Goal: Contribute content: Contribute content

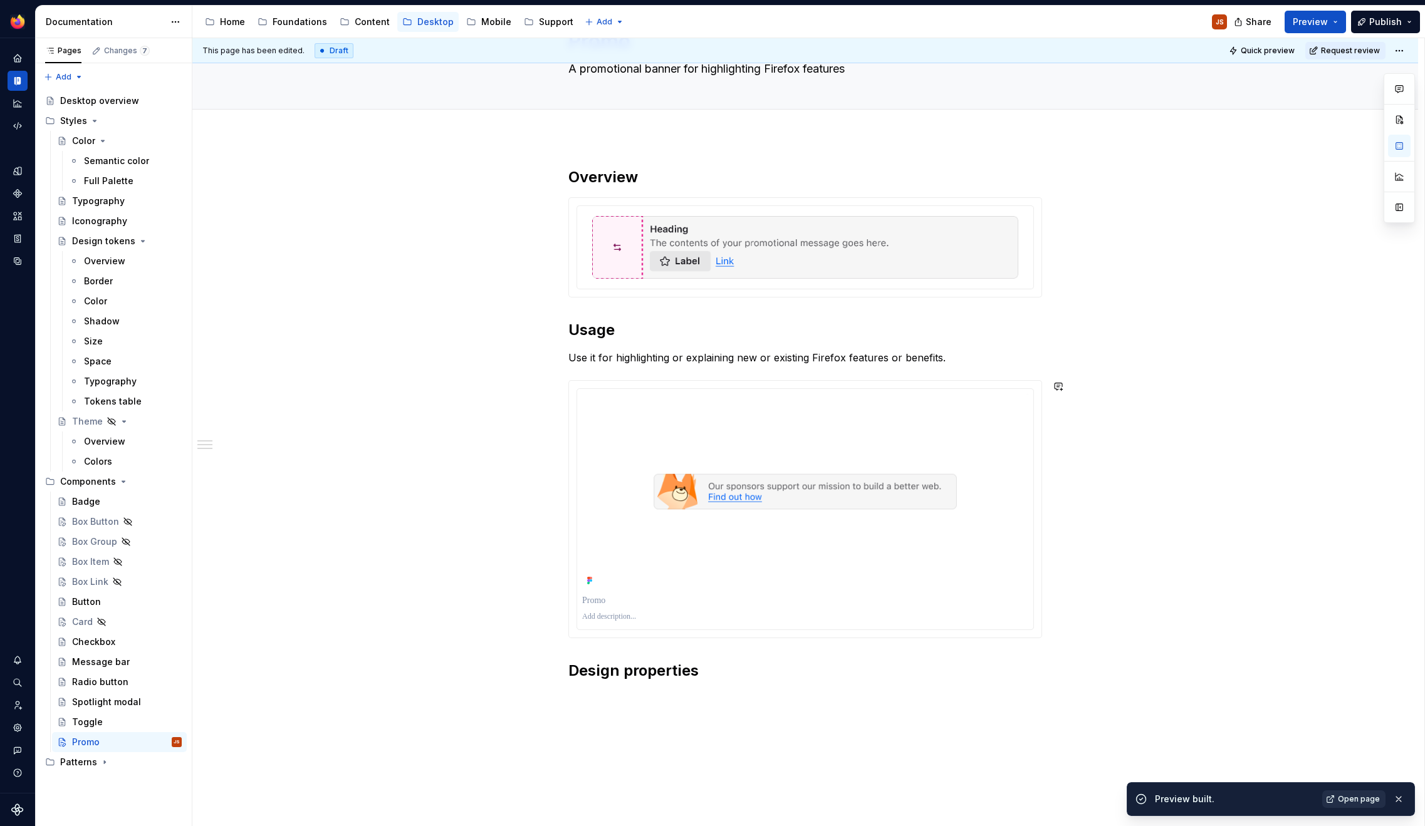
click at [1367, 793] on link "Open page" at bounding box center [1353, 800] width 63 height 18
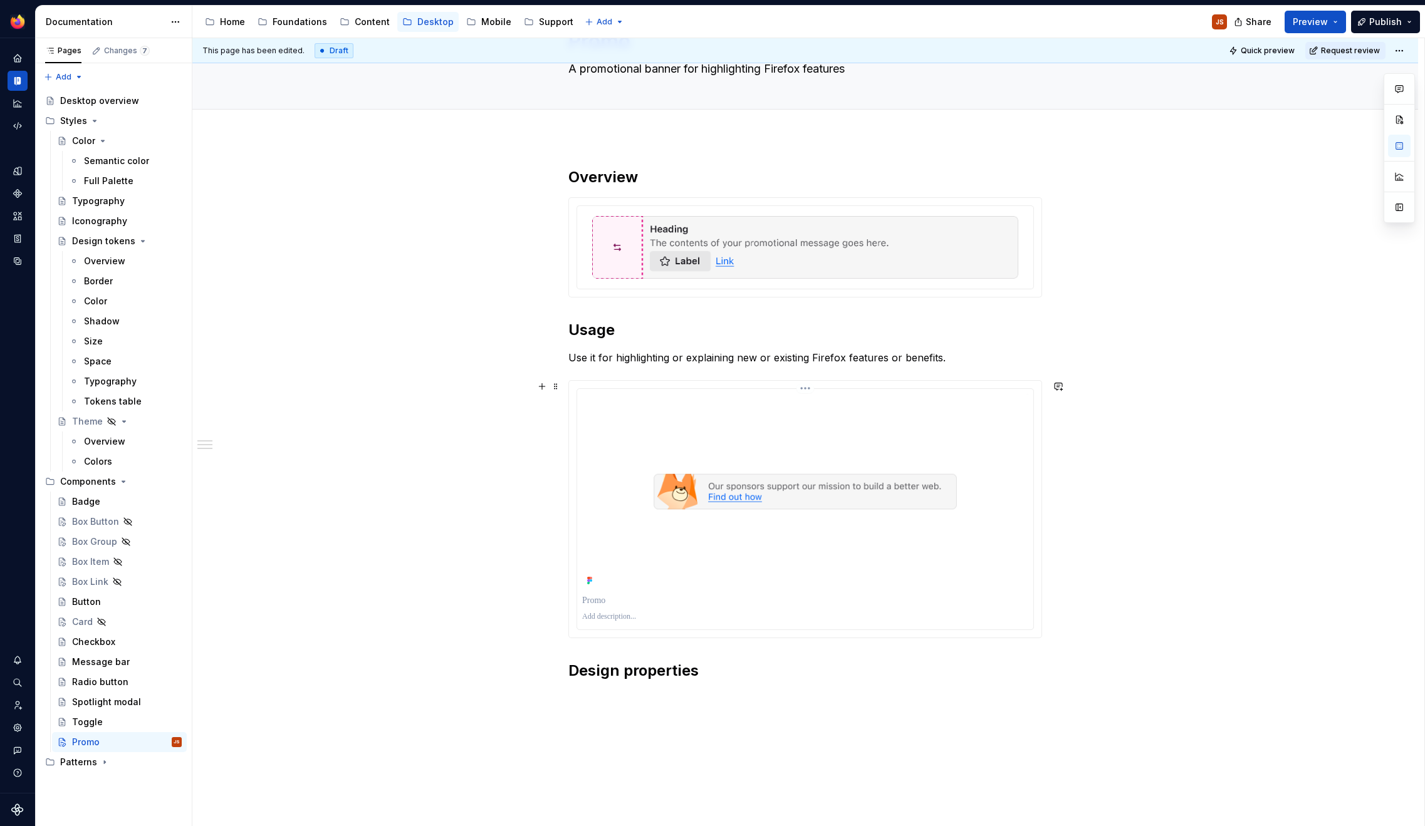
click at [828, 459] on img at bounding box center [805, 491] width 446 height 195
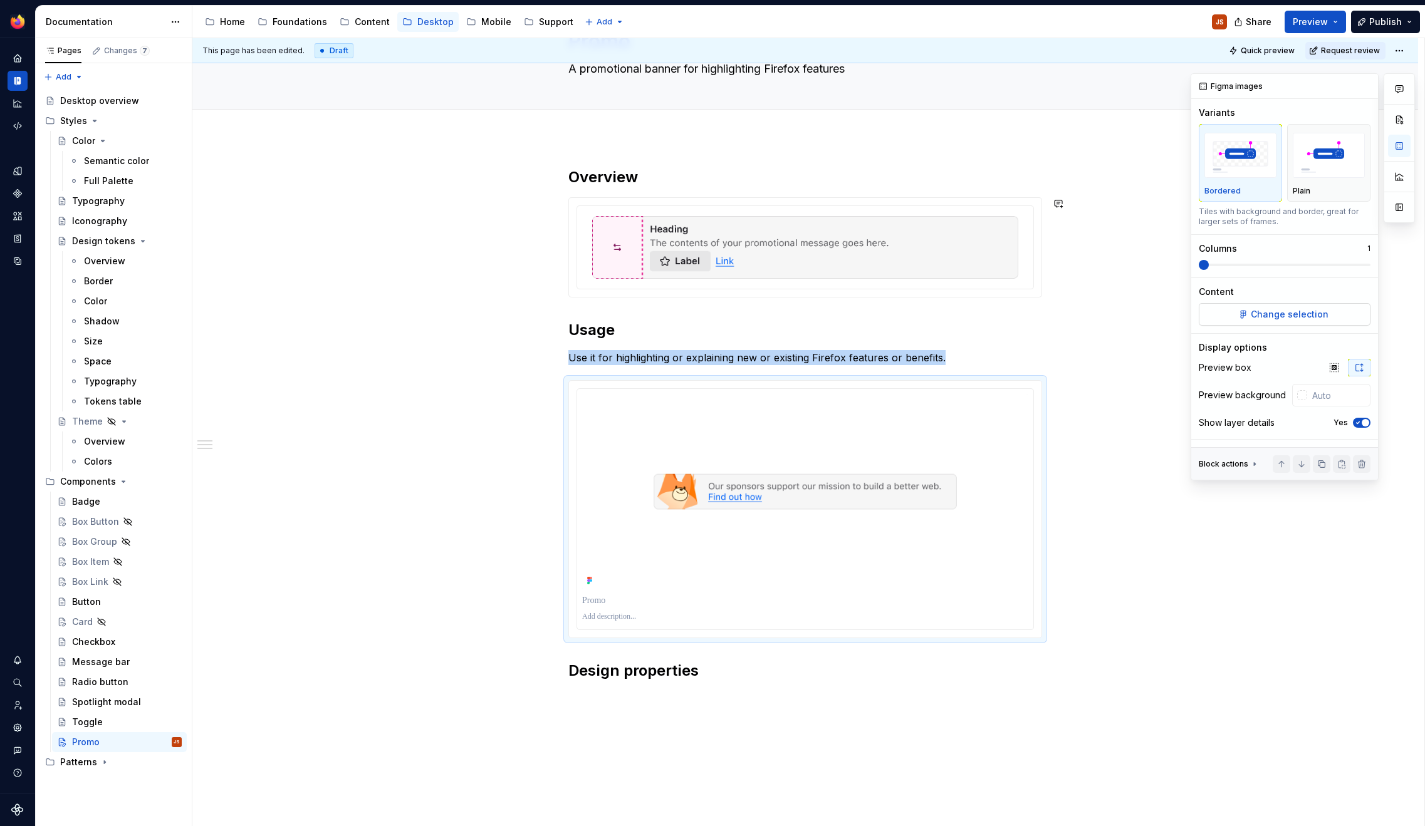
click at [1334, 307] on button "Change selection" at bounding box center [1285, 314] width 172 height 23
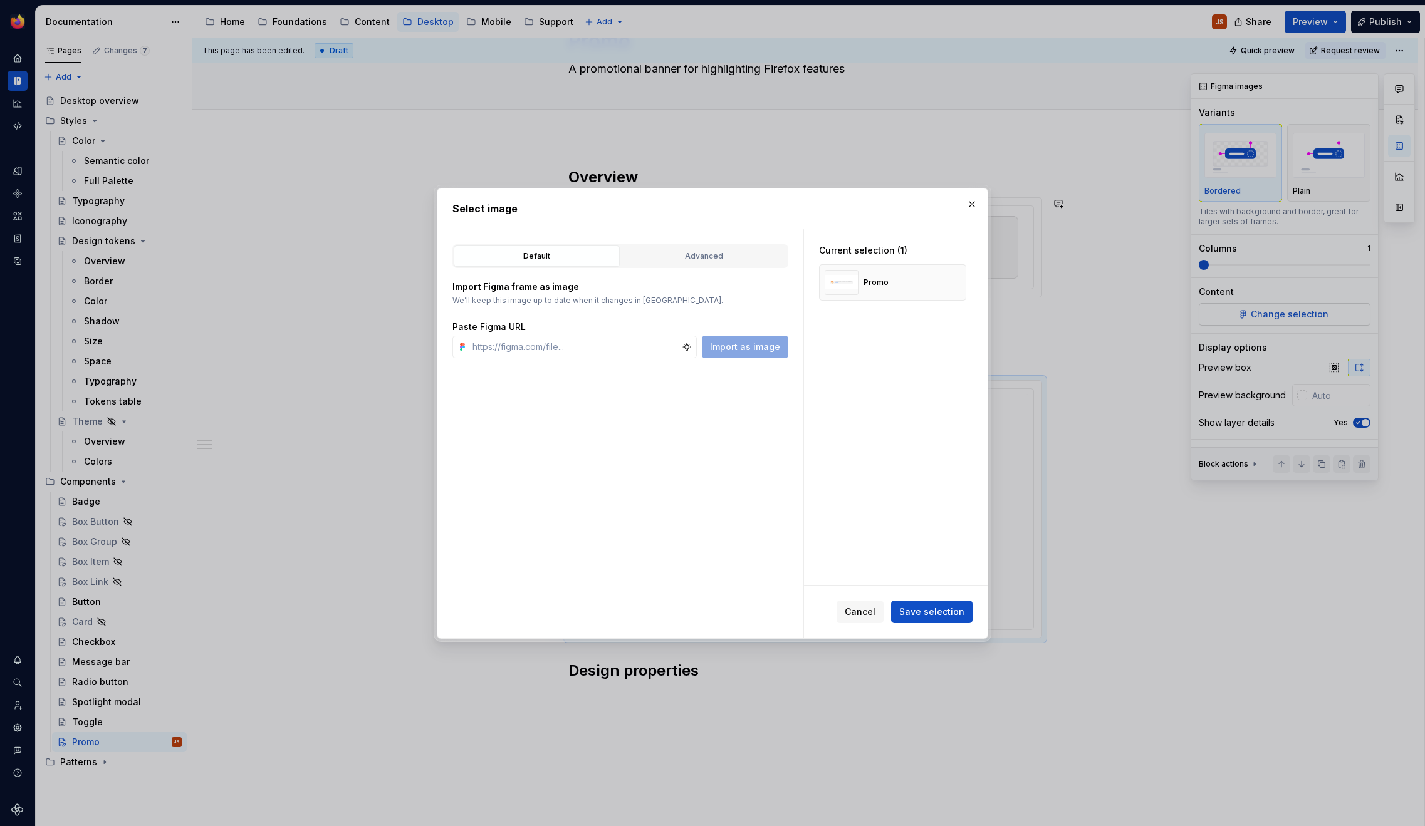
scroll to position [77, 0]
type textarea "*"
click at [959, 278] on button "button" at bounding box center [952, 283] width 18 height 18
click at [597, 351] on input "text" at bounding box center [574, 347] width 214 height 23
paste input "[URL][DOMAIN_NAME][DATE][DATE]"
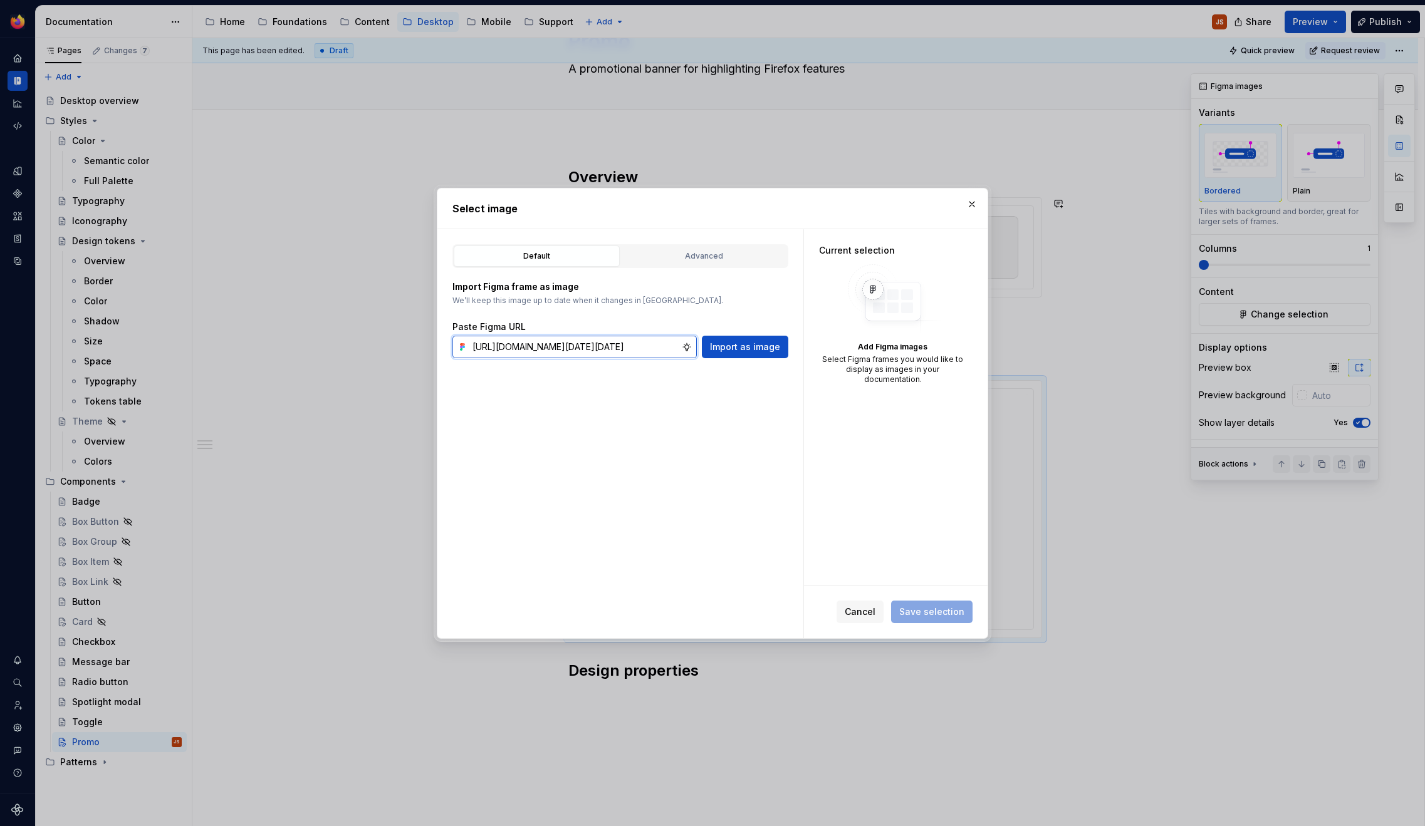
scroll to position [0, 284]
type input "[URL][DOMAIN_NAME][DATE][DATE]"
click at [731, 341] on span "Import as image" at bounding box center [745, 347] width 70 height 13
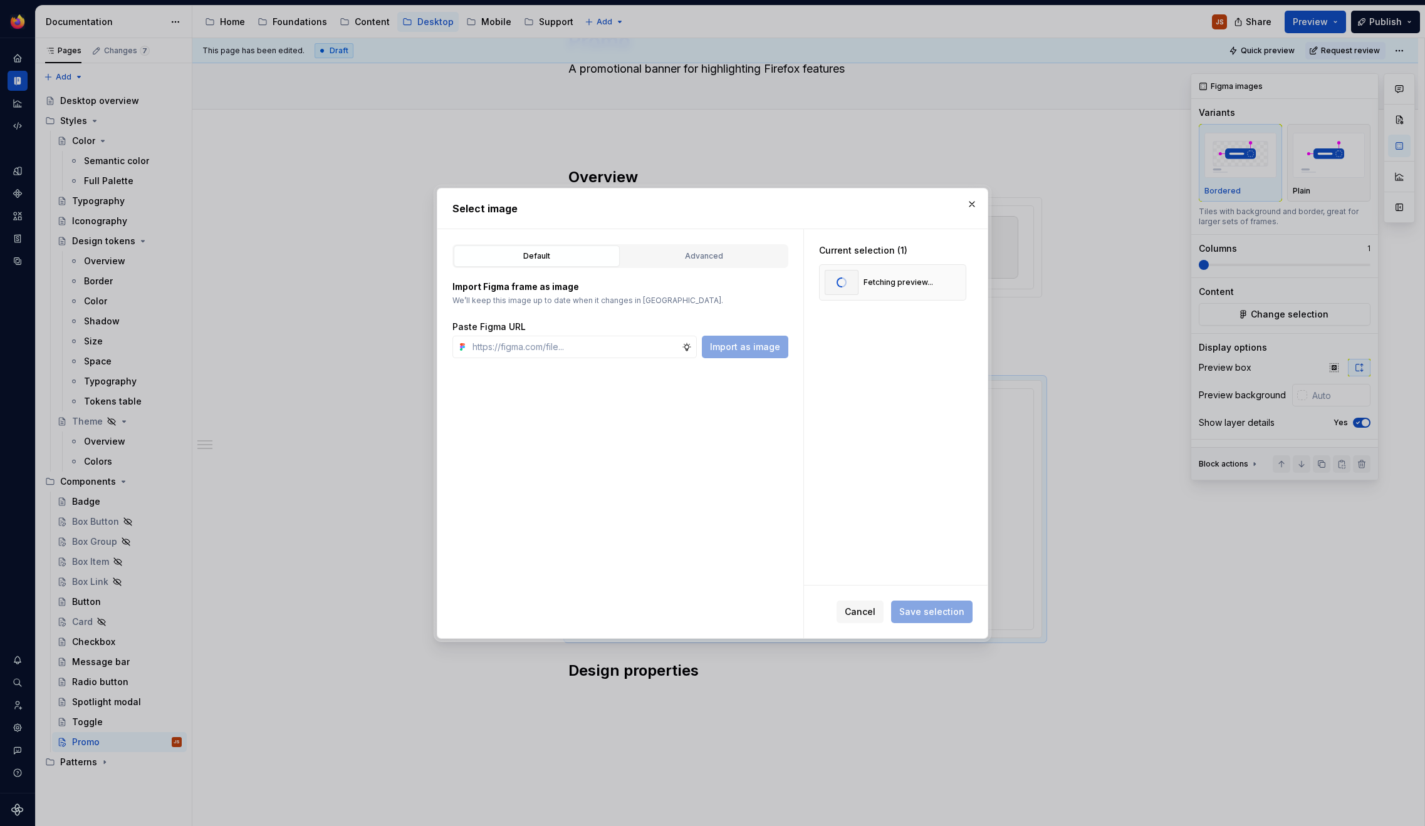
scroll to position [0, 0]
click at [457, 105] on body "Acorn JS Dataset Desktop Documentation Accessibility guide for tree Page tree. …" at bounding box center [712, 413] width 1425 height 826
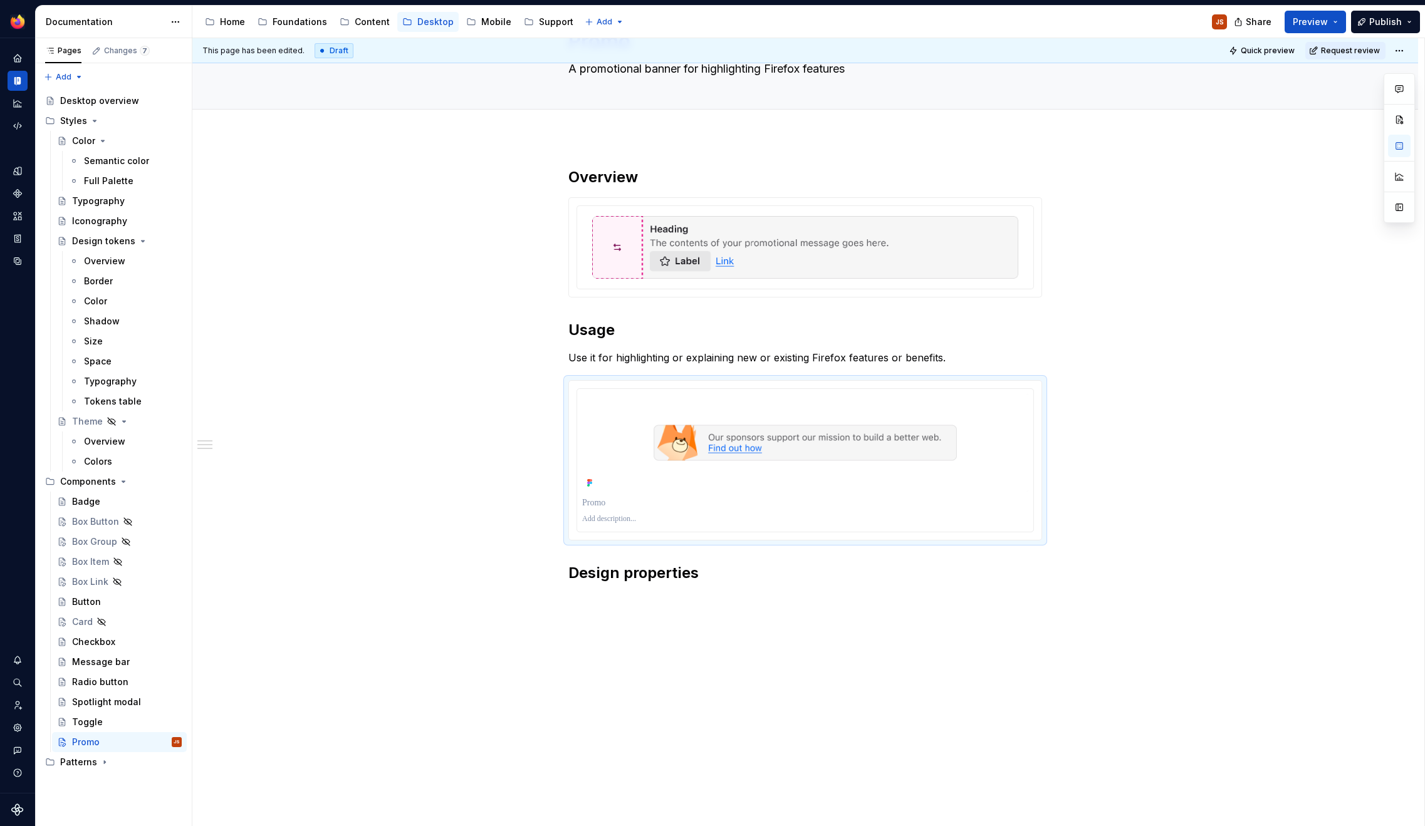
scroll to position [77, 0]
click at [729, 512] on div at bounding box center [805, 519] width 446 height 15
click at [709, 497] on p at bounding box center [805, 503] width 446 height 13
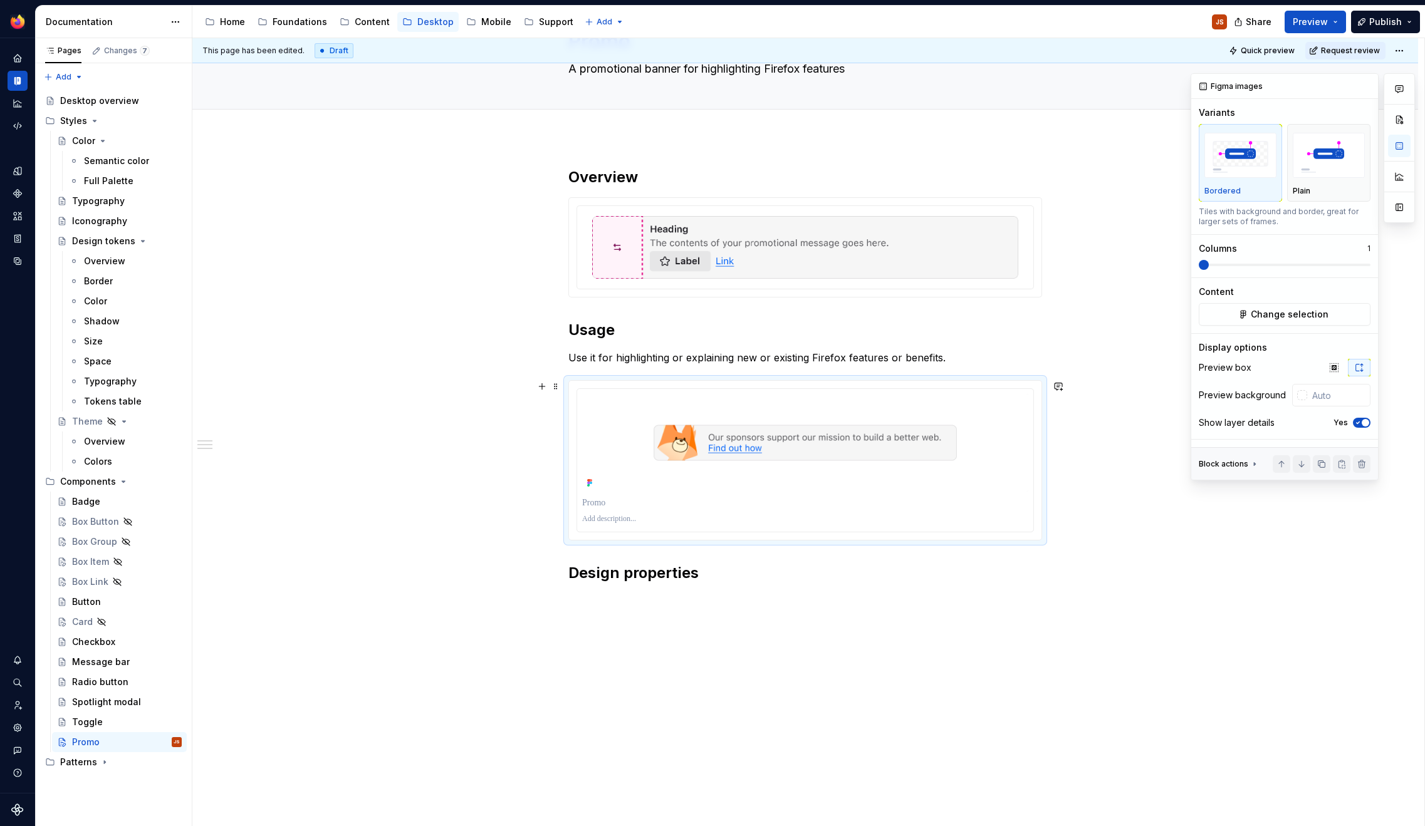
click at [1357, 423] on icon "button" at bounding box center [1358, 423] width 10 height 8
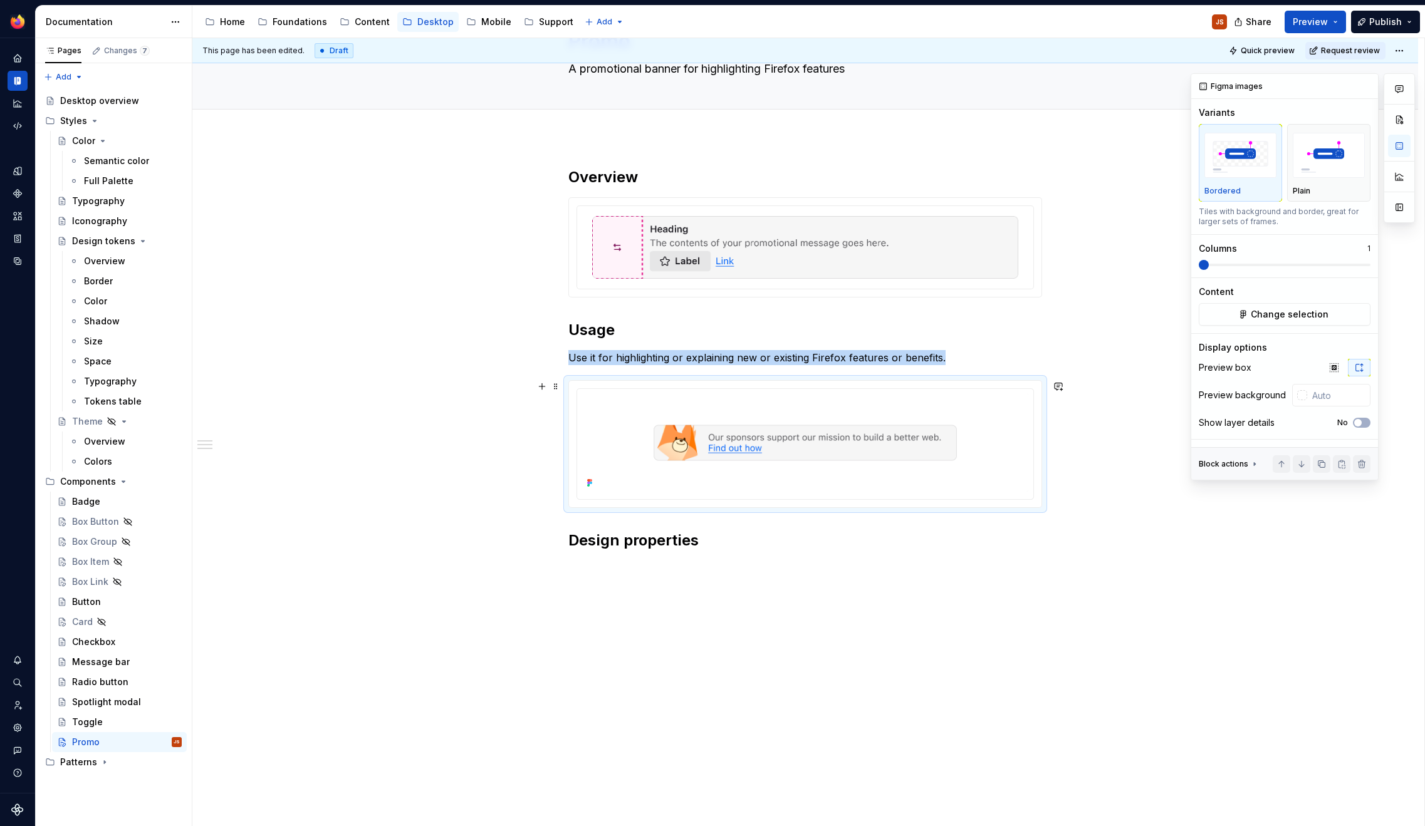
type textarea "*"
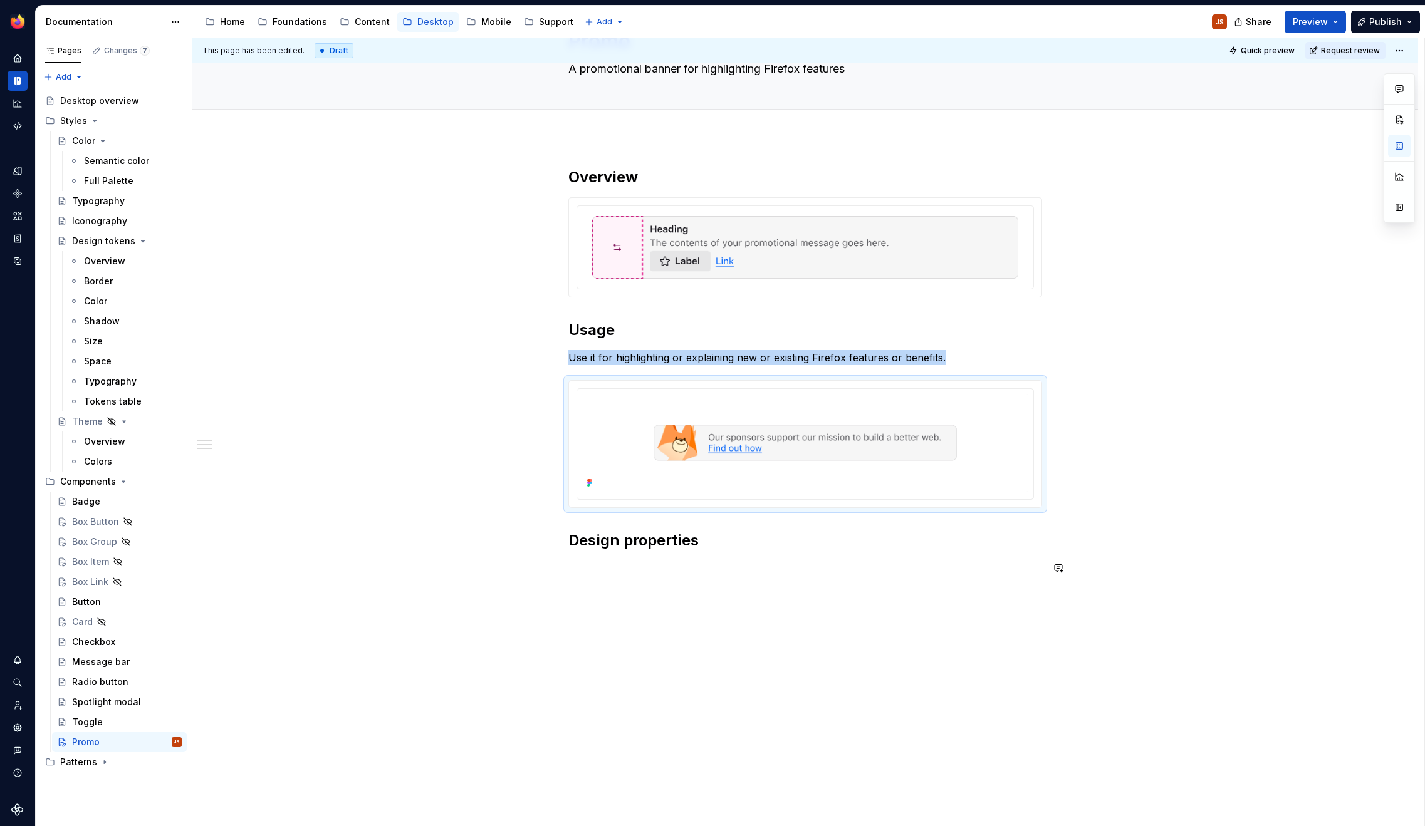
click at [726, 605] on div "Overview Usage Use it for highlighting or explaining new or existing Firefox fe…" at bounding box center [804, 487] width 1225 height 701
click at [729, 553] on div "Overview Usage Use it for highlighting or explaining new or existing Firefox fe…" at bounding box center [805, 371] width 474 height 408
click at [568, 339] on div "Overview Usage Use it for highlighting or explaining new or existing Firefox fe…" at bounding box center [804, 499] width 1225 height 724
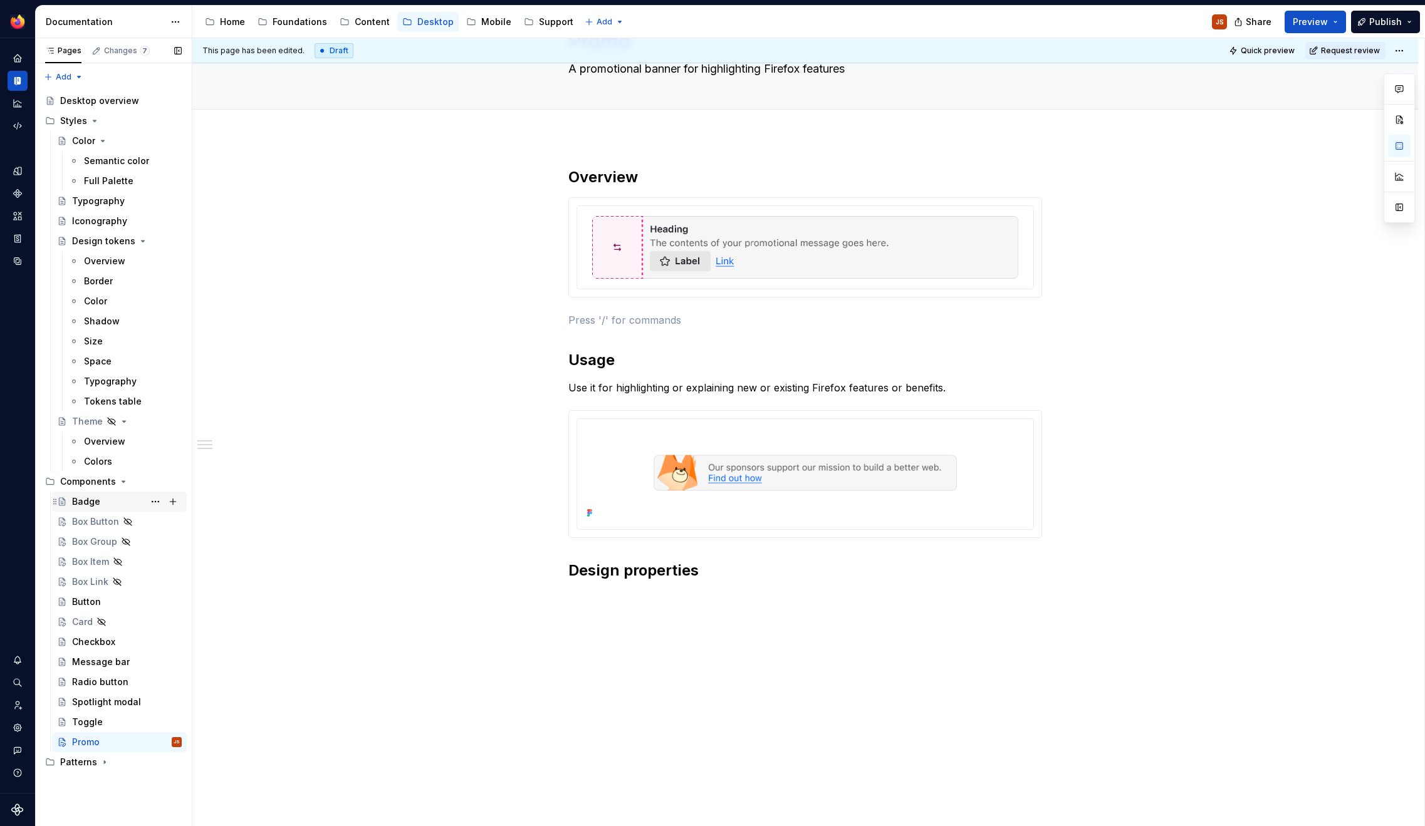
click at [98, 492] on div "Badge" at bounding box center [119, 502] width 135 height 20
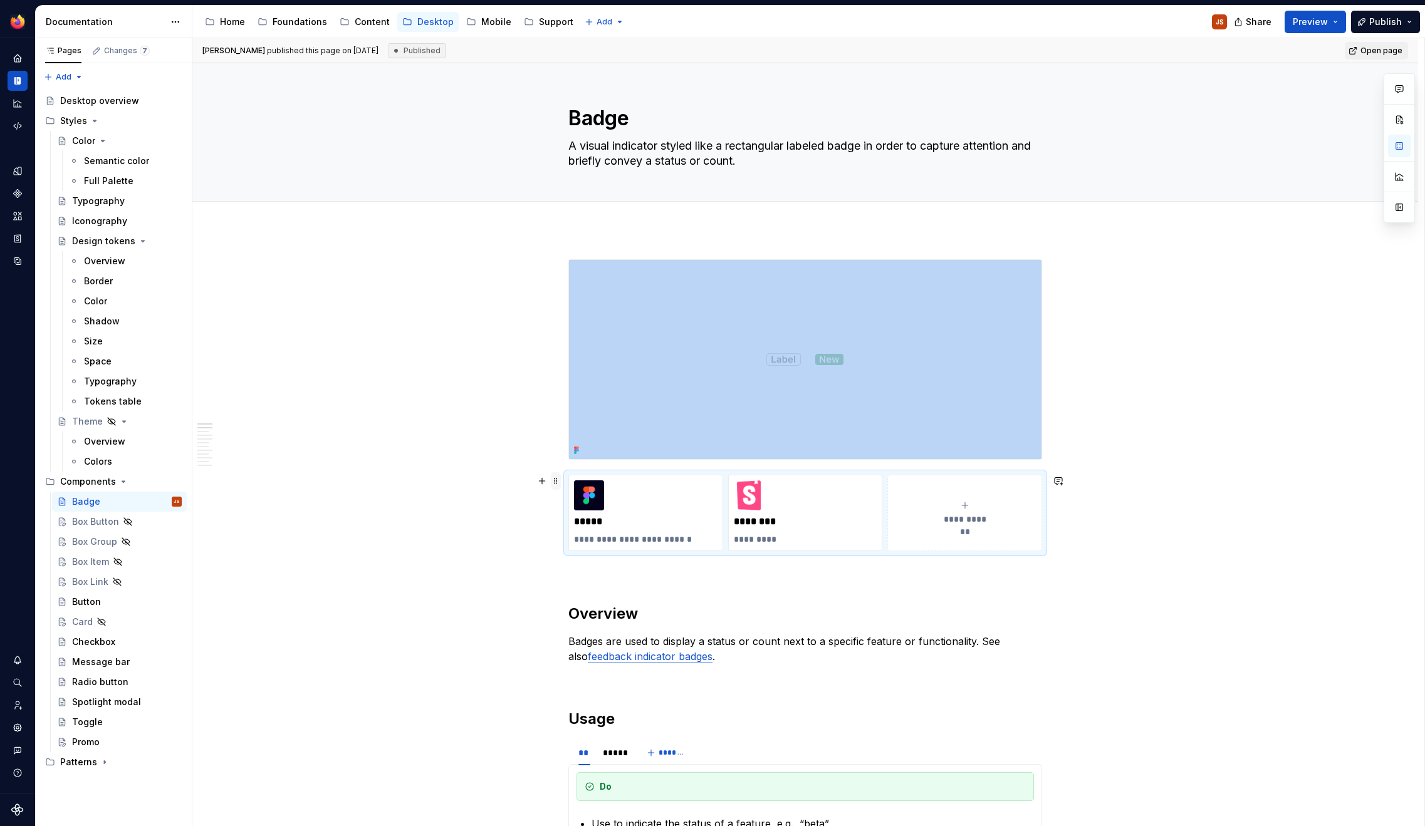
click at [556, 482] on span at bounding box center [556, 481] width 10 height 18
click at [614, 508] on div "Duplicate" at bounding box center [617, 503] width 81 height 13
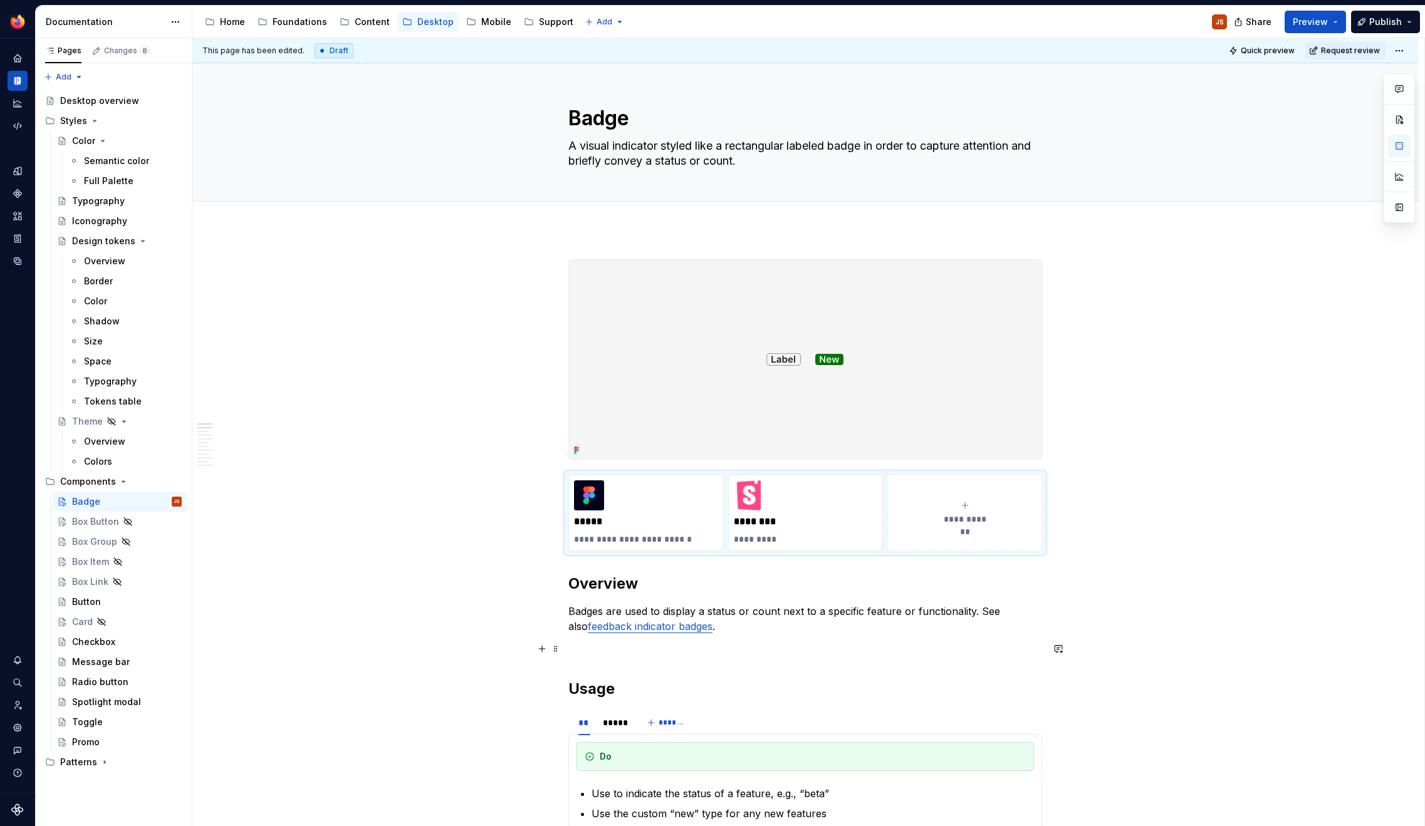
click at [581, 646] on p at bounding box center [805, 649] width 474 height 15
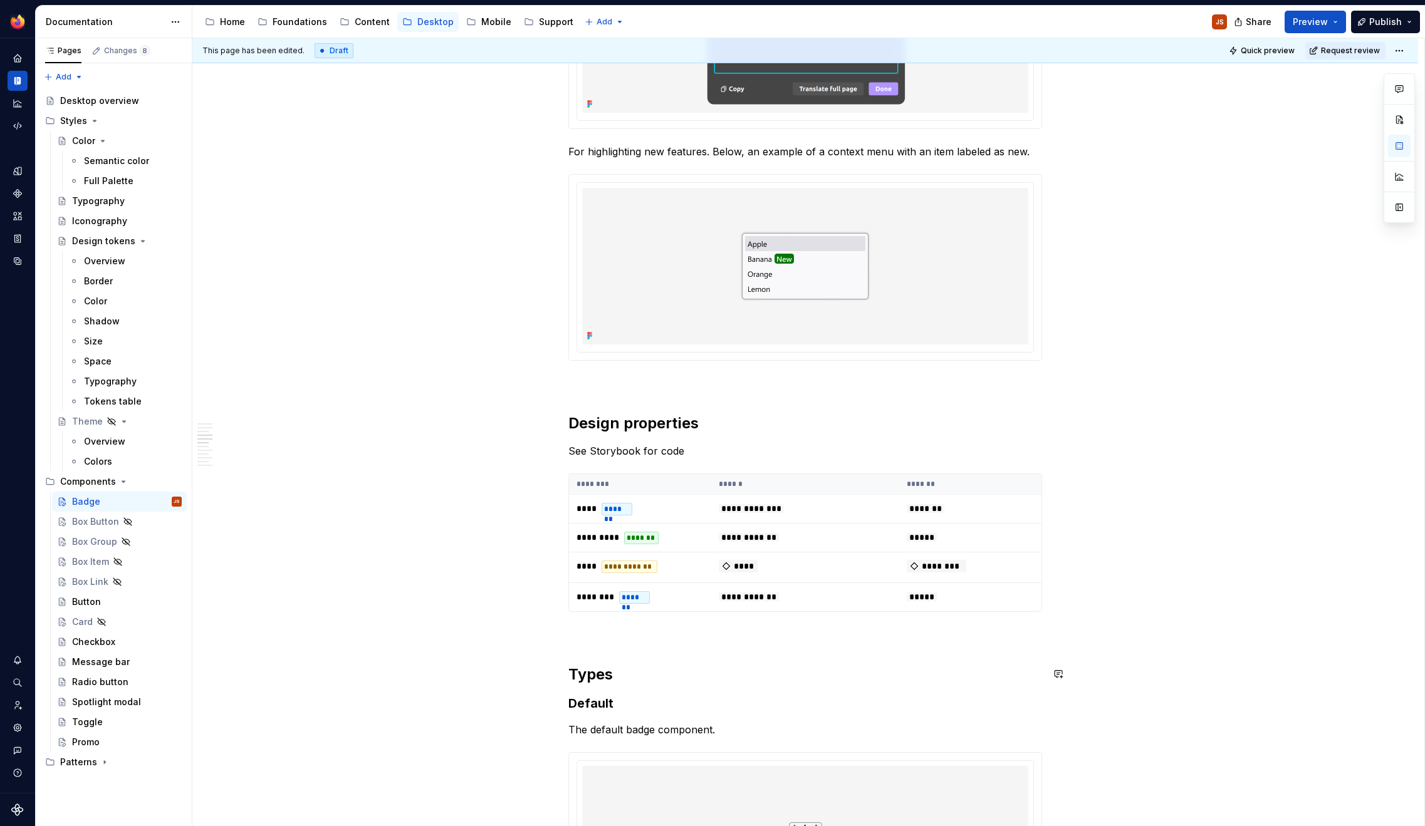
scroll to position [974, 0]
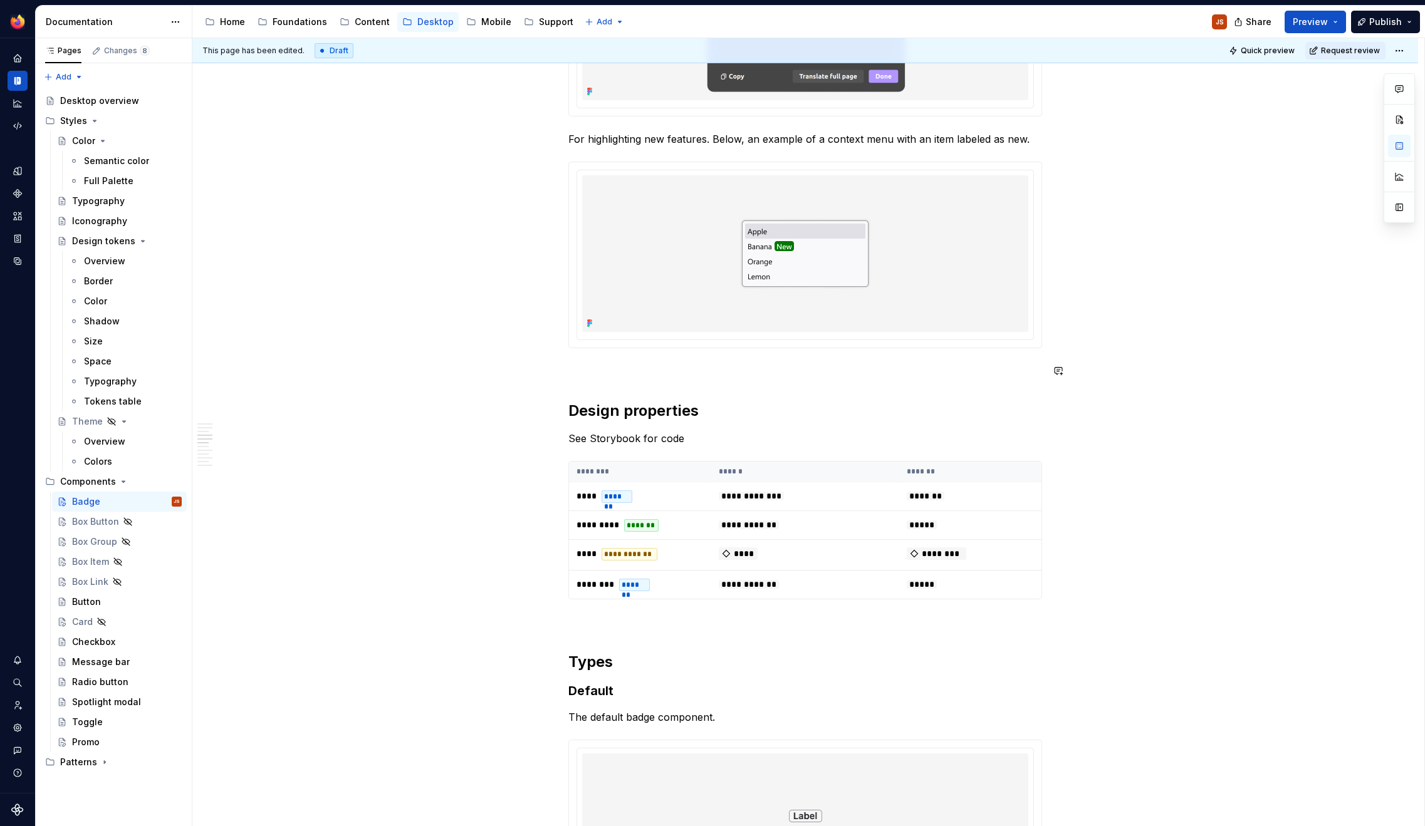
click at [591, 393] on div "**********" at bounding box center [805, 617] width 474 height 2663
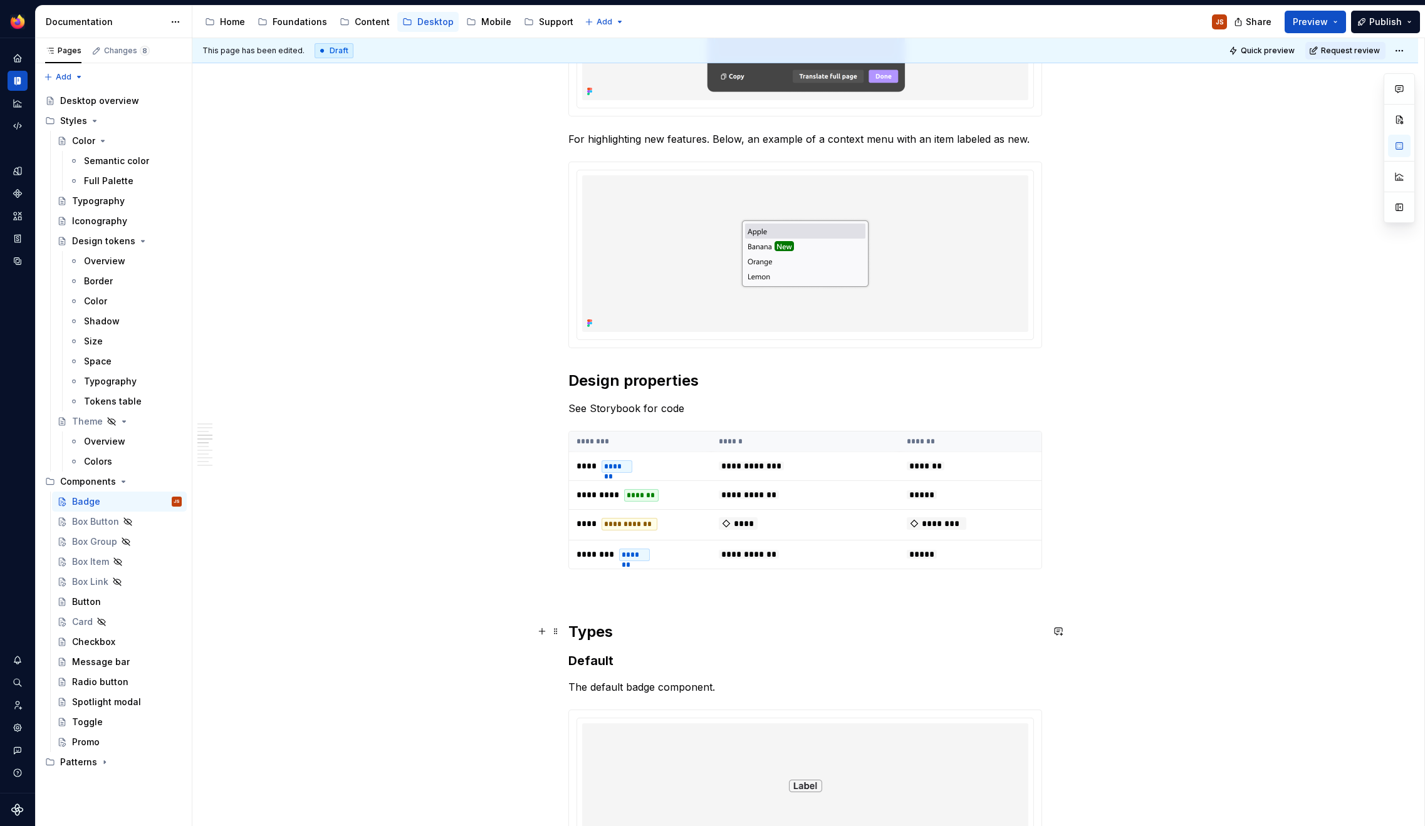
click at [575, 623] on h2 "Types" at bounding box center [805, 632] width 474 height 20
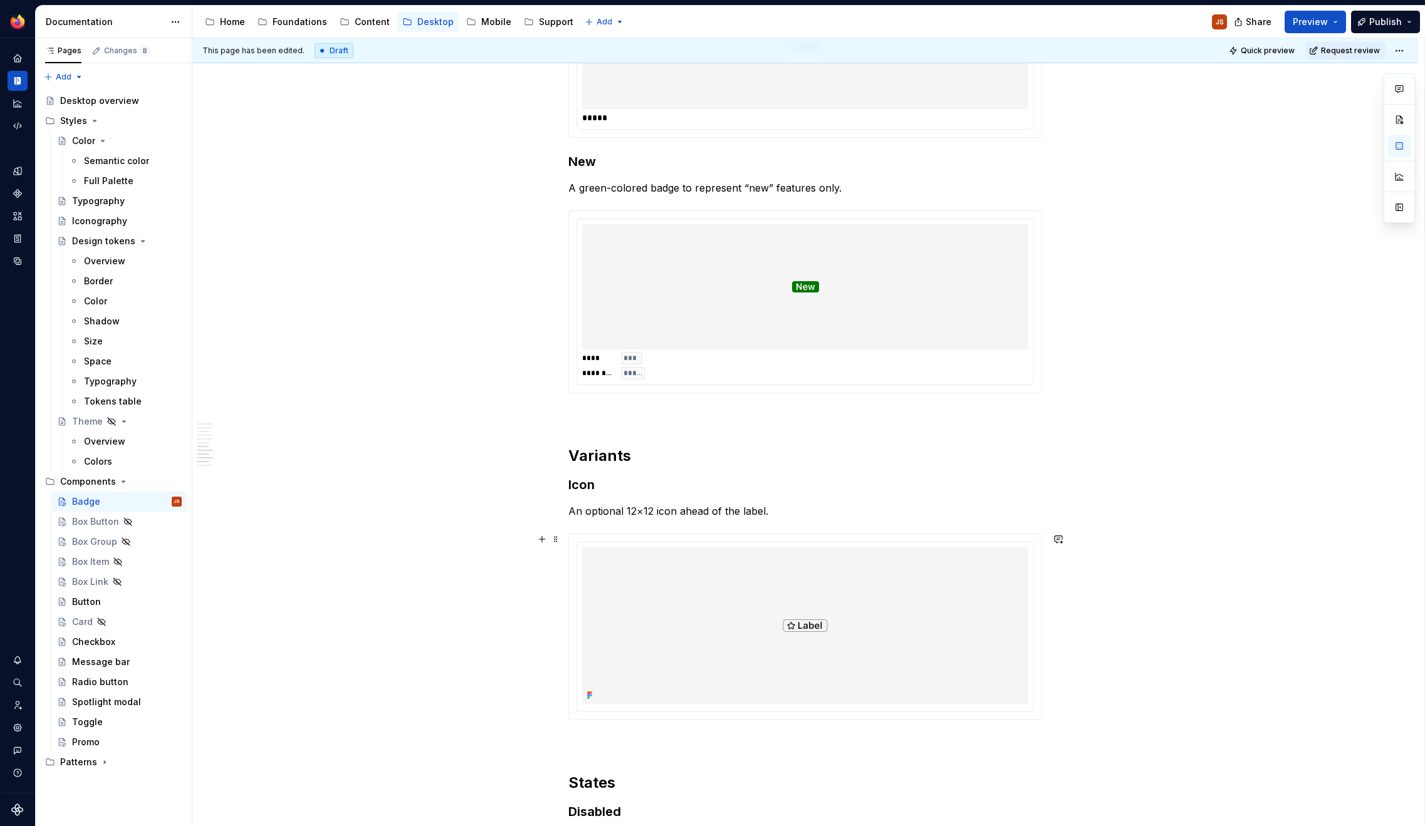
scroll to position [1685, 0]
click at [580, 453] on h2 "Variants" at bounding box center [805, 455] width 474 height 20
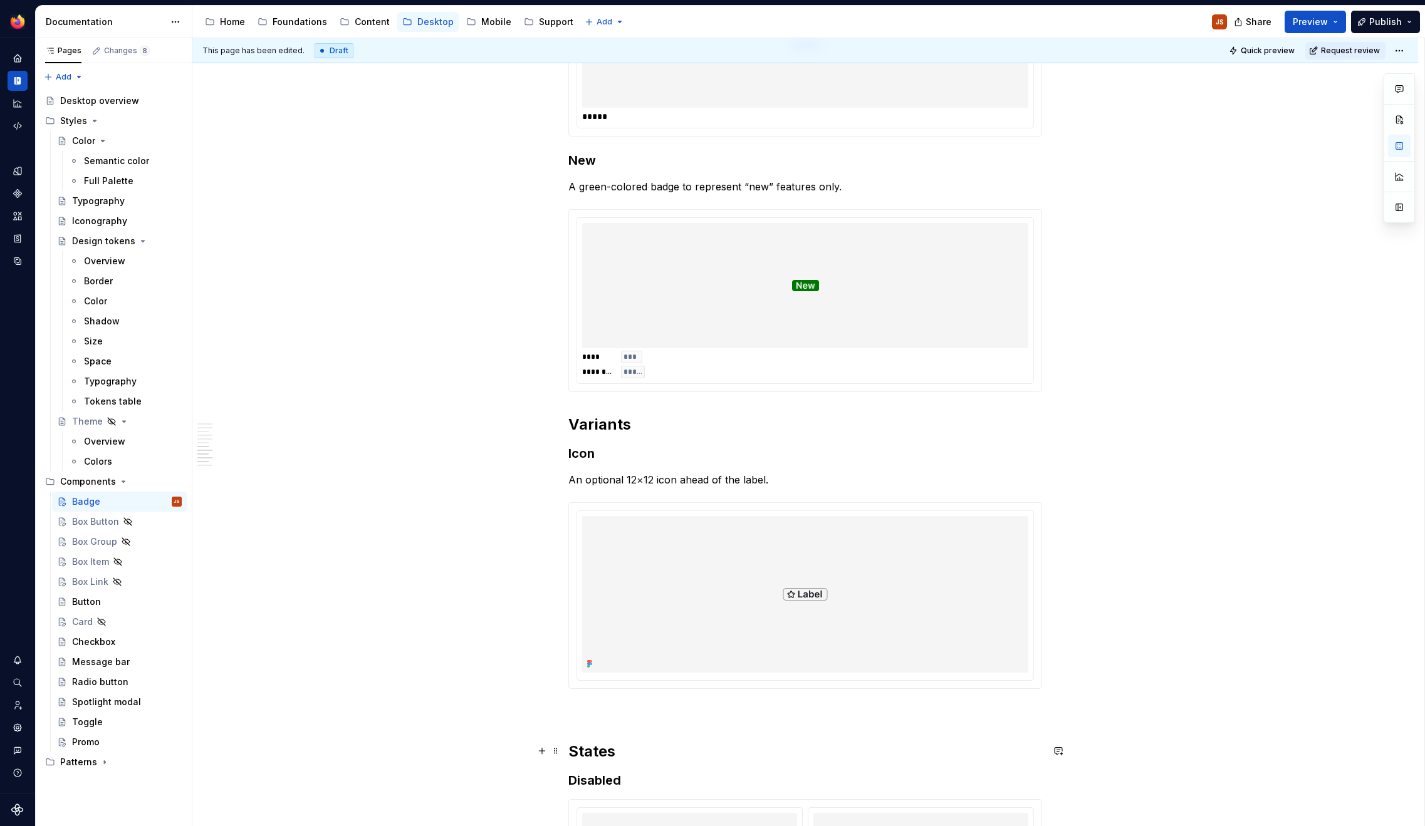
click at [573, 754] on h2 "States" at bounding box center [805, 752] width 474 height 20
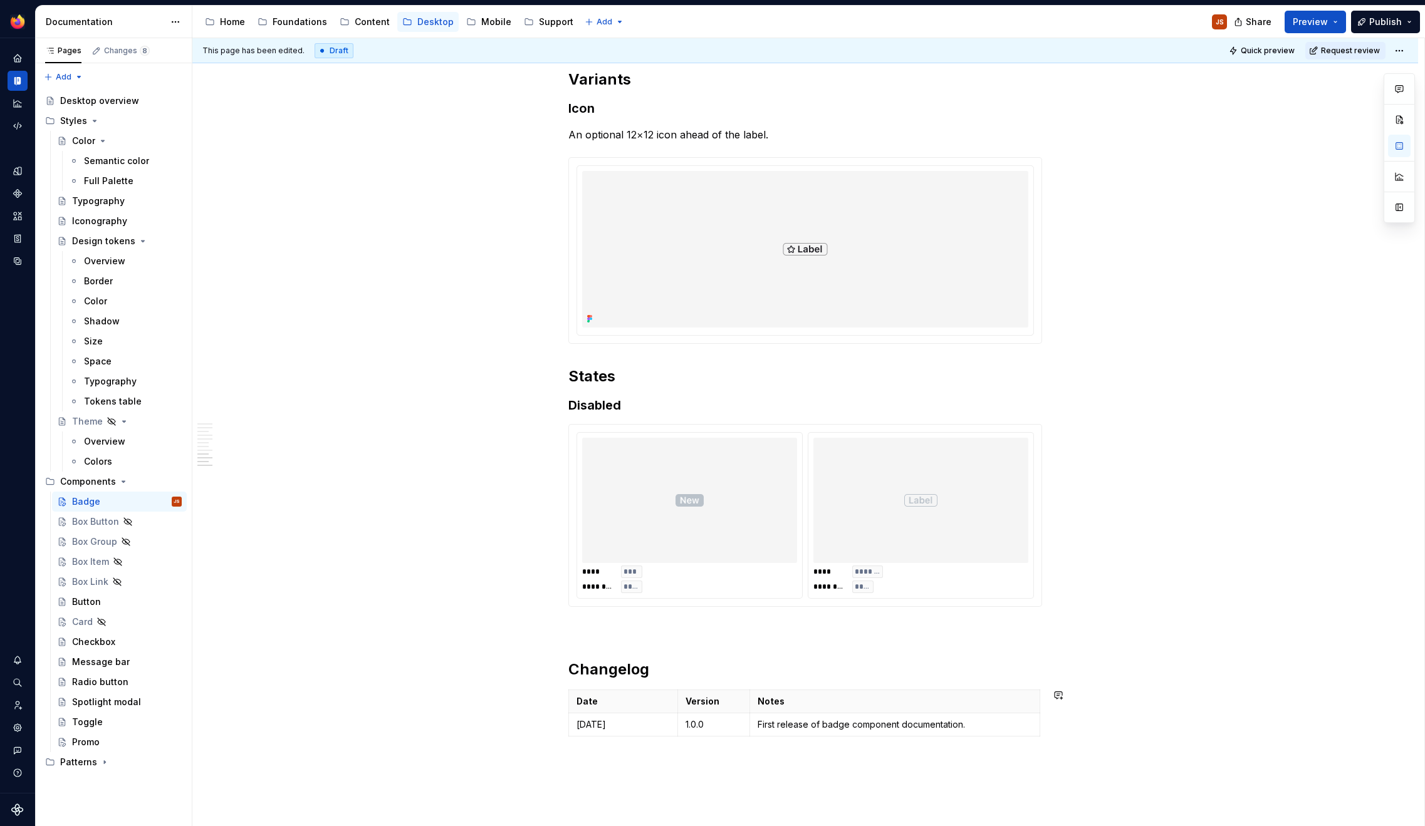
scroll to position [2237, 0]
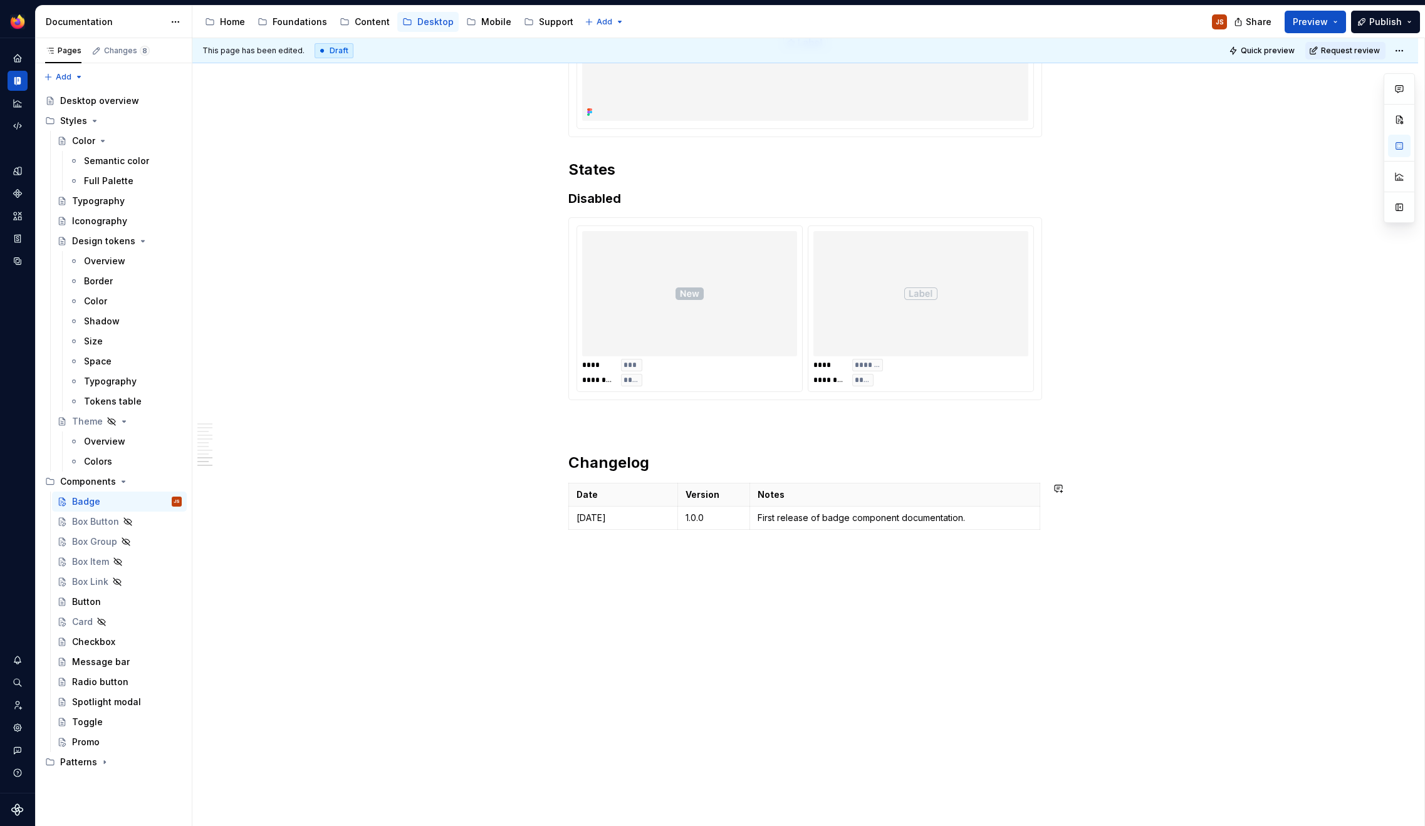
click at [573, 471] on h2 "Changelog" at bounding box center [805, 463] width 474 height 20
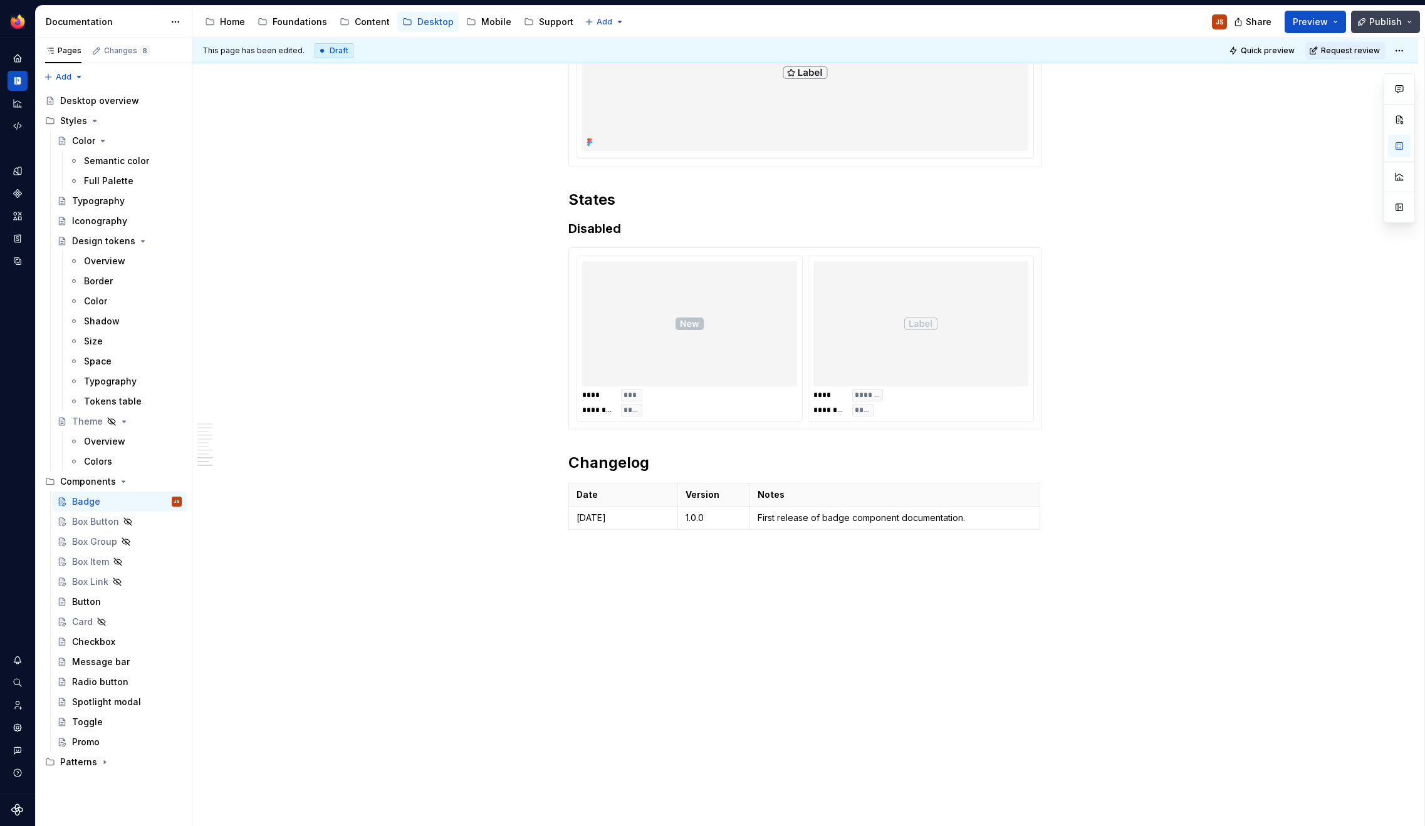
click at [1374, 28] on span "Publish" at bounding box center [1385, 22] width 33 height 13
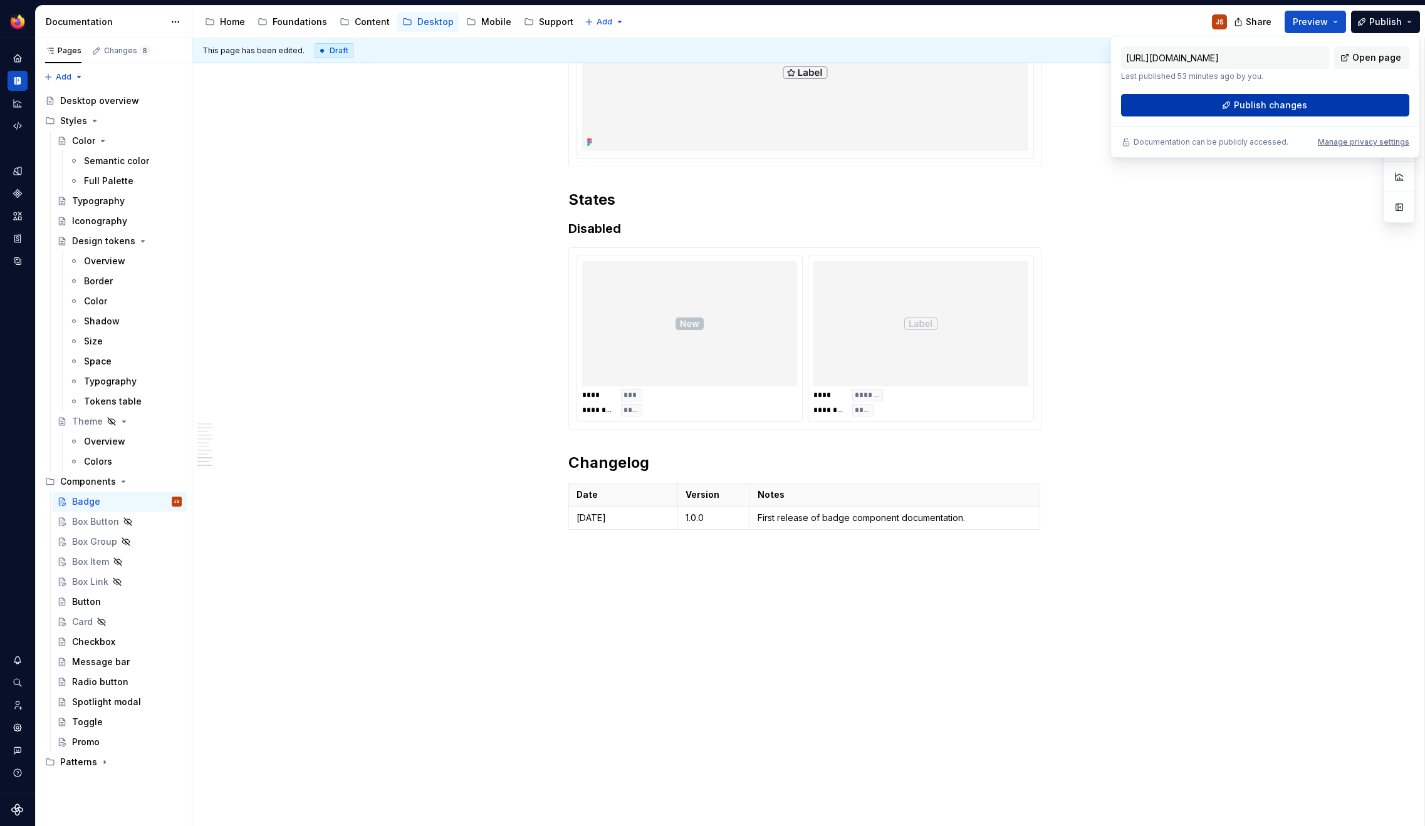
click at [1282, 107] on span "Publish changes" at bounding box center [1270, 105] width 73 height 13
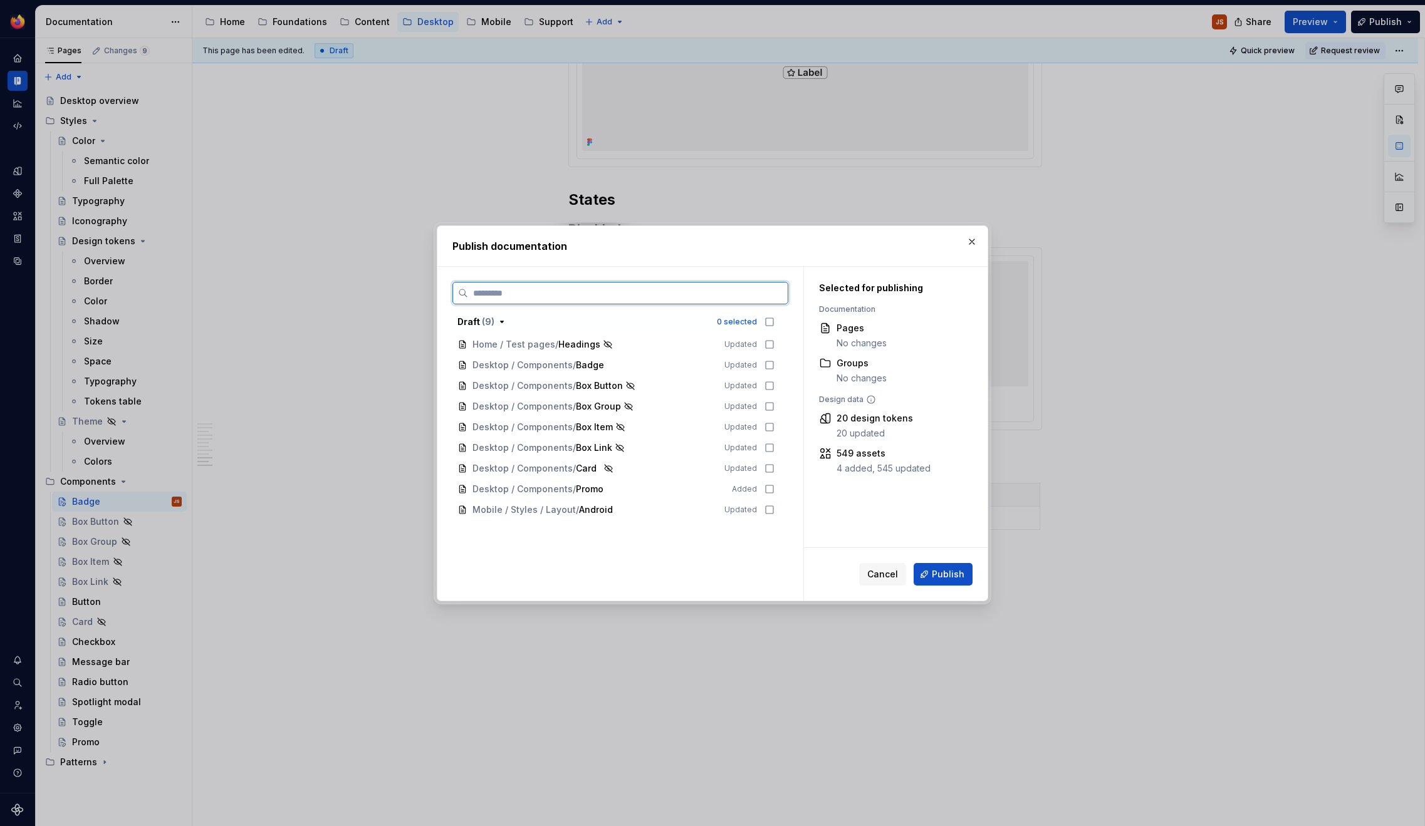
click at [779, 371] on div "Desktop / Components / Badge Updated" at bounding box center [615, 365] width 327 height 20
click at [954, 575] on span "Publish" at bounding box center [948, 574] width 33 height 13
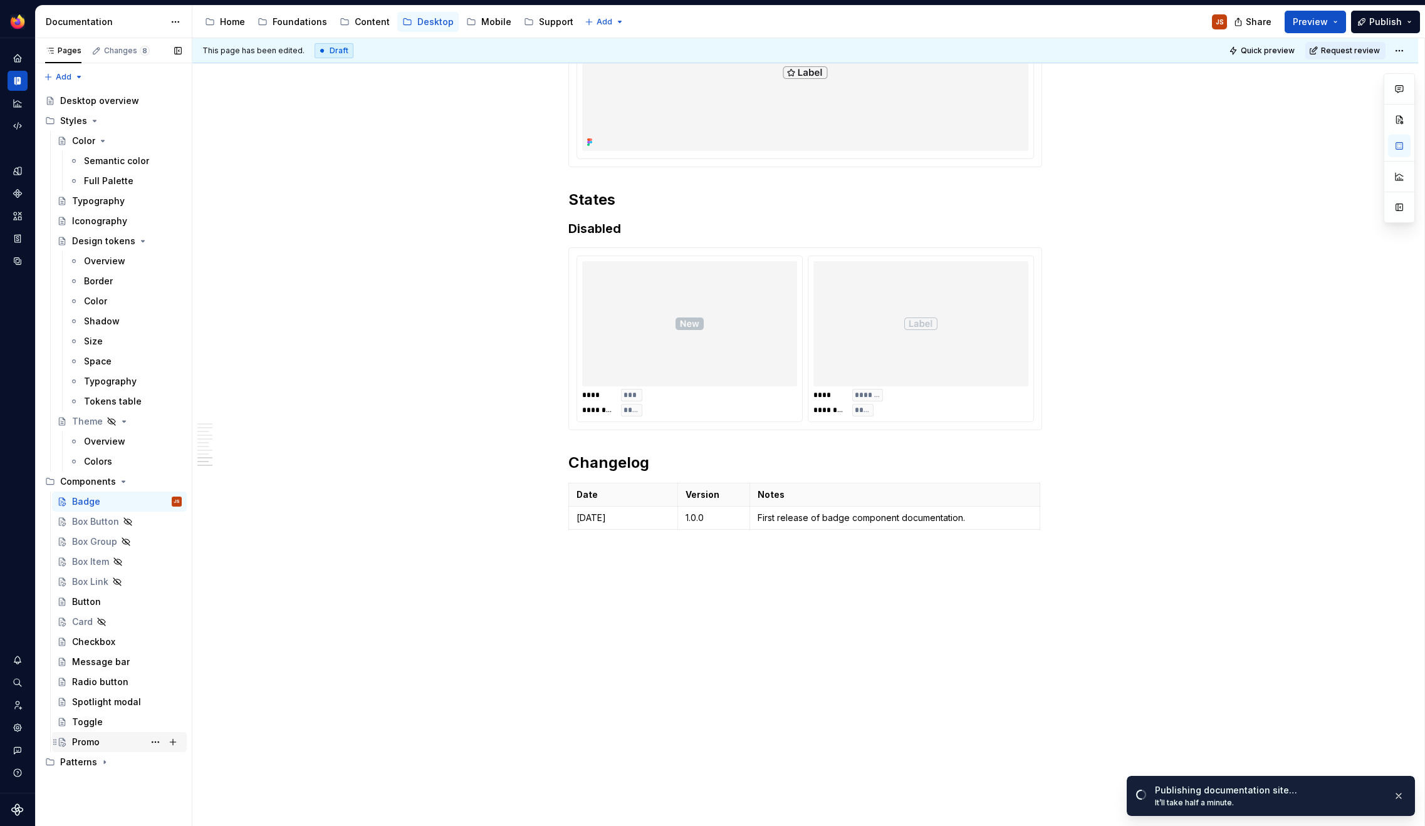
click at [87, 750] on div "Promo" at bounding box center [127, 743] width 110 height 18
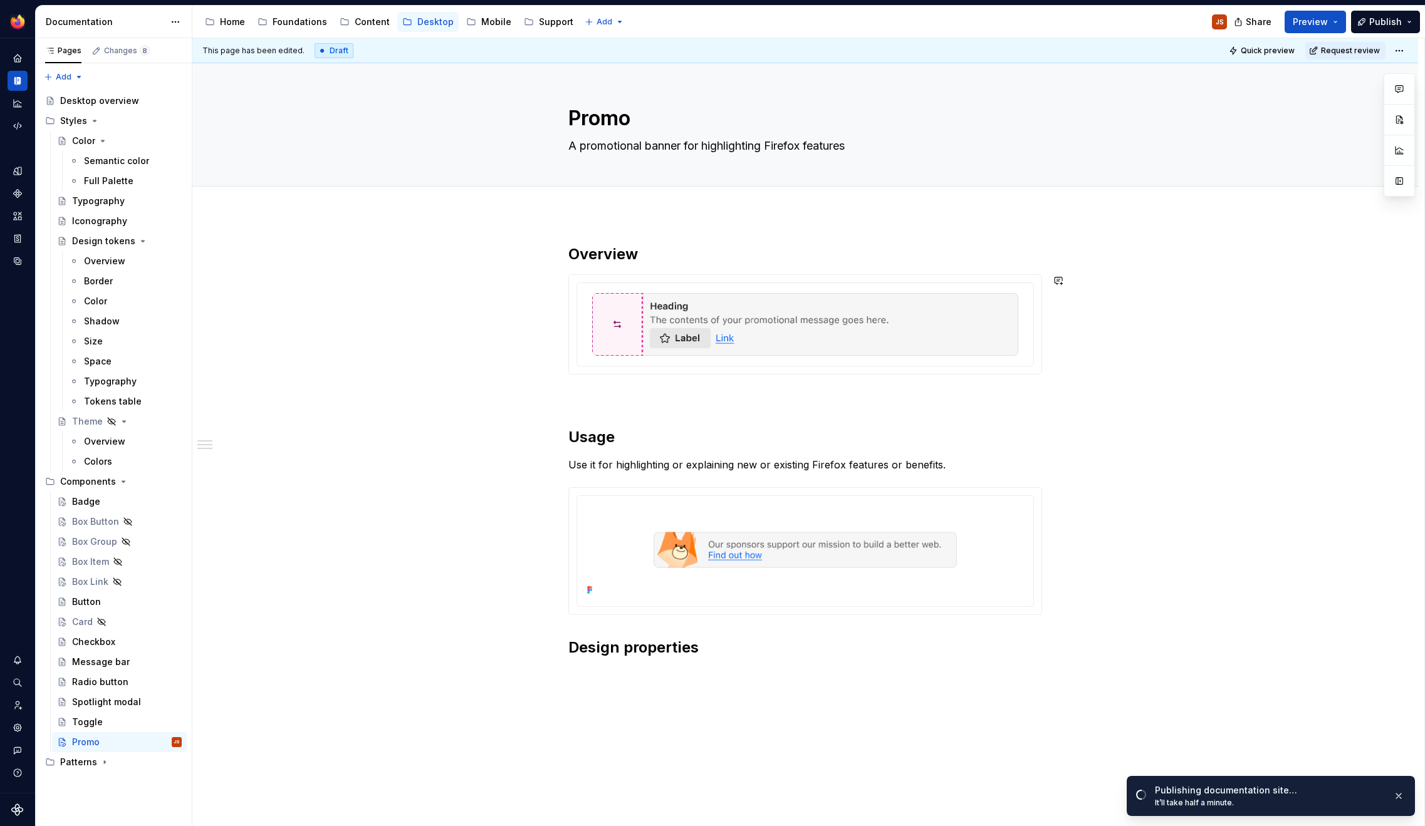
click at [665, 409] on div "Overview Usage Use it for highlighting or explaining new or existing Firefox fe…" at bounding box center [805, 474] width 474 height 461
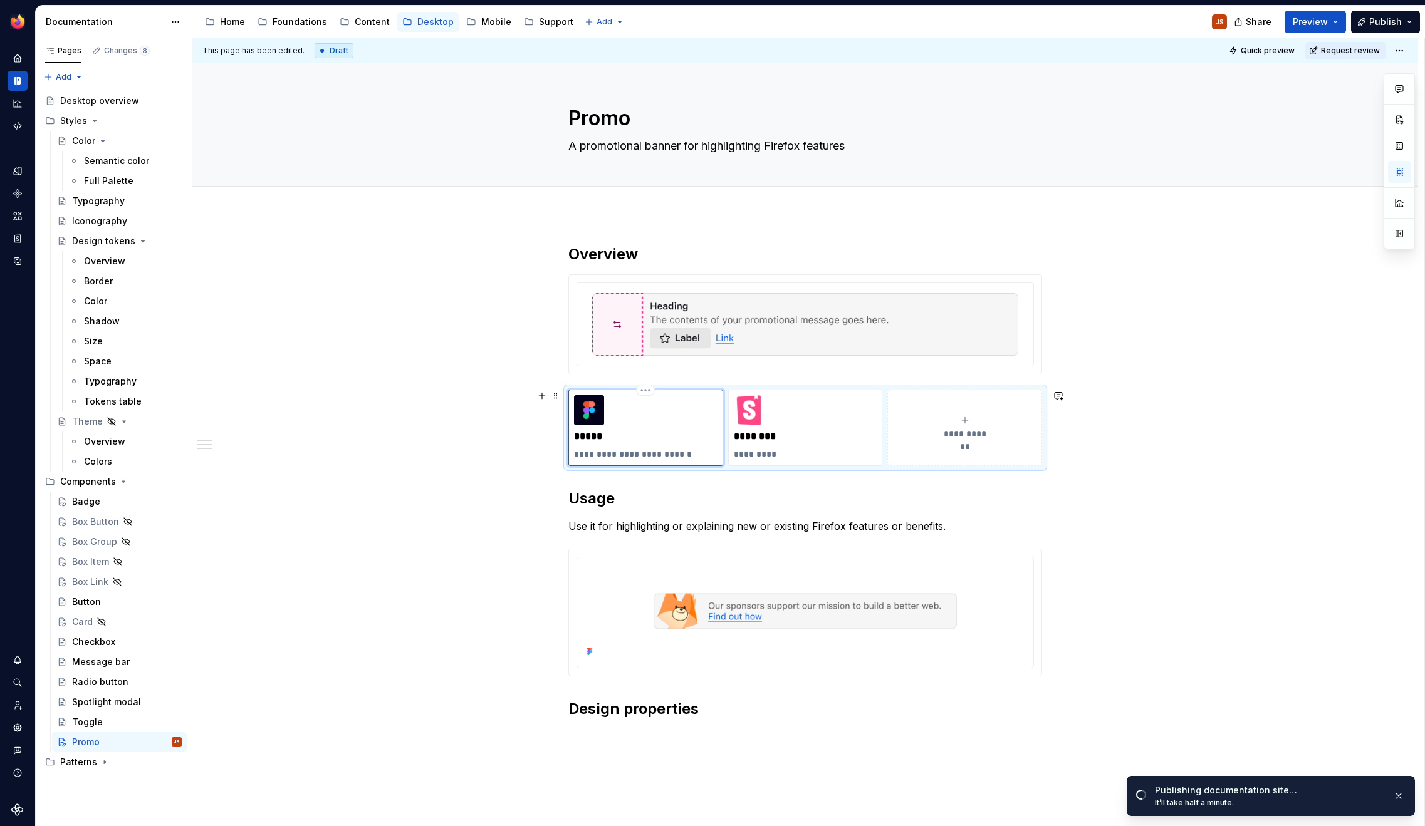
click at [628, 416] on div "**********" at bounding box center [645, 427] width 143 height 65
click at [598, 433] on p "*****" at bounding box center [645, 436] width 143 height 13
type textarea "*"
click at [766, 440] on p "********" at bounding box center [805, 436] width 143 height 13
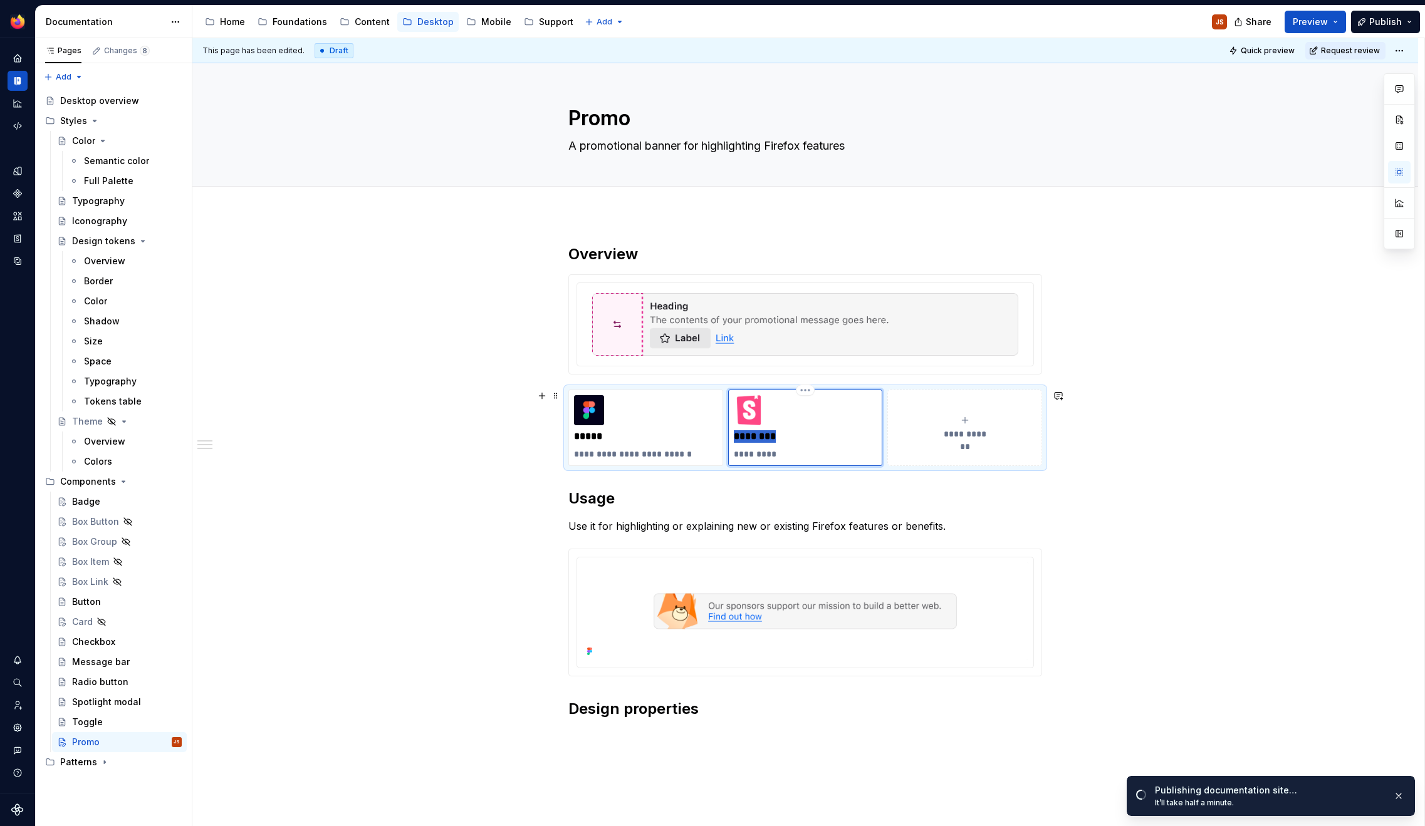
click at [766, 440] on p "********" at bounding box center [805, 436] width 143 height 13
type textarea "*"
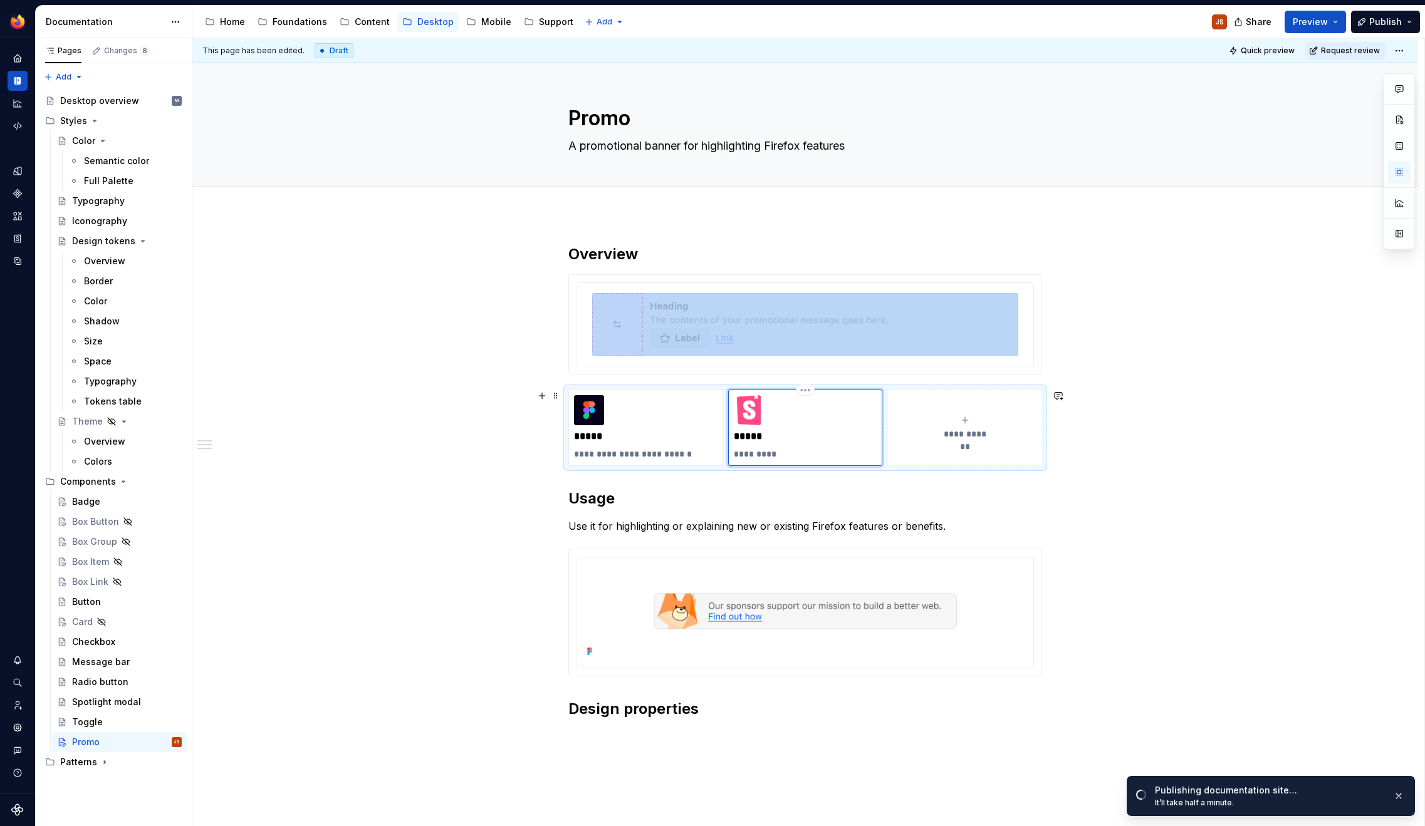
click at [749, 419] on img at bounding box center [749, 410] width 30 height 30
click at [78, 502] on div "Badge" at bounding box center [86, 502] width 28 height 13
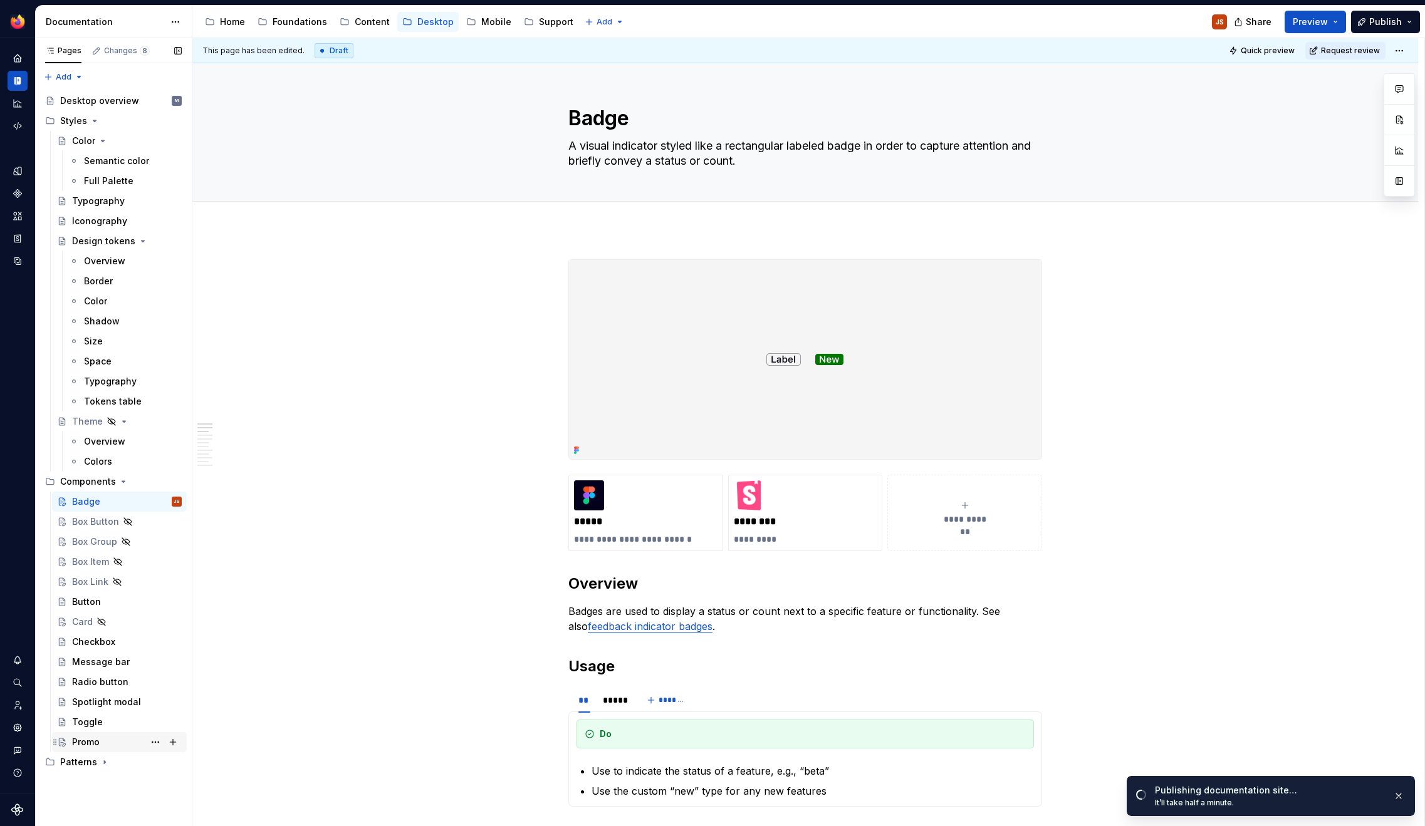
click at [93, 736] on div "Promo" at bounding box center [86, 742] width 28 height 13
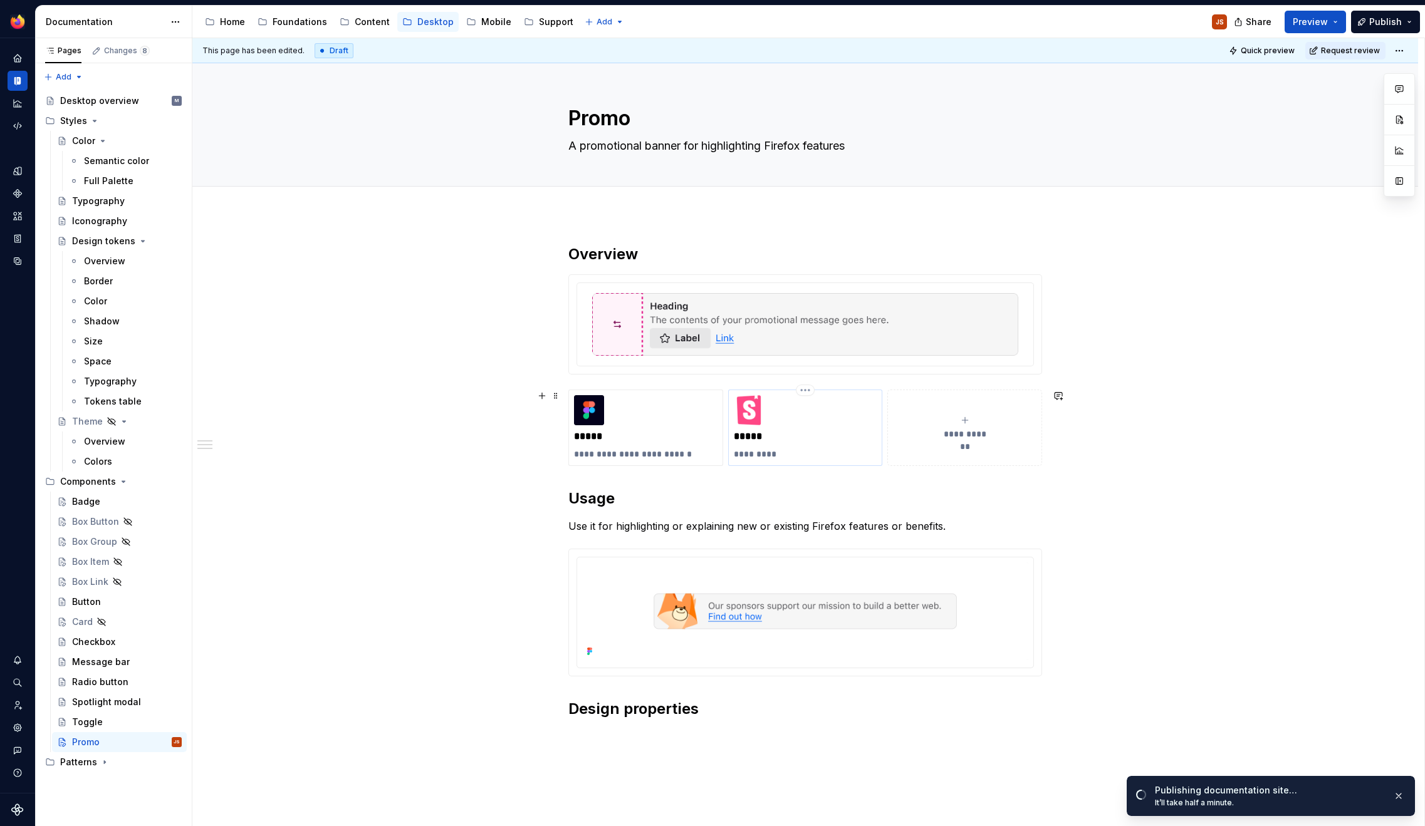
click at [763, 437] on p "*****" at bounding box center [805, 436] width 143 height 13
type textarea "*"
click at [810, 516] on div "**********" at bounding box center [805, 505] width 474 height 523
click at [767, 430] on div "******** *********" at bounding box center [805, 427] width 143 height 65
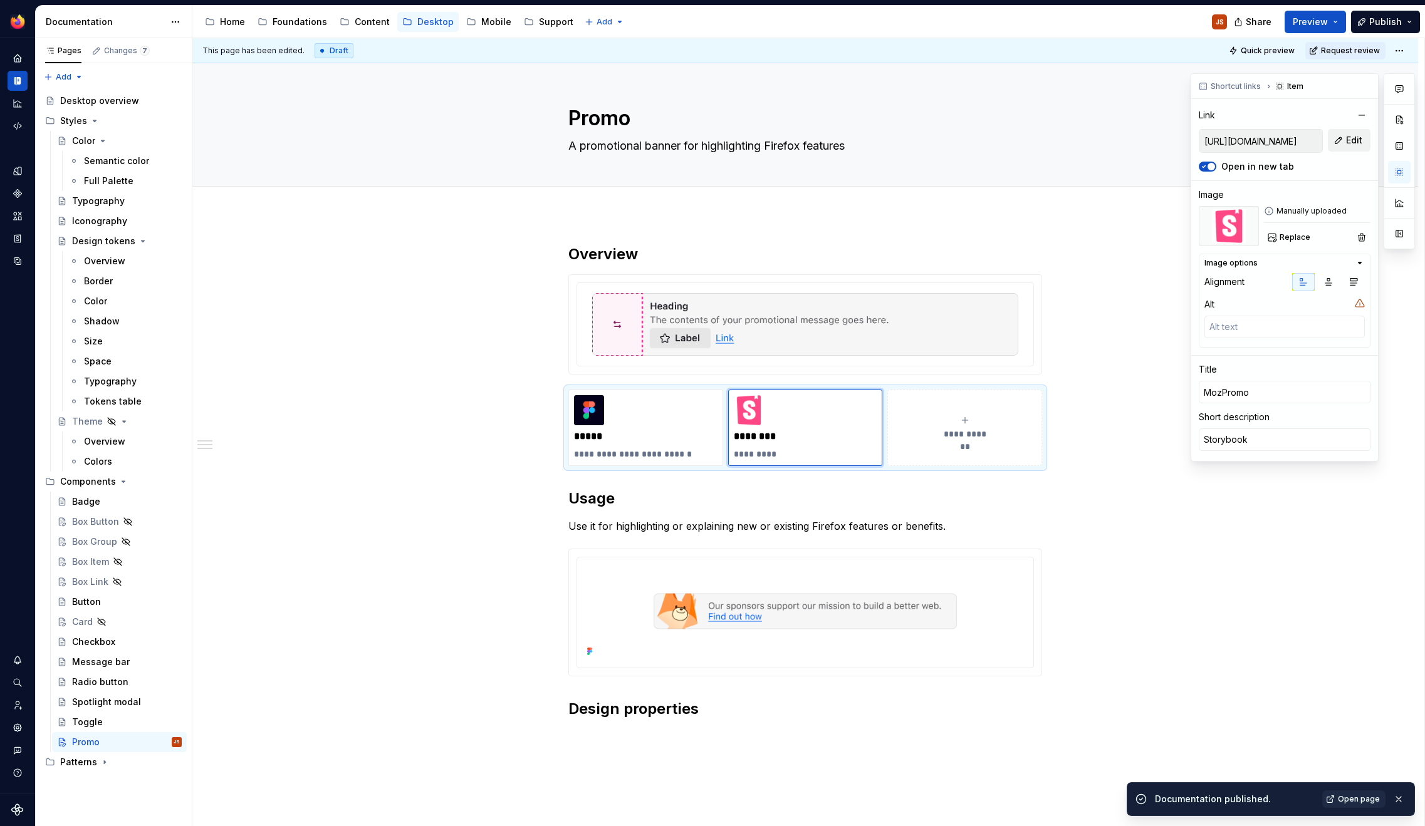
click at [1346, 142] on button "Edit" at bounding box center [1349, 140] width 43 height 23
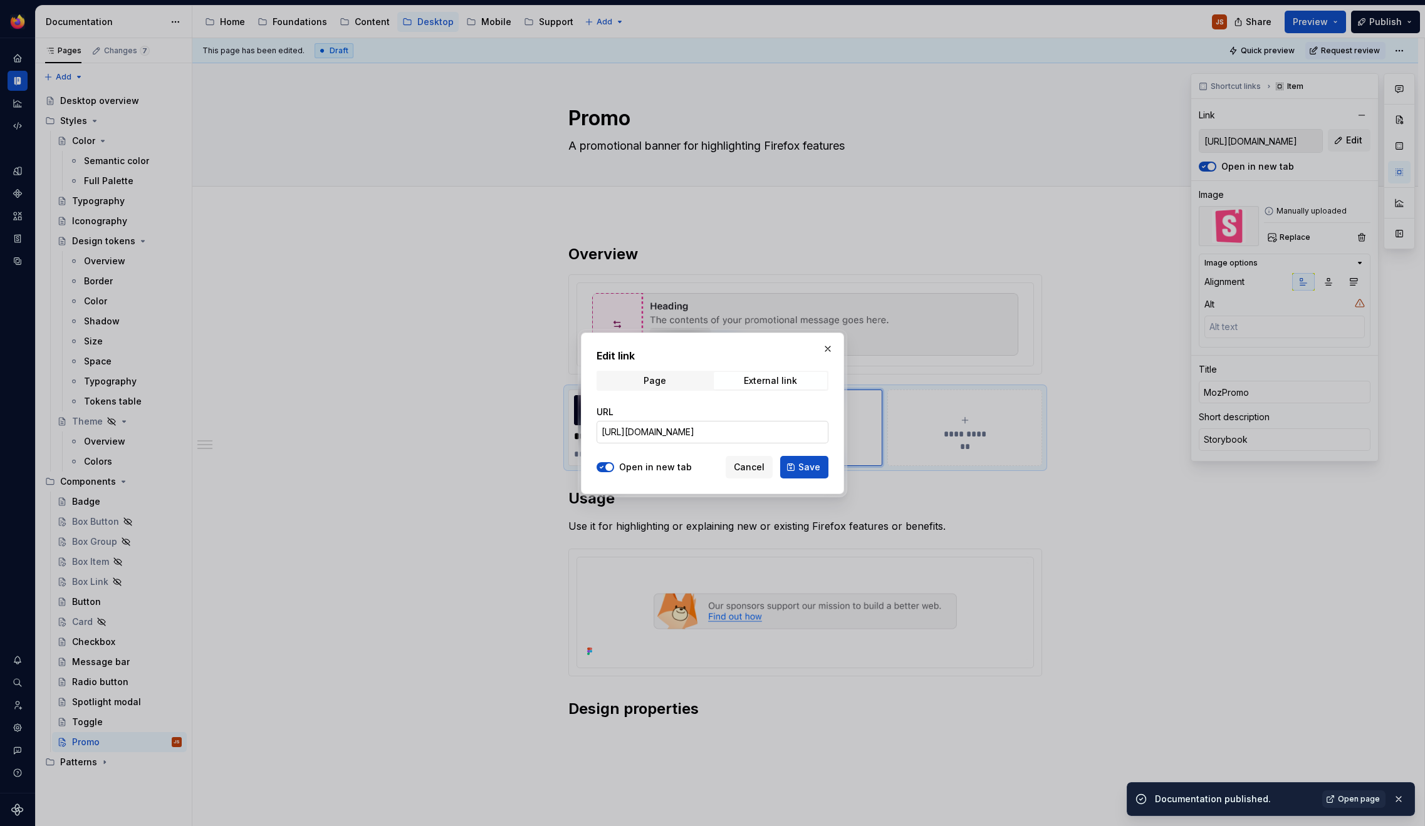
click at [770, 439] on input "[URL][DOMAIN_NAME]" at bounding box center [712, 432] width 232 height 23
type textarea "*"
paste input "promo"
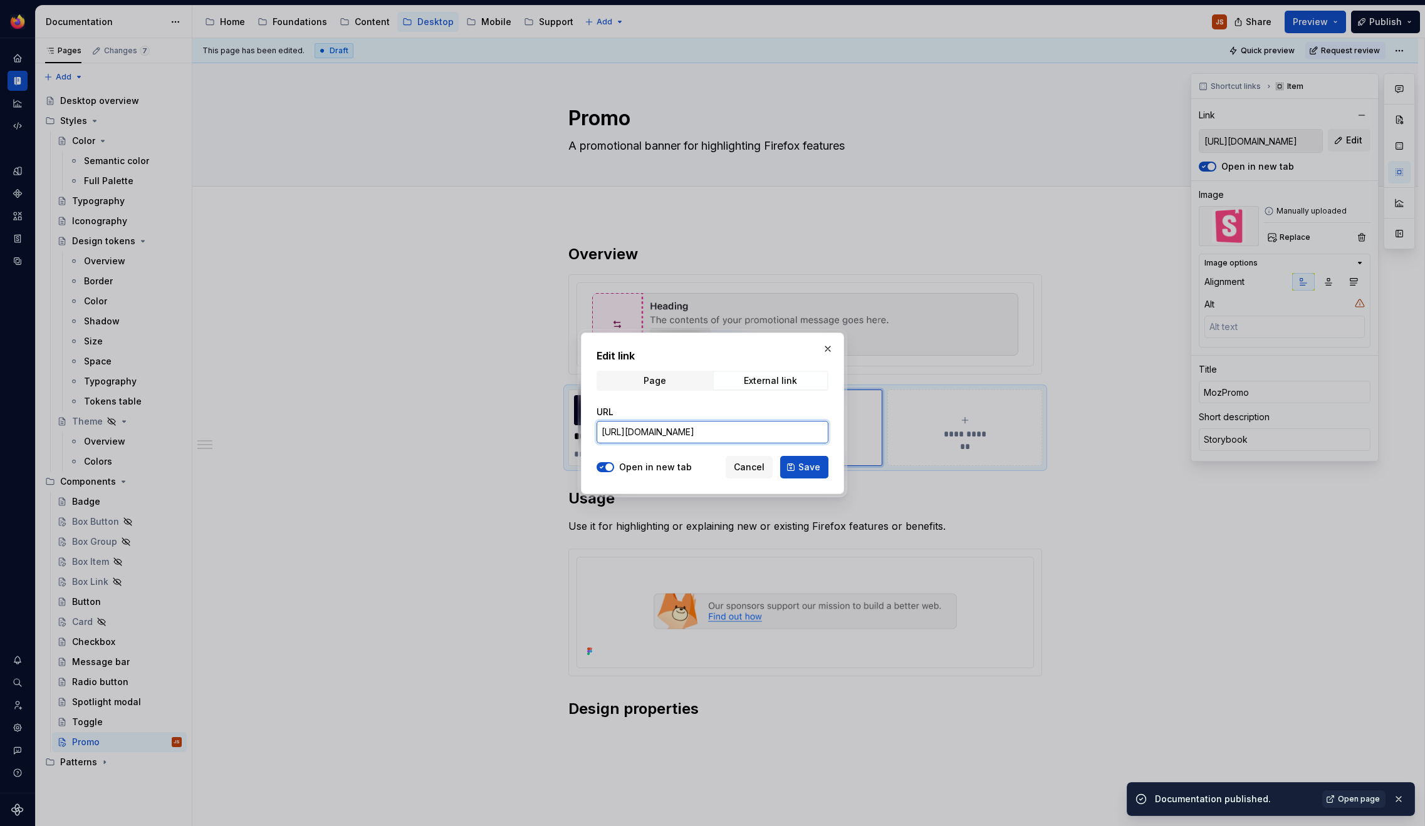
type input "[URL][DOMAIN_NAME]"
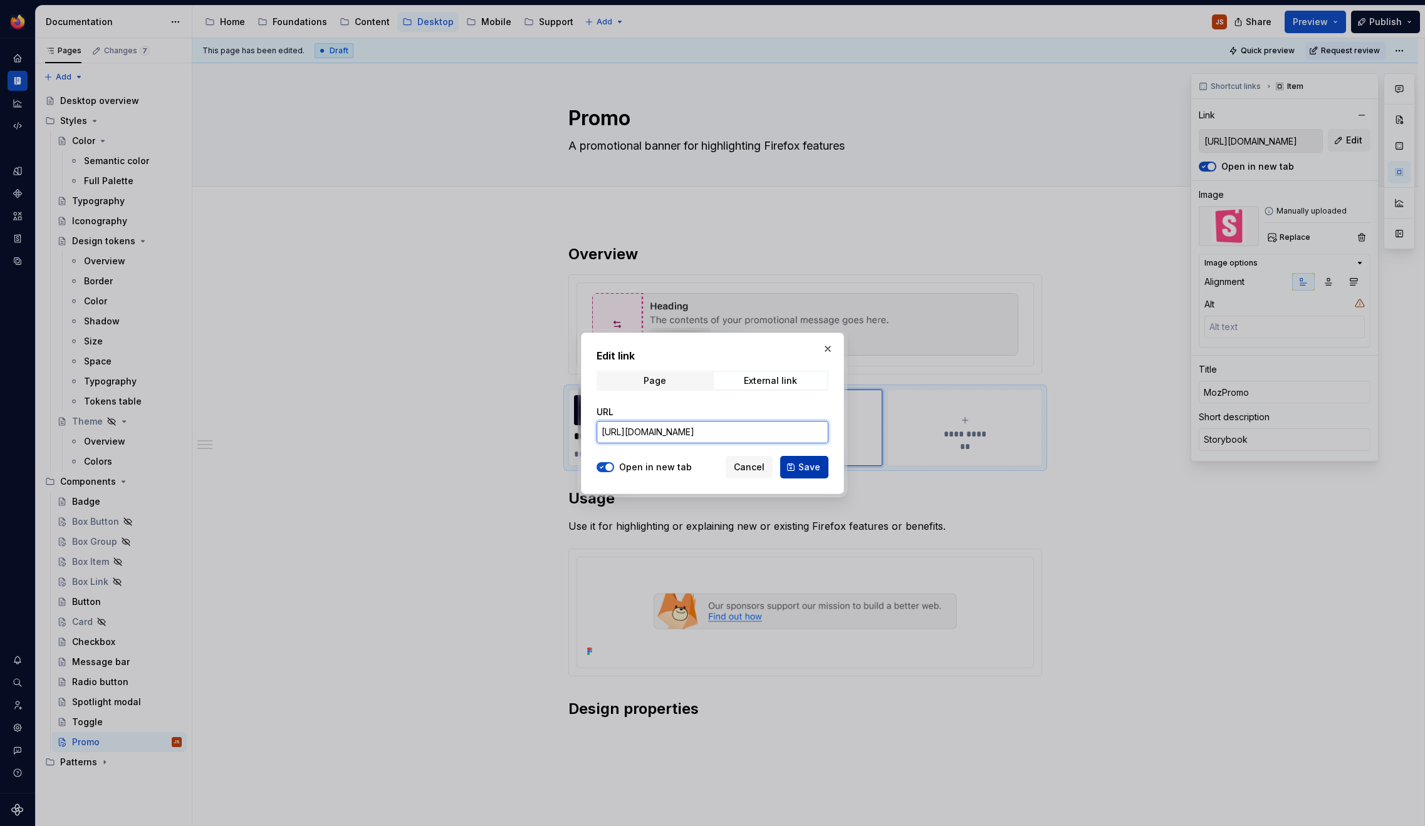
scroll to position [0, 175]
type textarea "*"
type input "[URL][DOMAIN_NAME]"
click at [810, 463] on span "Save" at bounding box center [809, 467] width 22 height 13
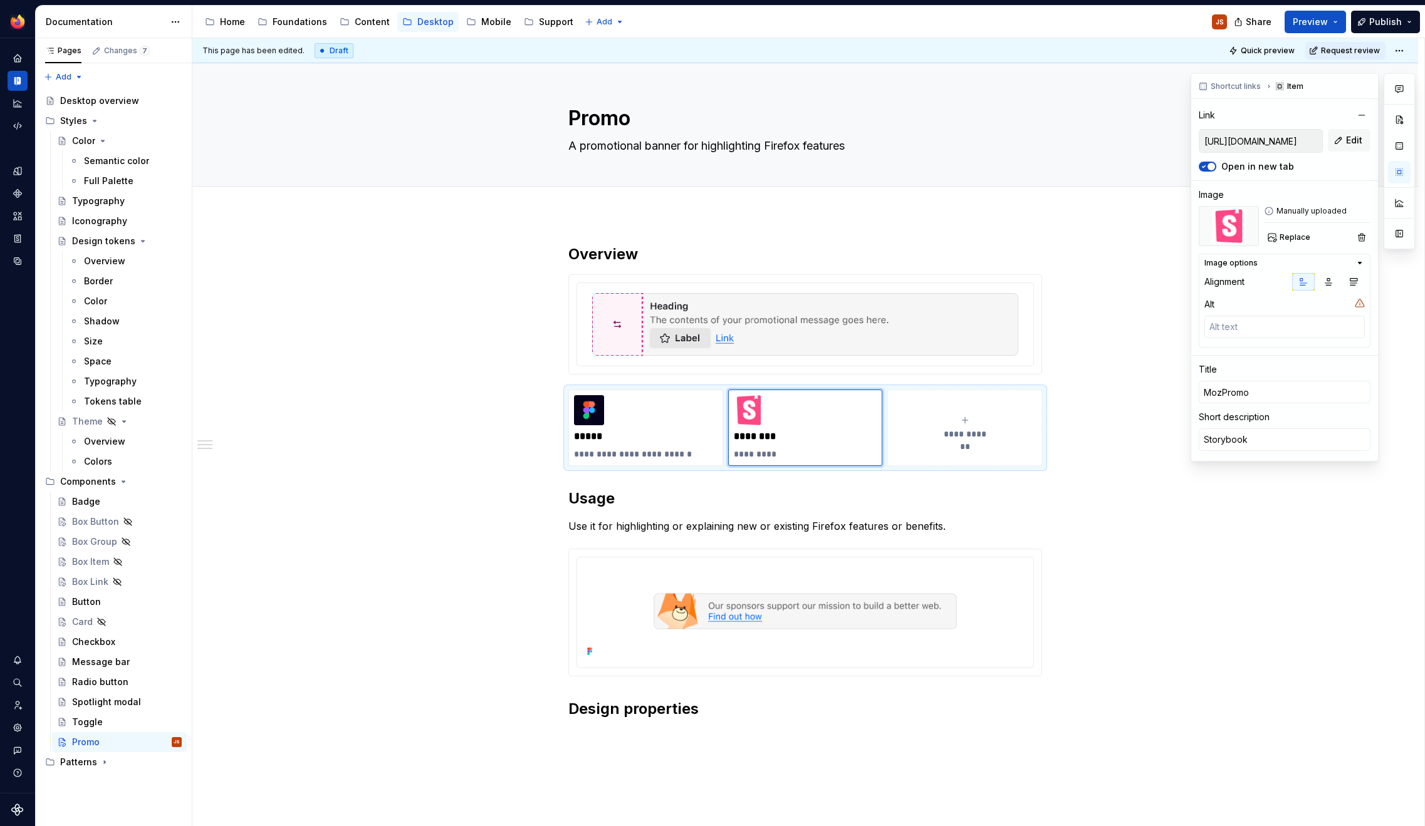
type textarea "*"
type input "[URL][DOMAIN_NAME]"
click at [640, 398] on div "**********" at bounding box center [645, 427] width 143 height 65
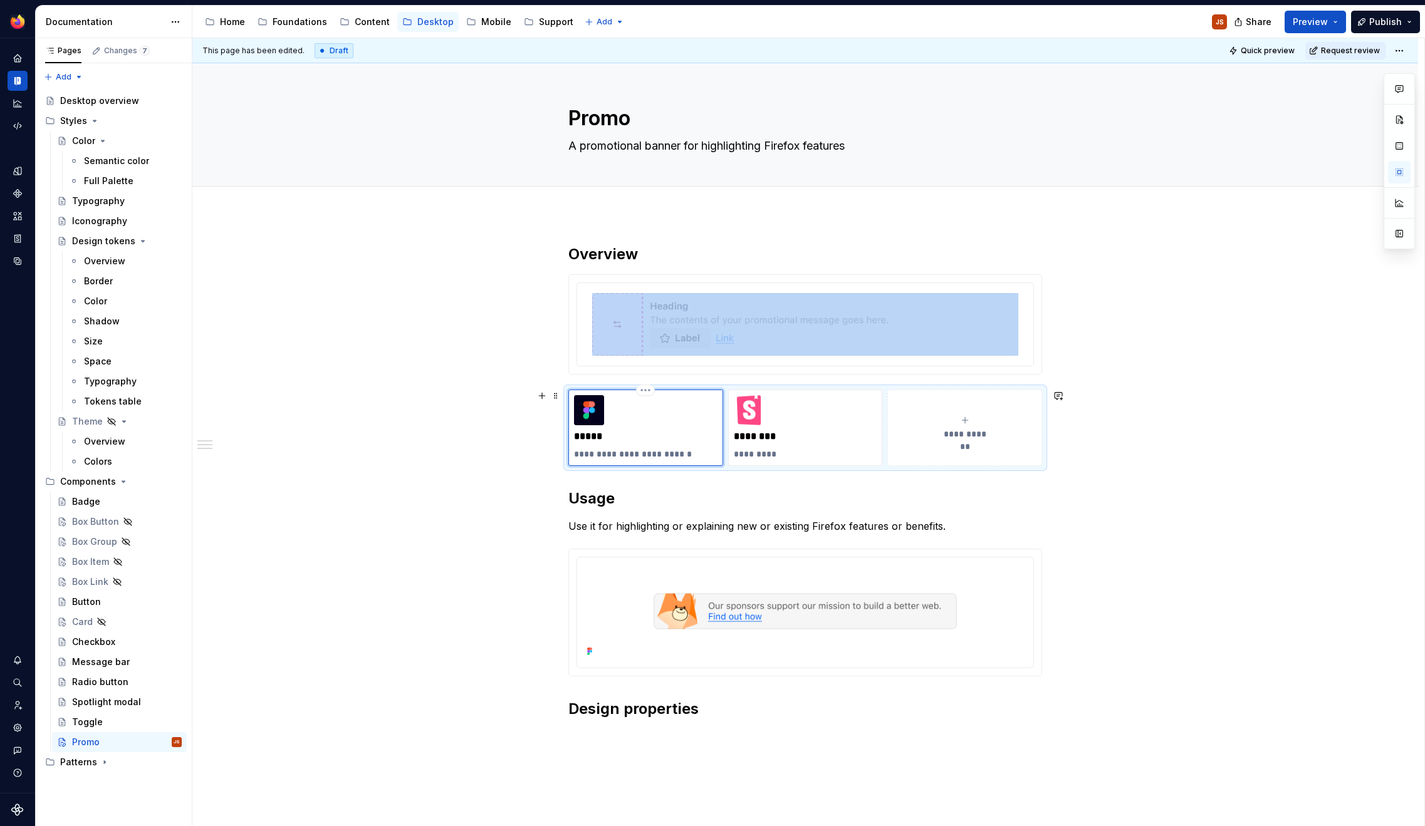
click at [627, 426] on div "**********" at bounding box center [645, 427] width 143 height 65
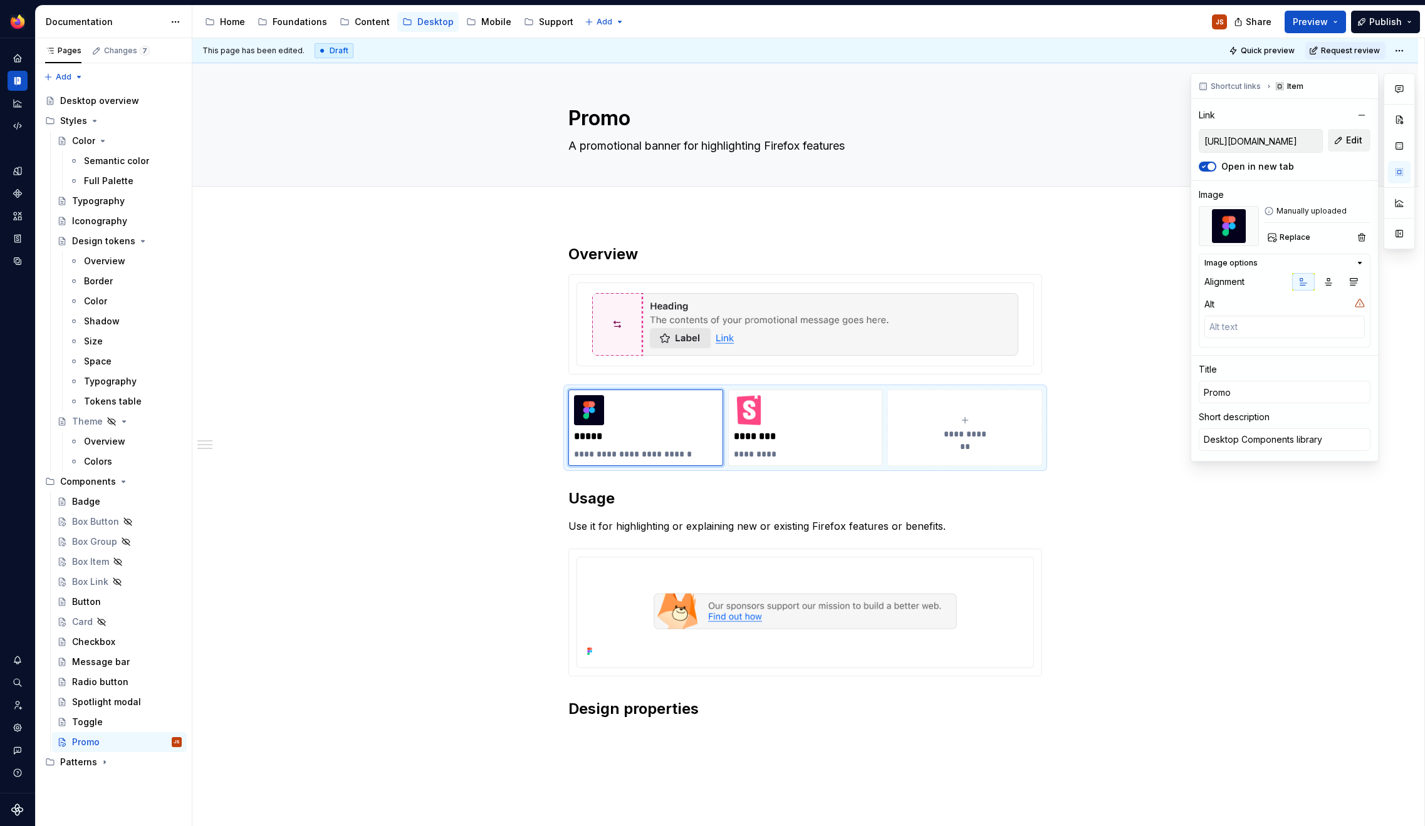
click at [1339, 145] on button "Edit" at bounding box center [1349, 140] width 43 height 23
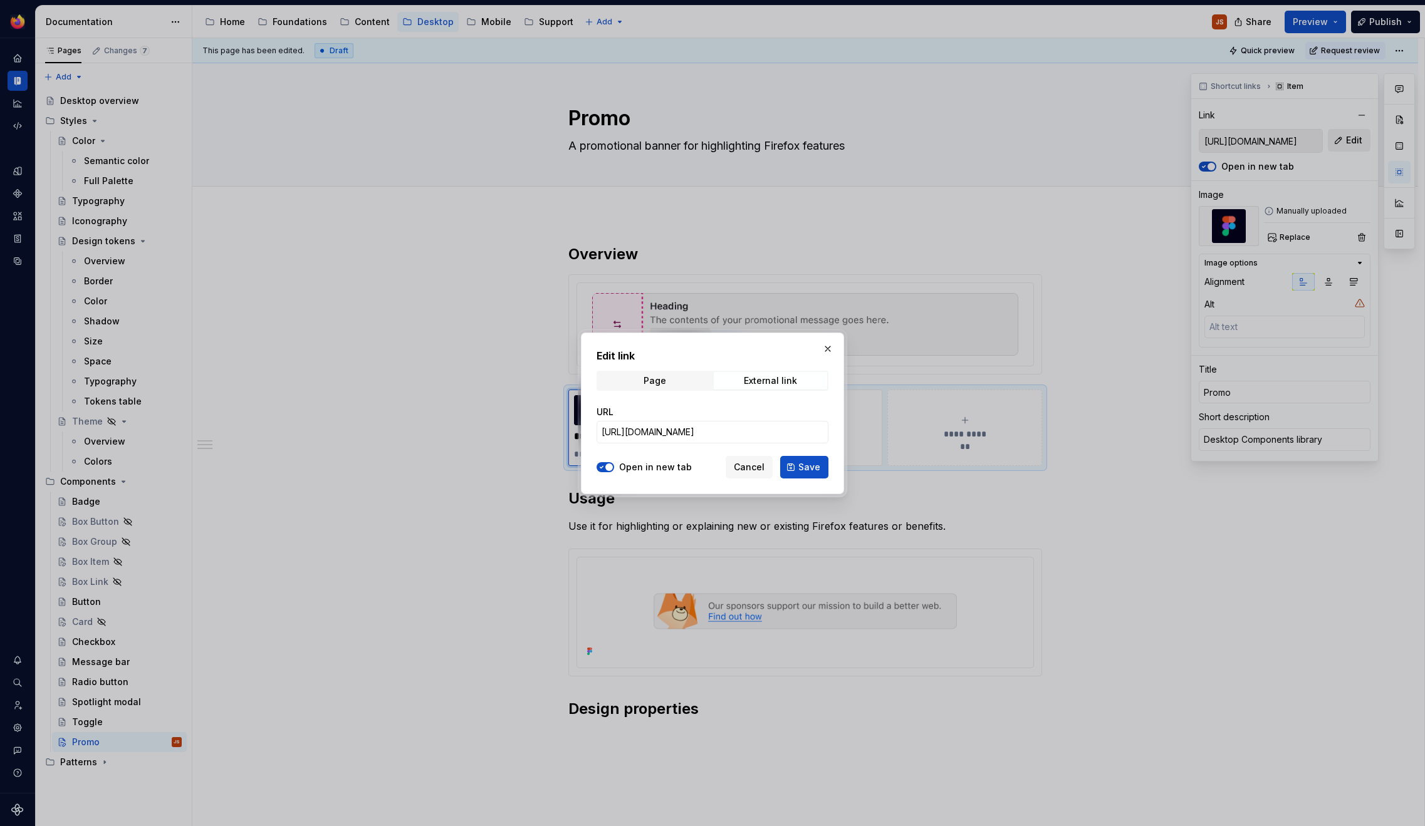
type textarea "*"
click at [802, 444] on div "URL [URL][DOMAIN_NAME]" at bounding box center [712, 424] width 232 height 53
click at [802, 442] on input "[URL][DOMAIN_NAME]" at bounding box center [712, 432] width 232 height 23
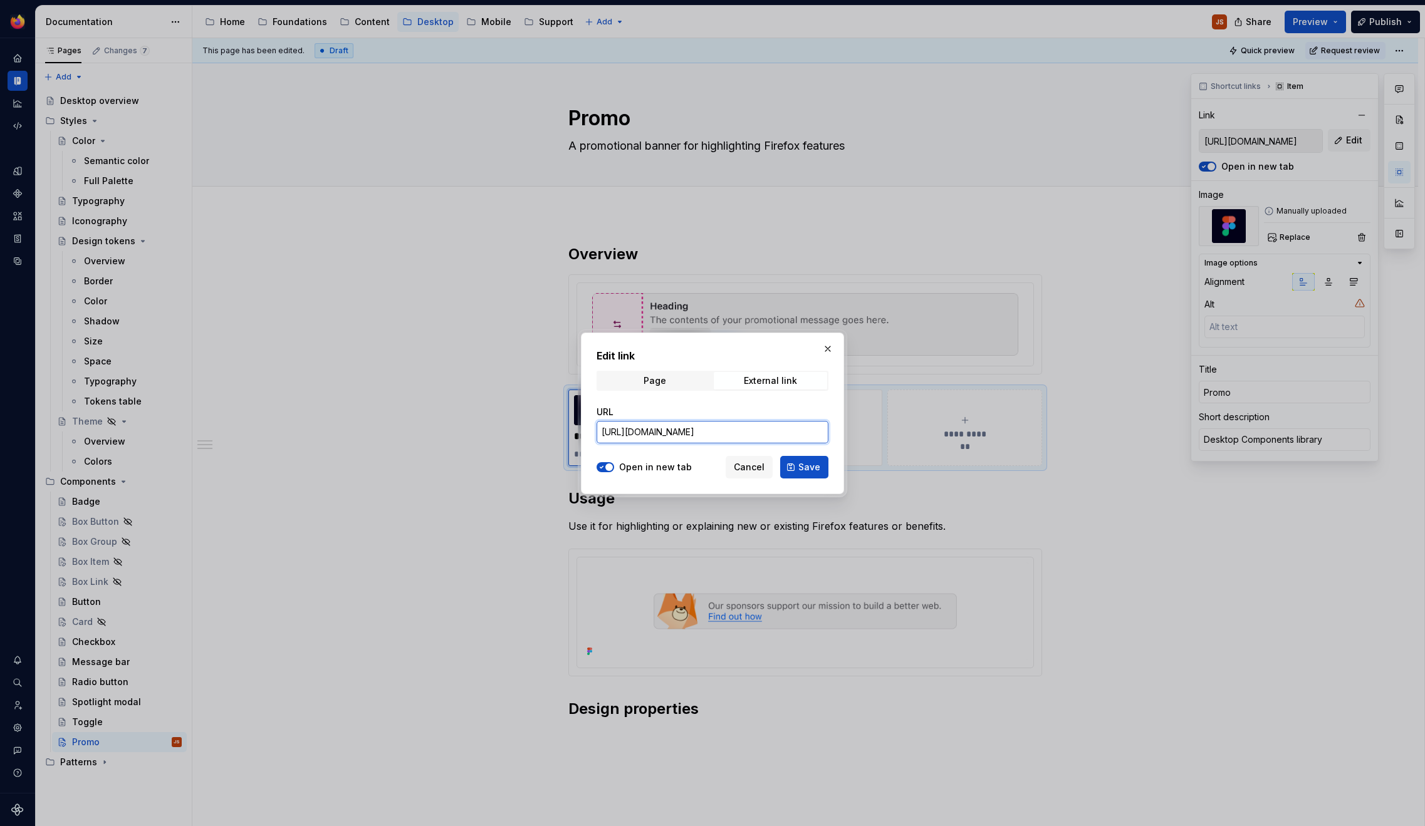
click at [802, 442] on input "[URL][DOMAIN_NAME]" at bounding box center [712, 432] width 232 height 23
paste input "4429-362"
type input "[URL][DOMAIN_NAME]"
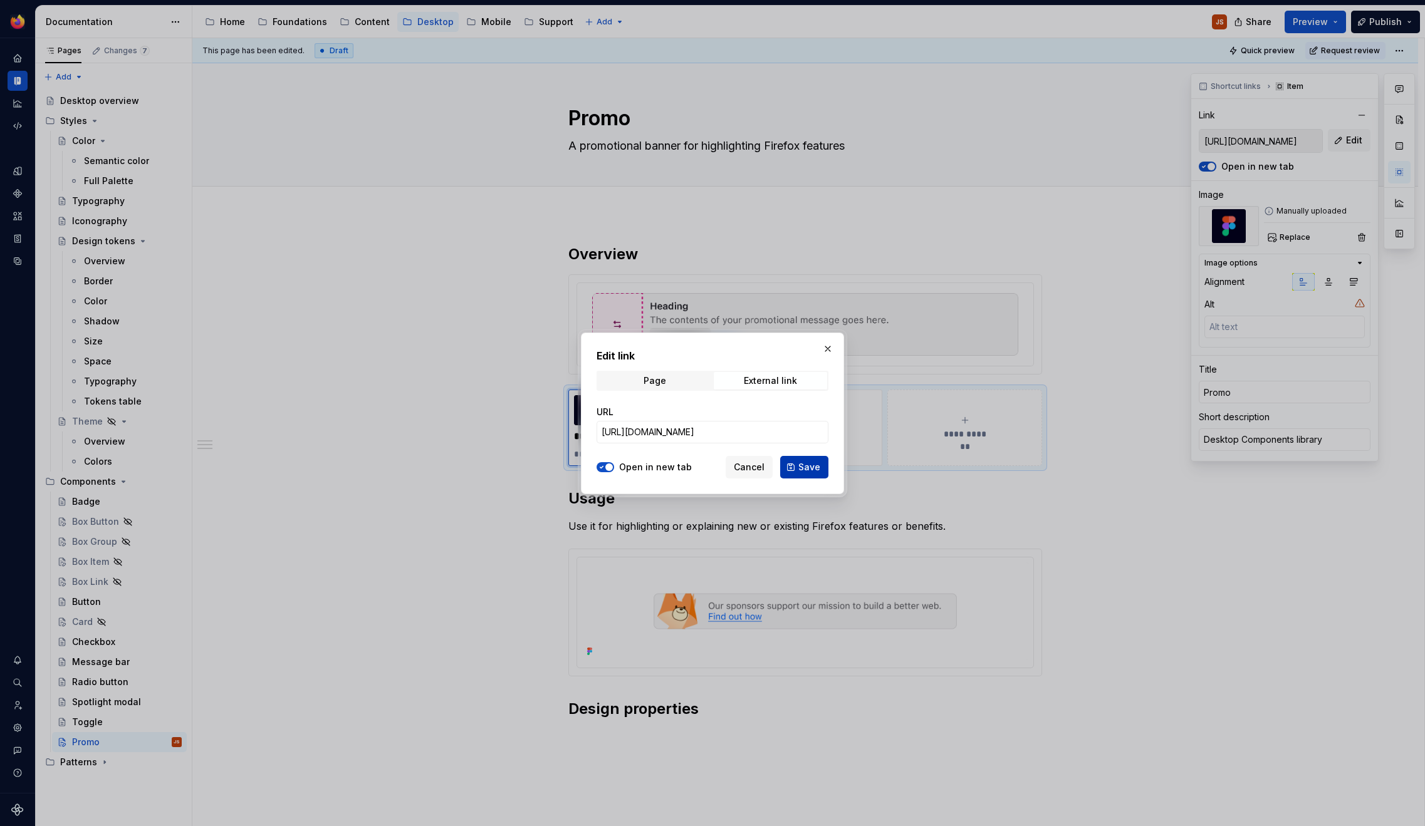
click at [808, 471] on span "Save" at bounding box center [809, 467] width 22 height 13
type textarea "*"
type input "[URL][DOMAIN_NAME]"
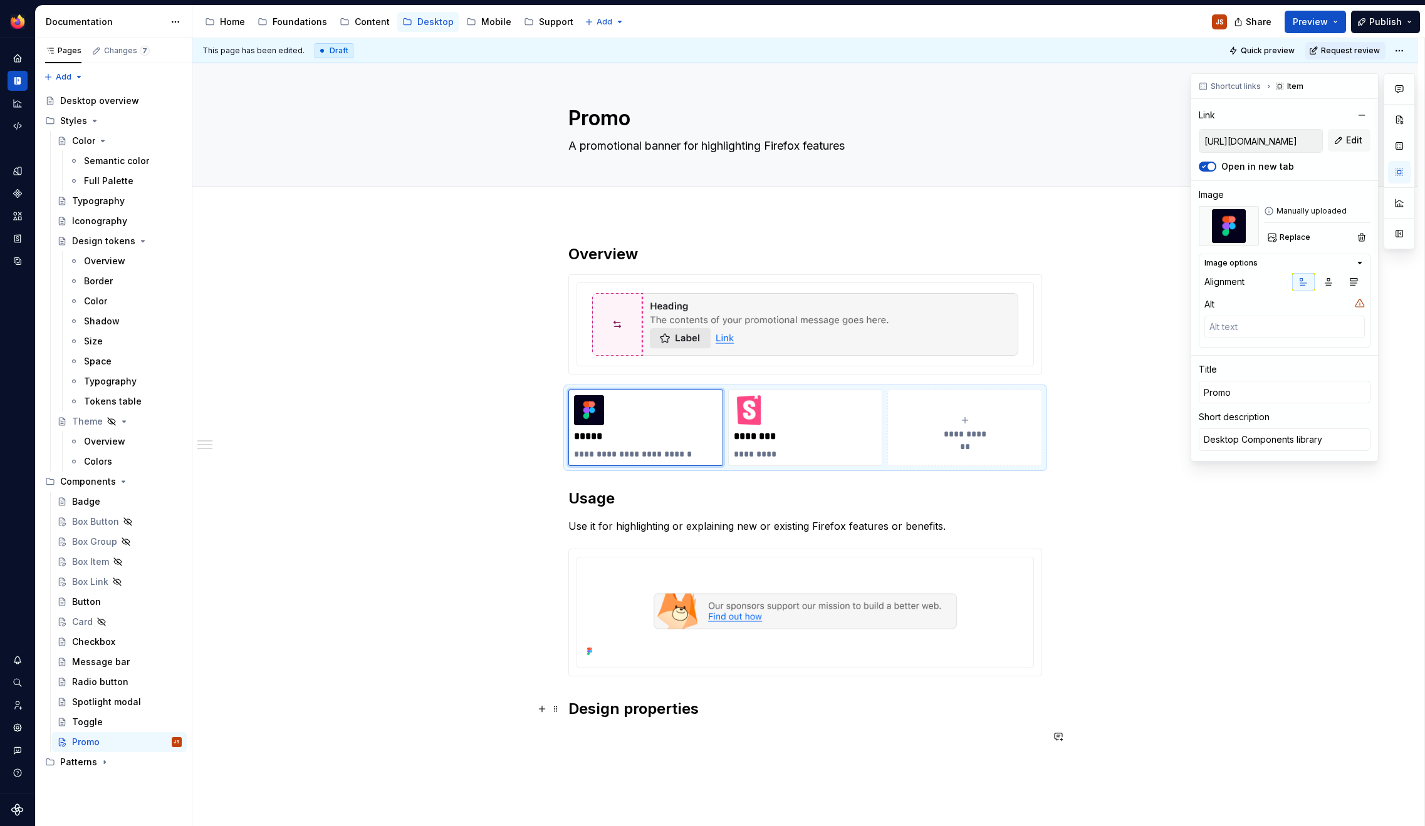
click at [713, 704] on h2 "Design properties" at bounding box center [805, 709] width 474 height 20
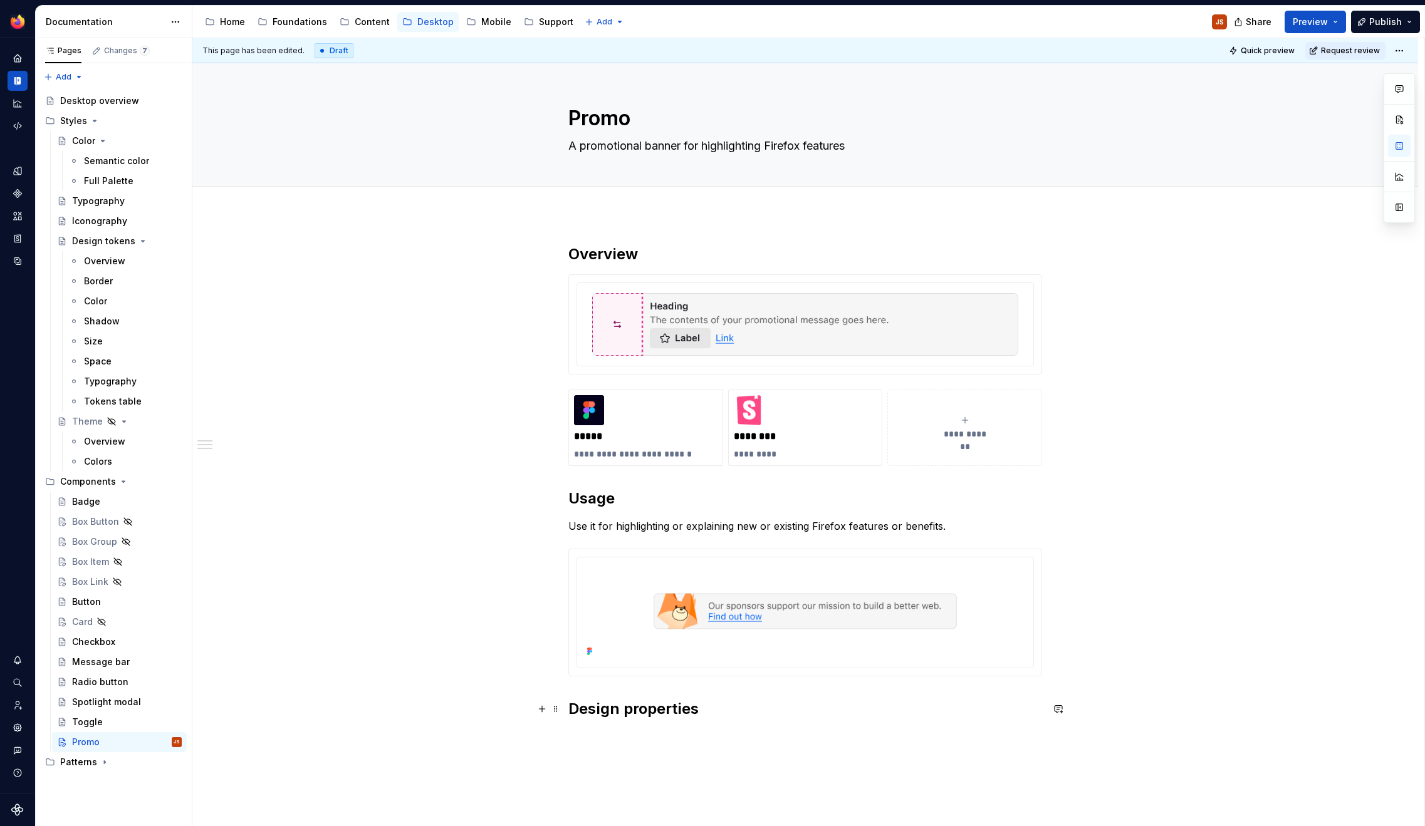
type textarea "*"
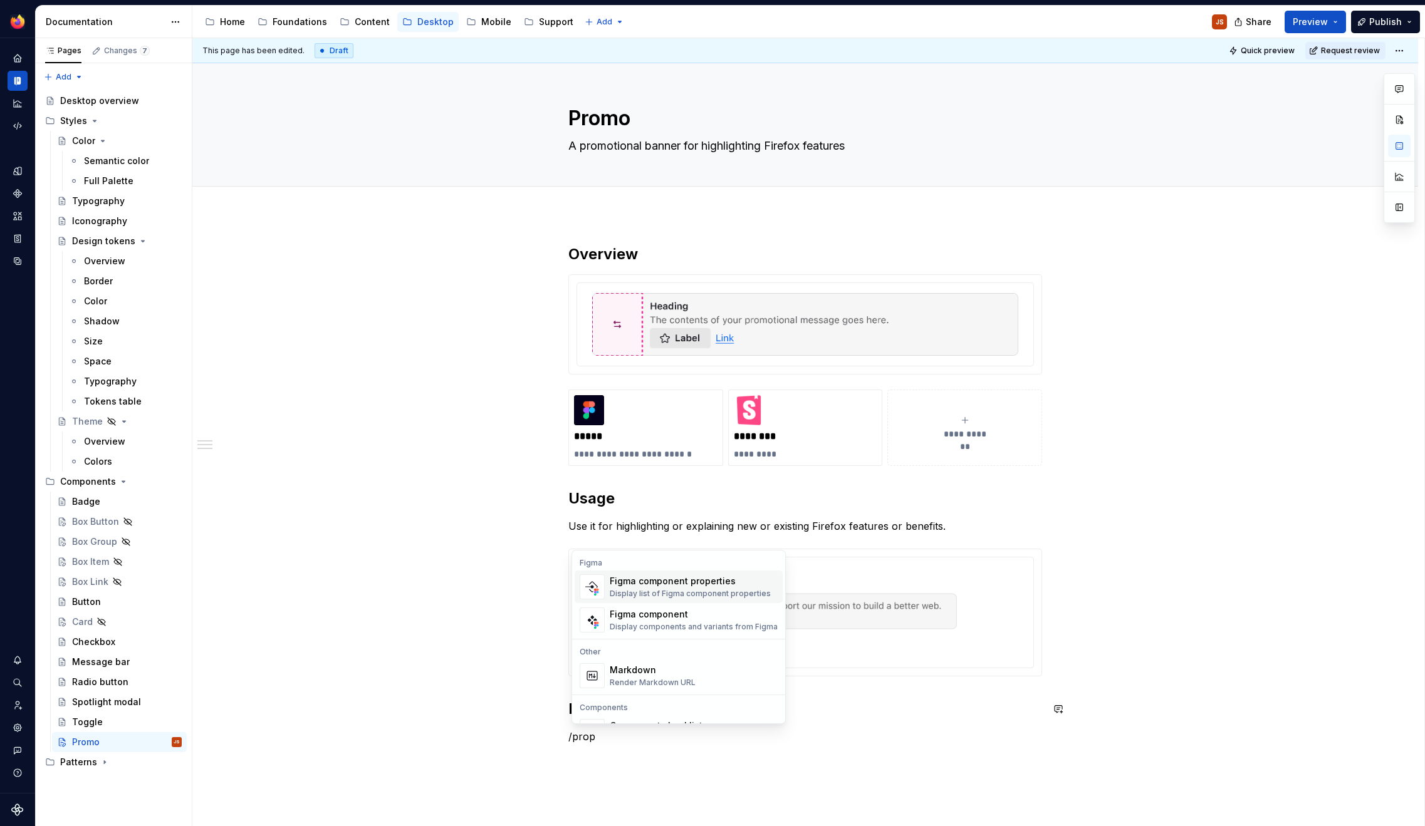
click at [671, 588] on div "Figma component properties Display list of Figma component properties" at bounding box center [690, 587] width 161 height 24
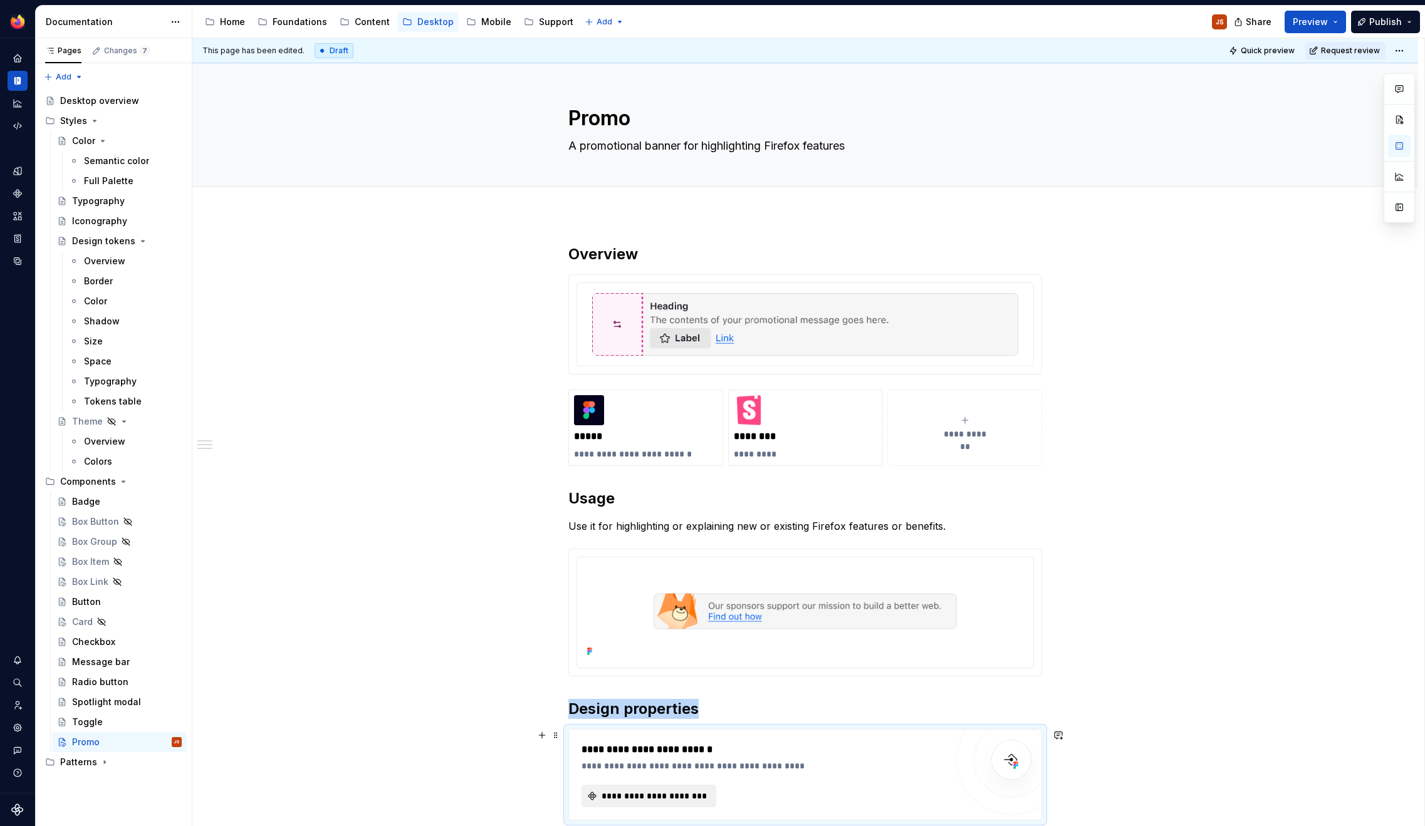
click at [626, 794] on span "**********" at bounding box center [654, 796] width 108 height 13
type textarea "*"
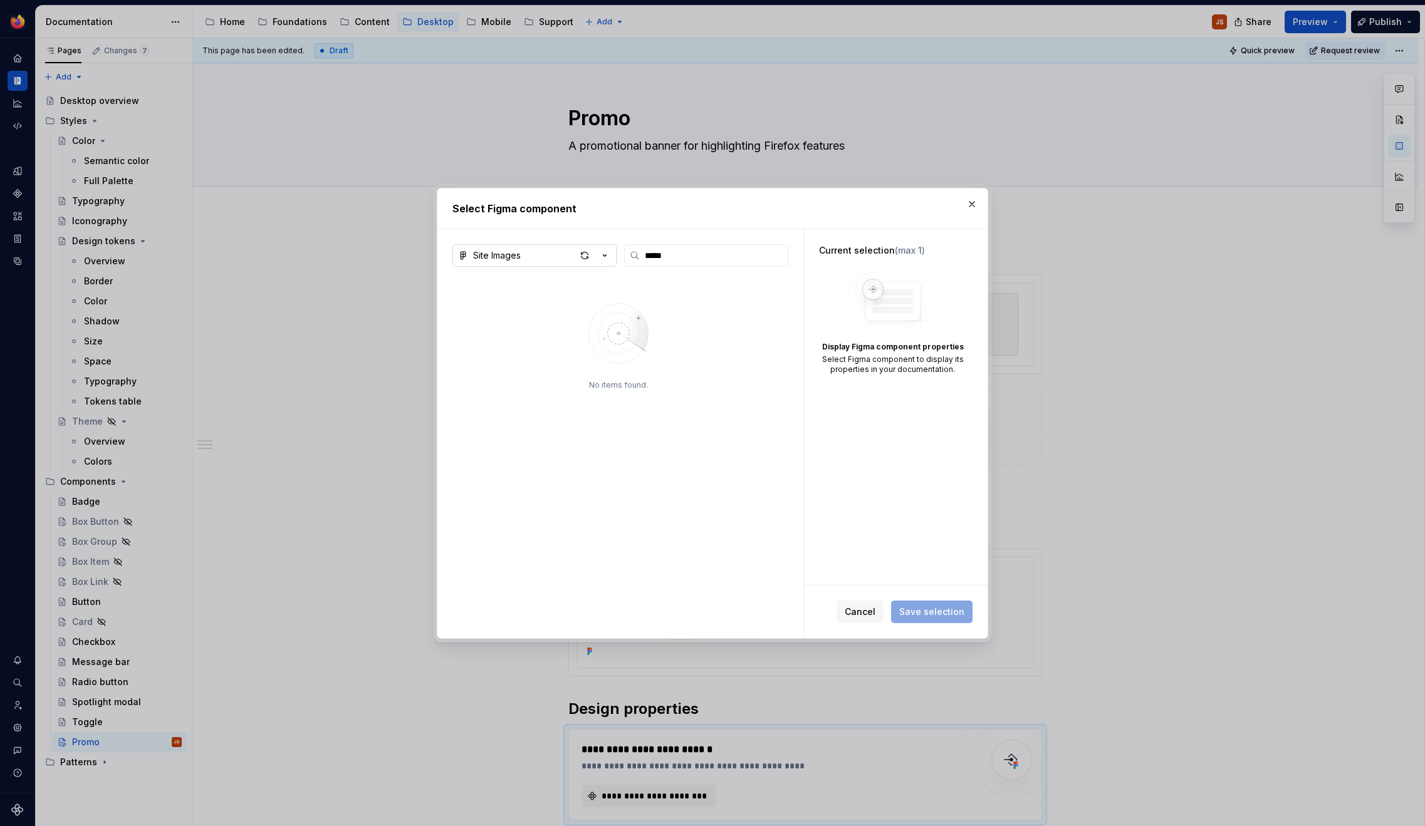
type input "*****"
click at [609, 252] on icon "button" at bounding box center [604, 255] width 13 height 13
click at [552, 296] on div "Desktop Components 3" at bounding box center [539, 300] width 103 height 13
click at [515, 317] on img at bounding box center [504, 332] width 95 height 63
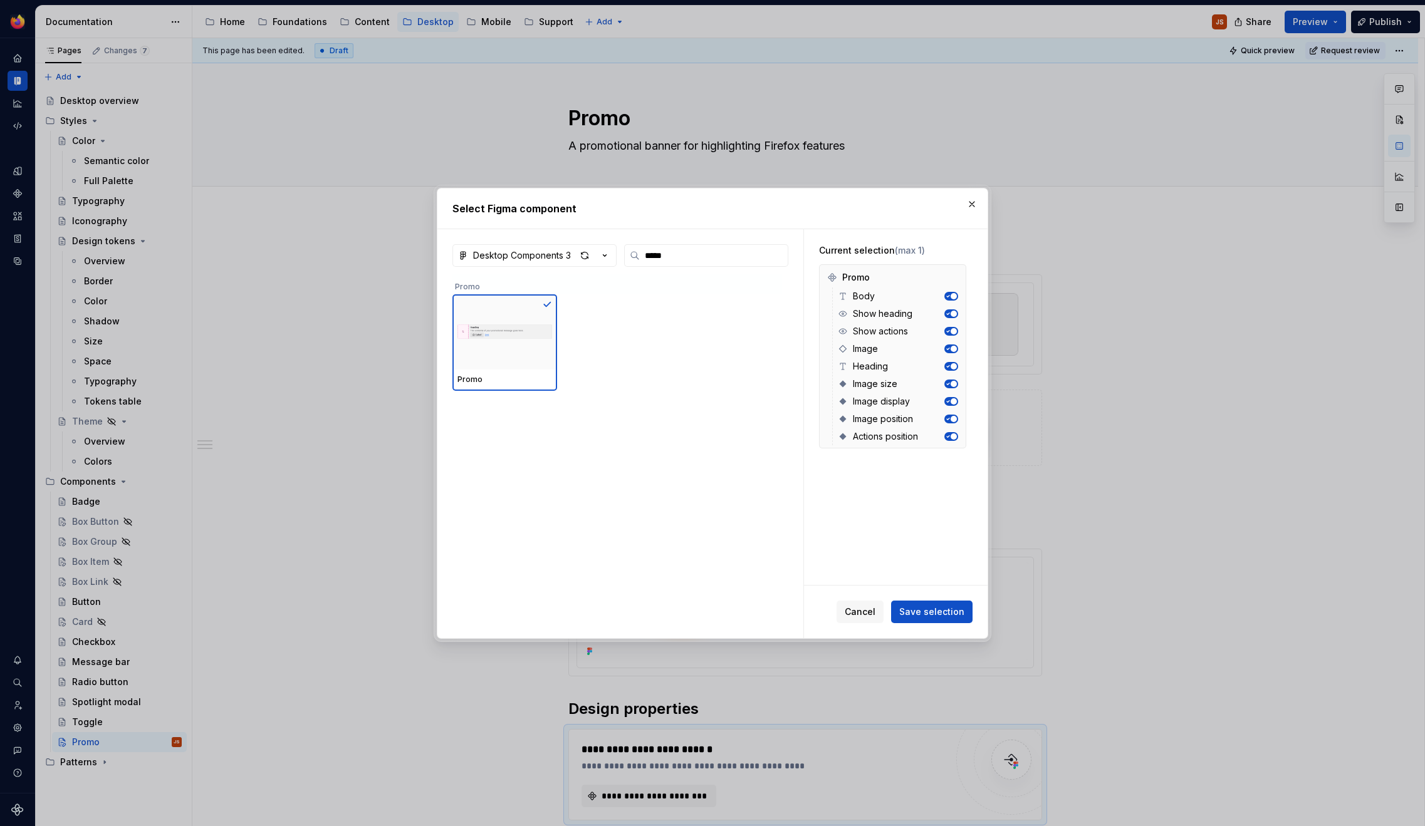
click at [941, 630] on div "Cancel Save selection" at bounding box center [896, 612] width 184 height 53
click at [937, 624] on div "Cancel Save selection" at bounding box center [896, 612] width 184 height 53
click at [939, 608] on span "Save selection" at bounding box center [931, 612] width 65 height 13
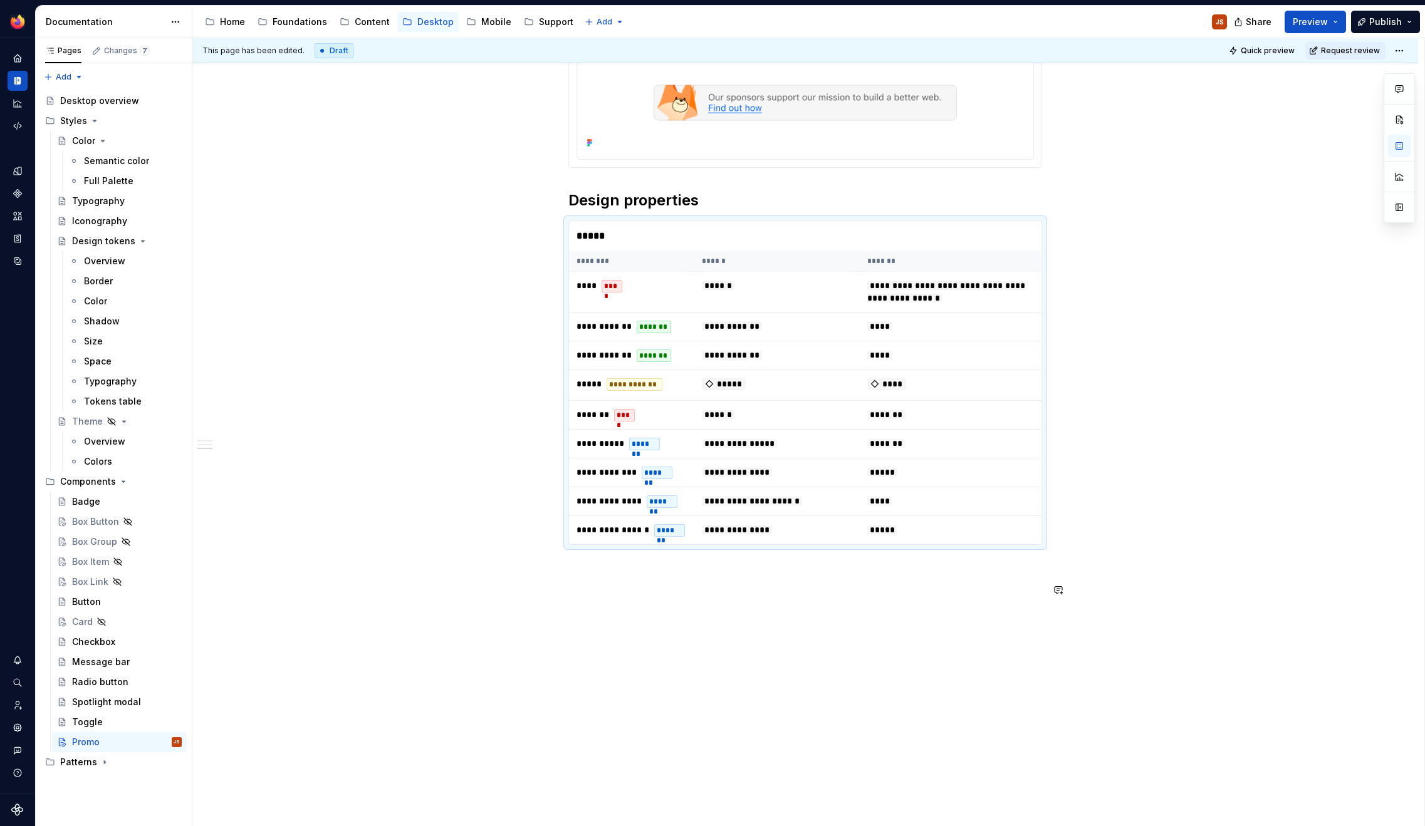
scroll to position [509, 0]
click at [960, 408] on td "*******" at bounding box center [951, 414] width 182 height 29
click at [548, 231] on button "button" at bounding box center [542, 226] width 18 height 18
click at [578, 228] on div "*****" at bounding box center [805, 236] width 472 height 30
click at [560, 224] on span at bounding box center [556, 226] width 10 height 18
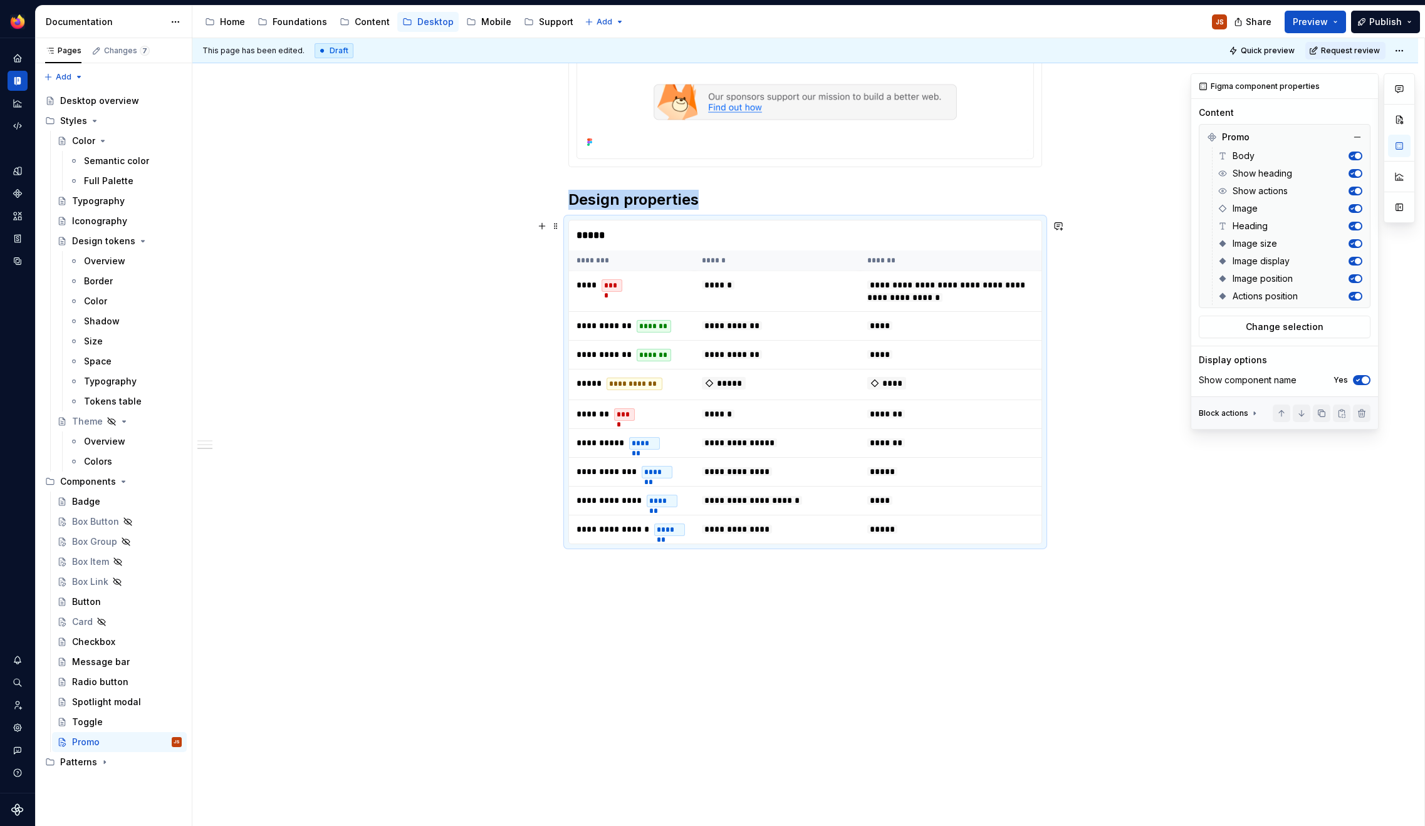
click at [1355, 222] on button "button" at bounding box center [1355, 226] width 14 height 9
click at [1356, 157] on span "button" at bounding box center [1358, 156] width 6 height 6
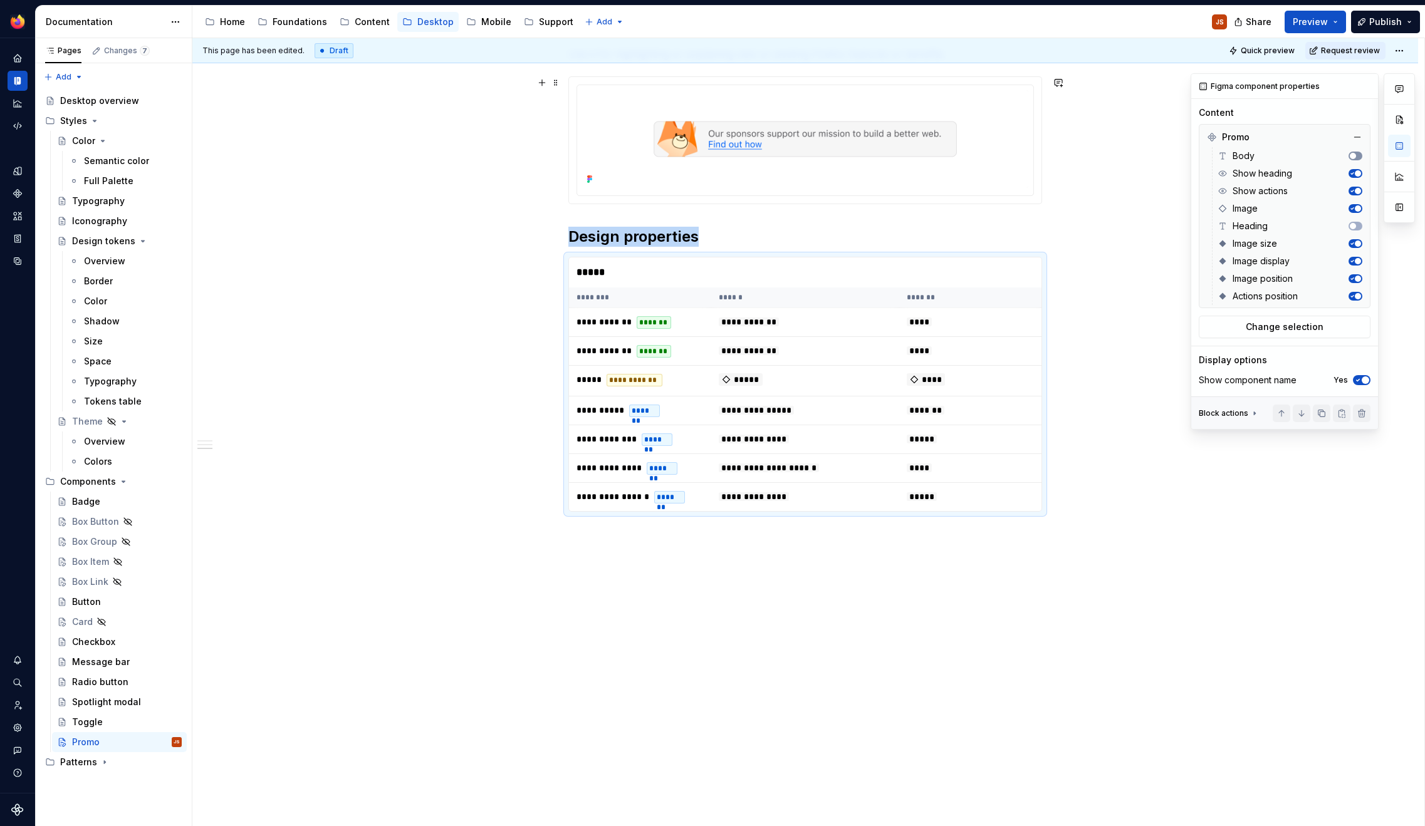
scroll to position [472, 0]
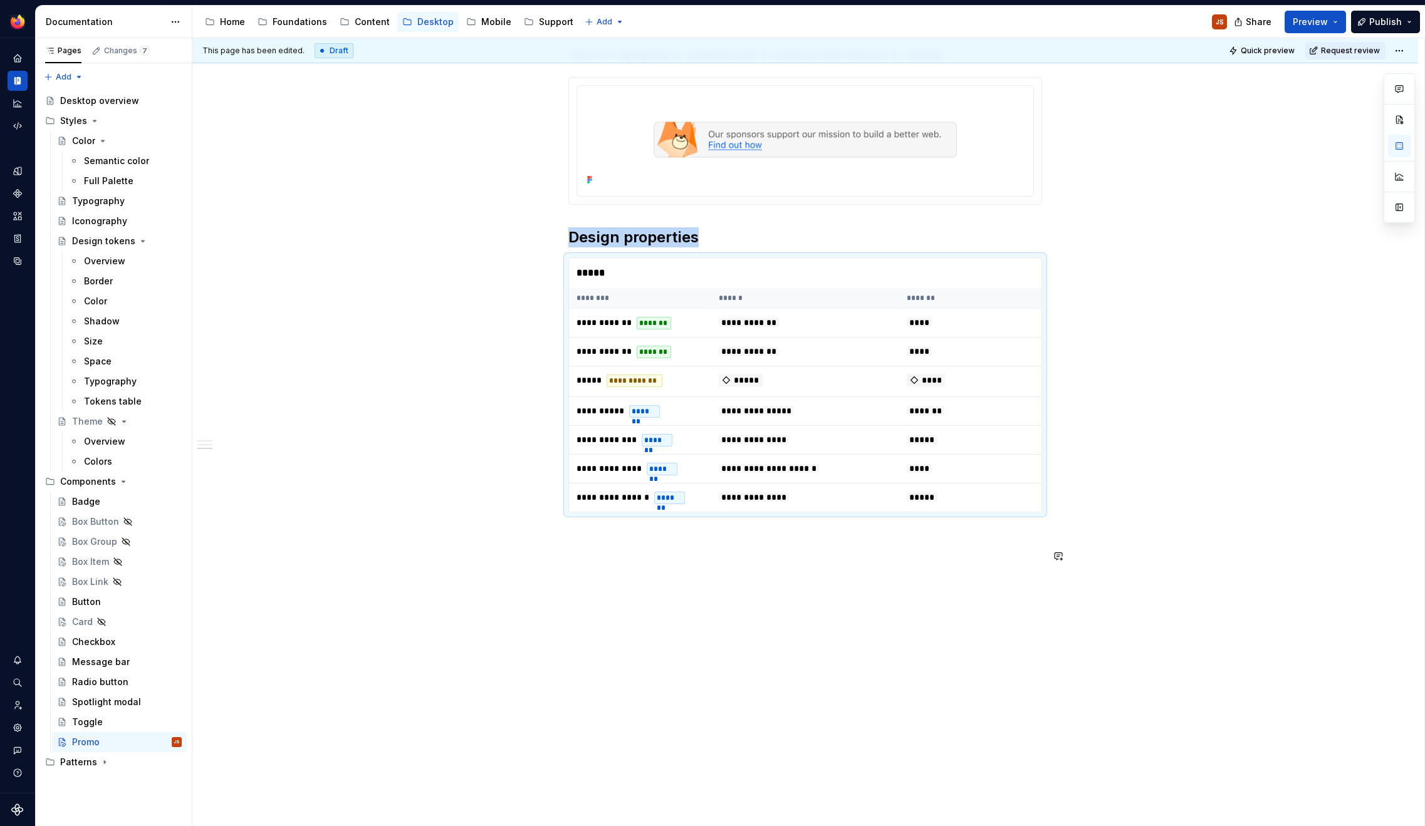
click at [707, 645] on div "**********" at bounding box center [804, 285] width 1225 height 1085
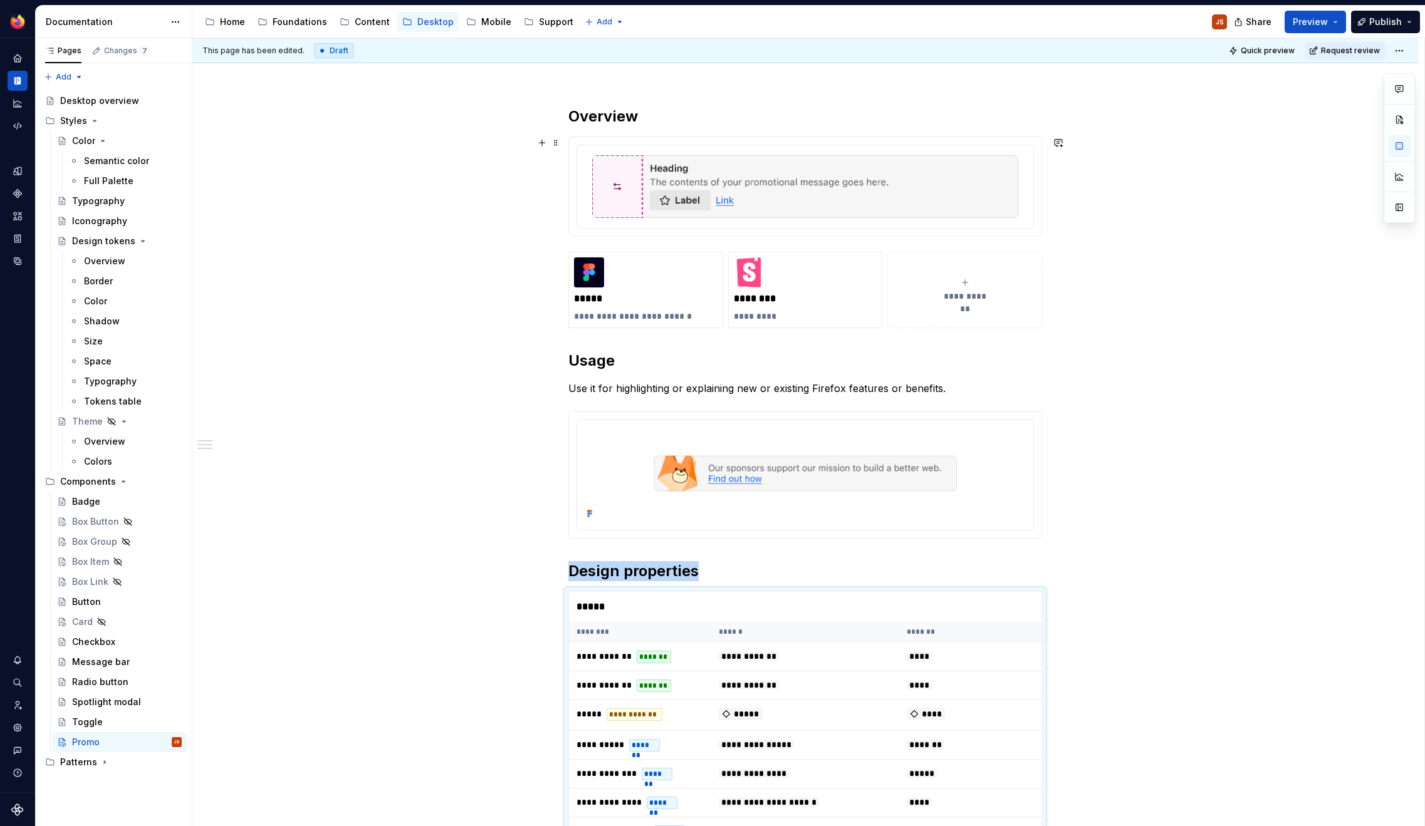
scroll to position [132, 0]
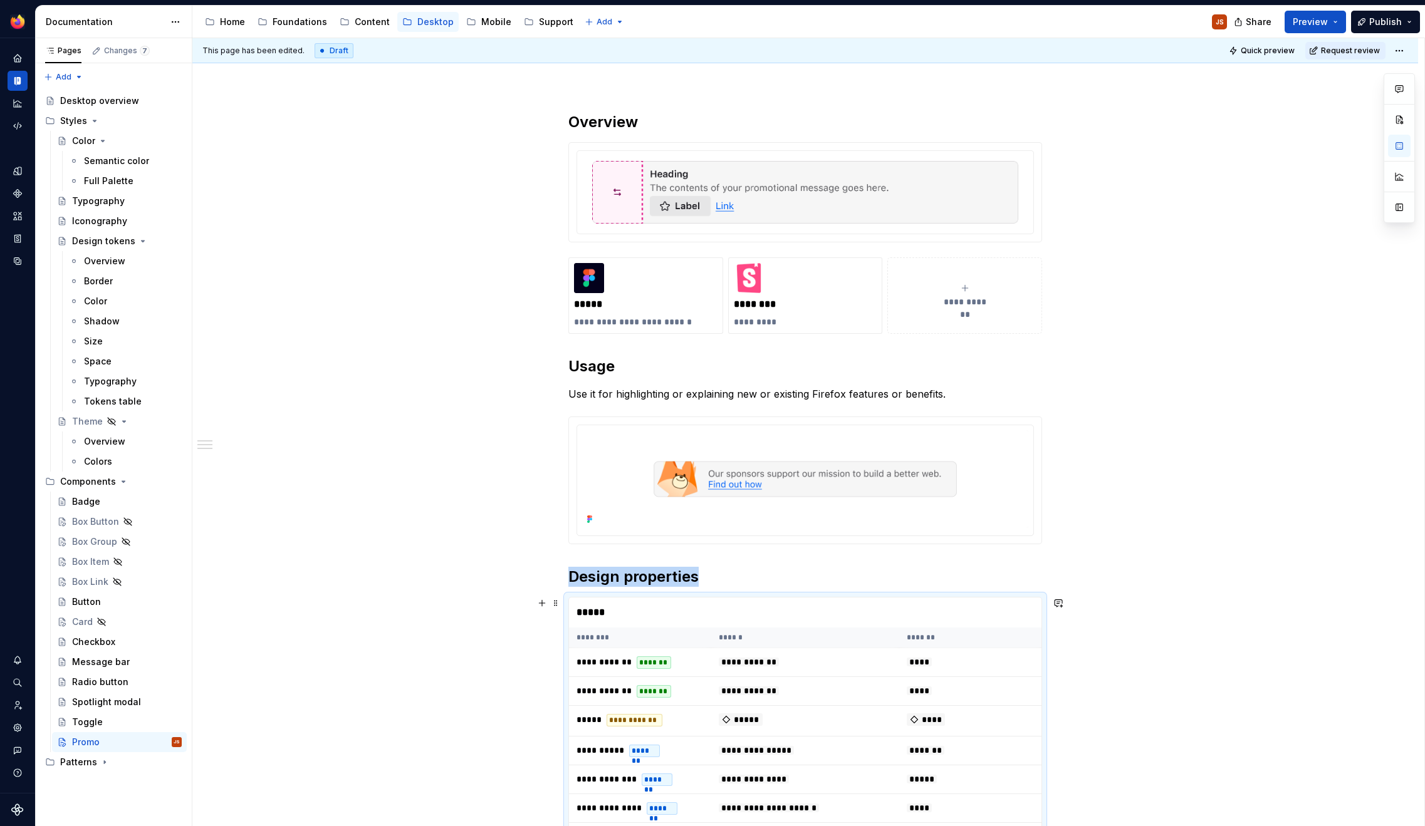
click at [1126, 774] on div "**********" at bounding box center [804, 624] width 1225 height 1085
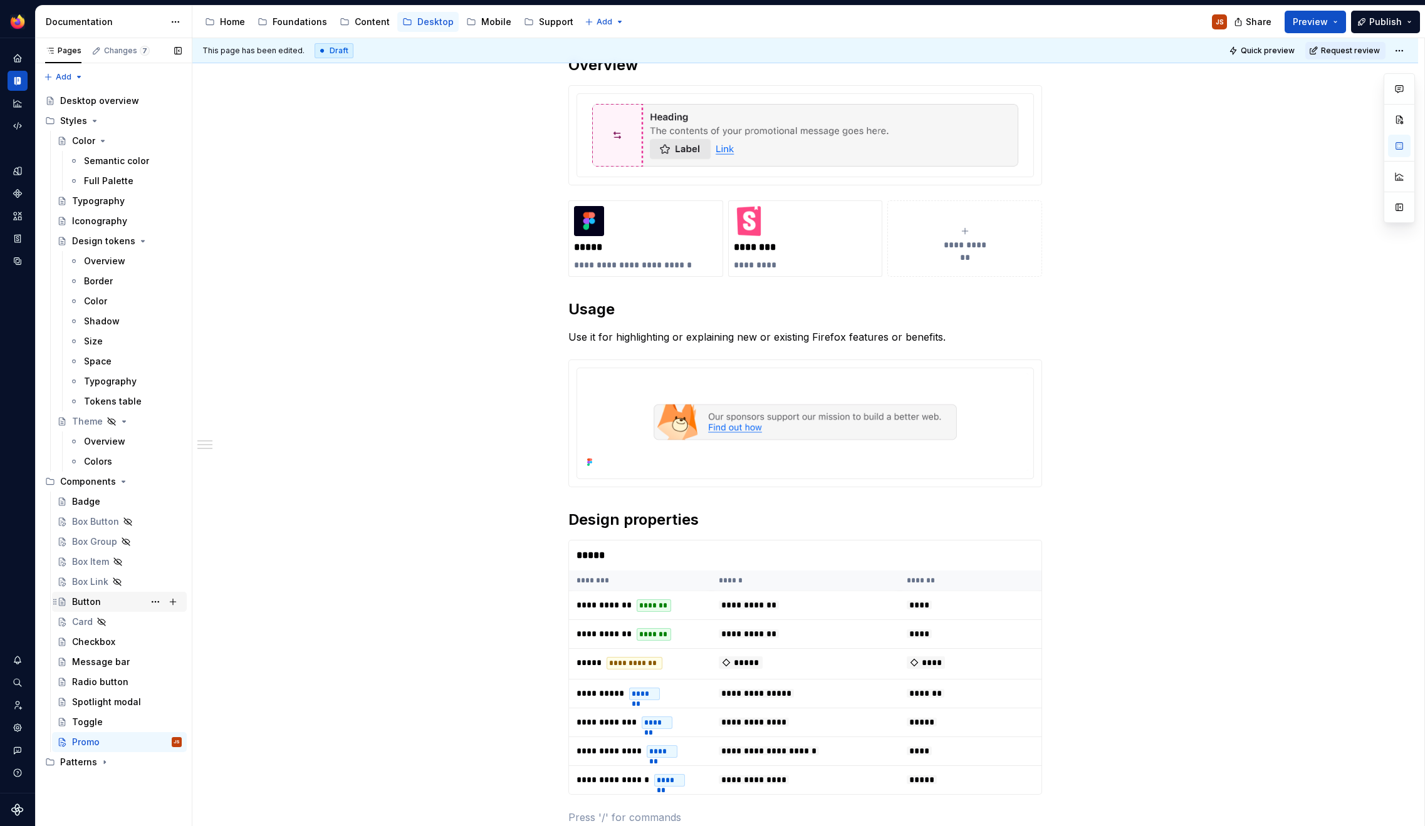
click at [83, 608] on div "Button" at bounding box center [86, 602] width 29 height 13
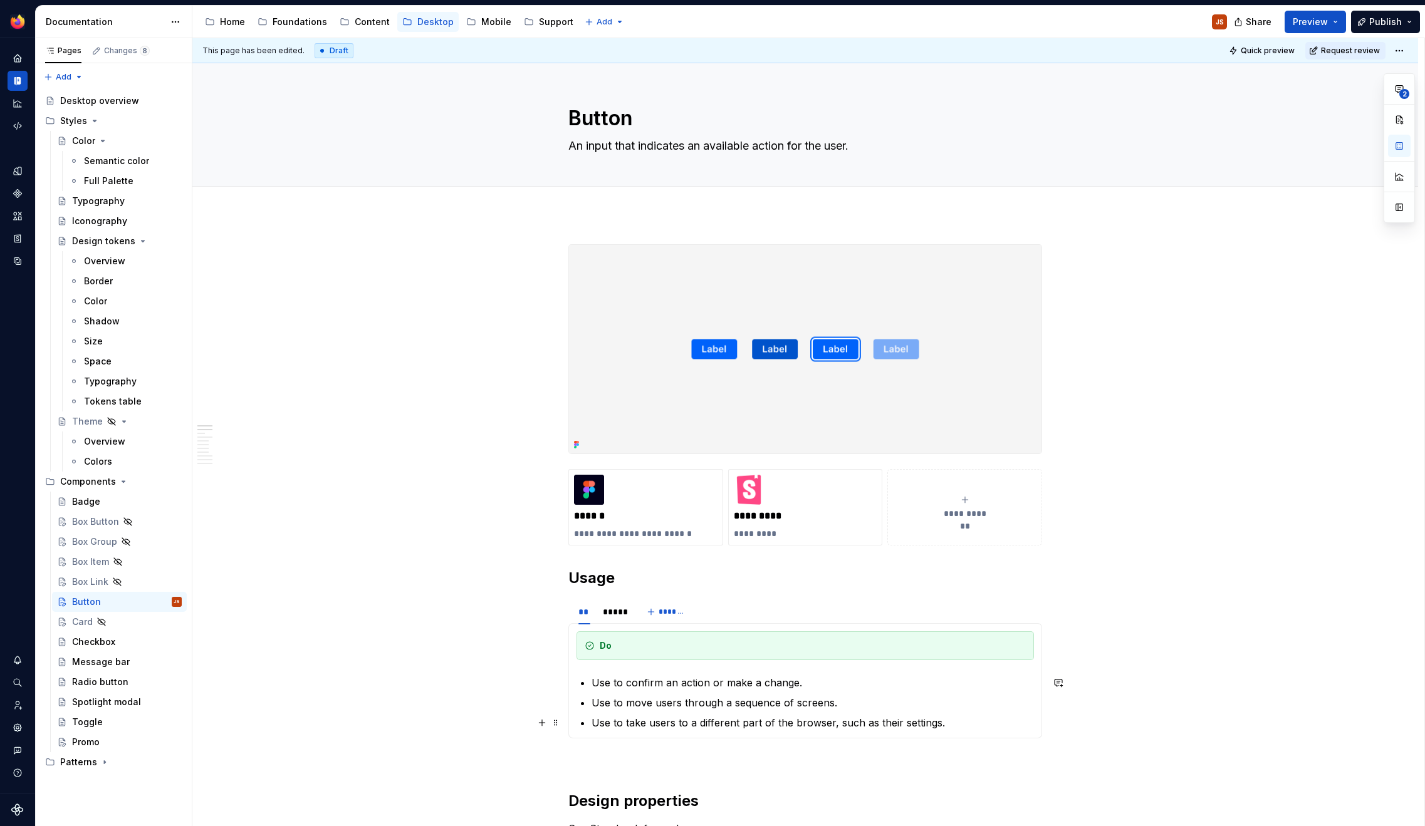
scroll to position [190, 0]
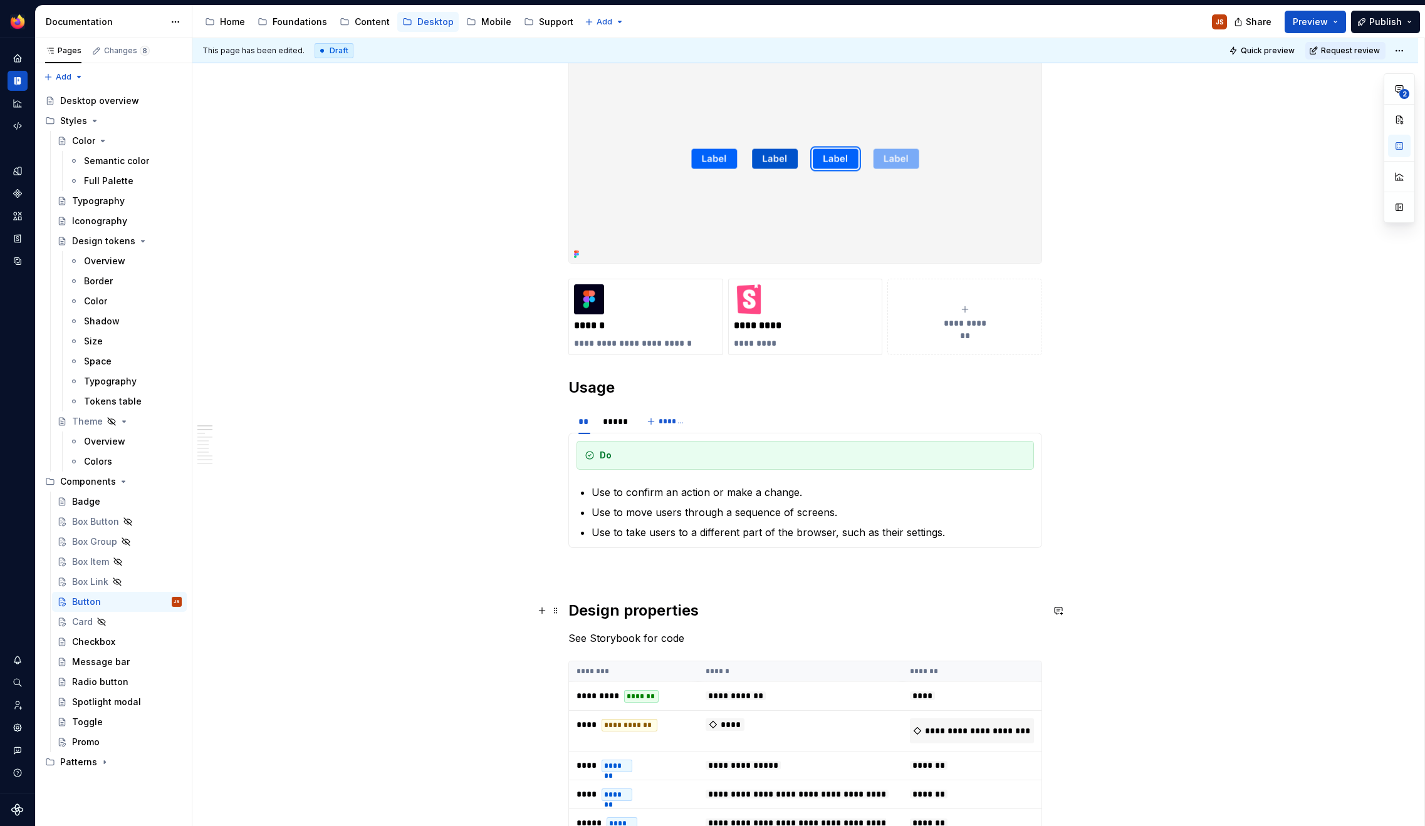
click at [575, 609] on h2 "Design properties" at bounding box center [805, 611] width 474 height 20
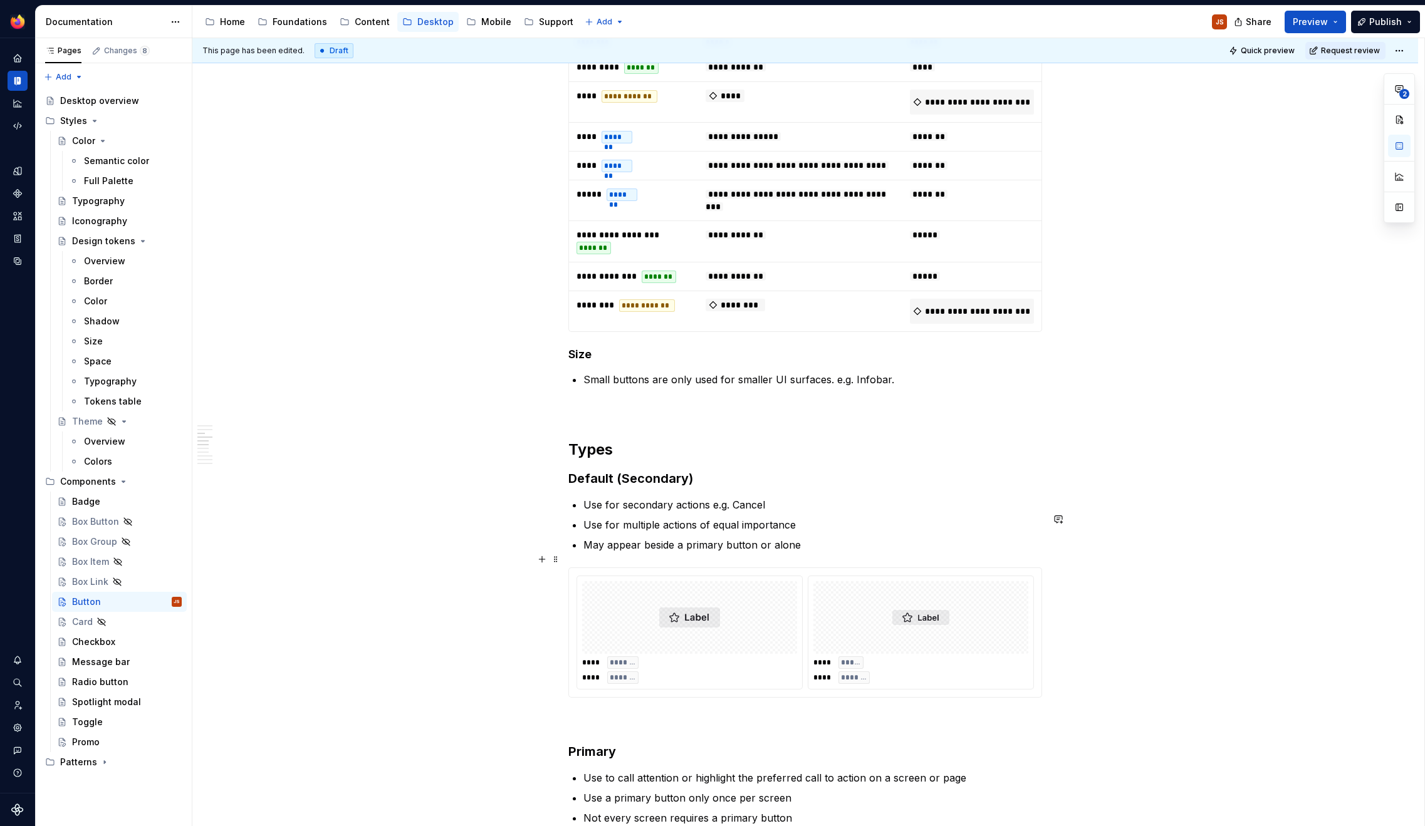
scroll to position [784, 0]
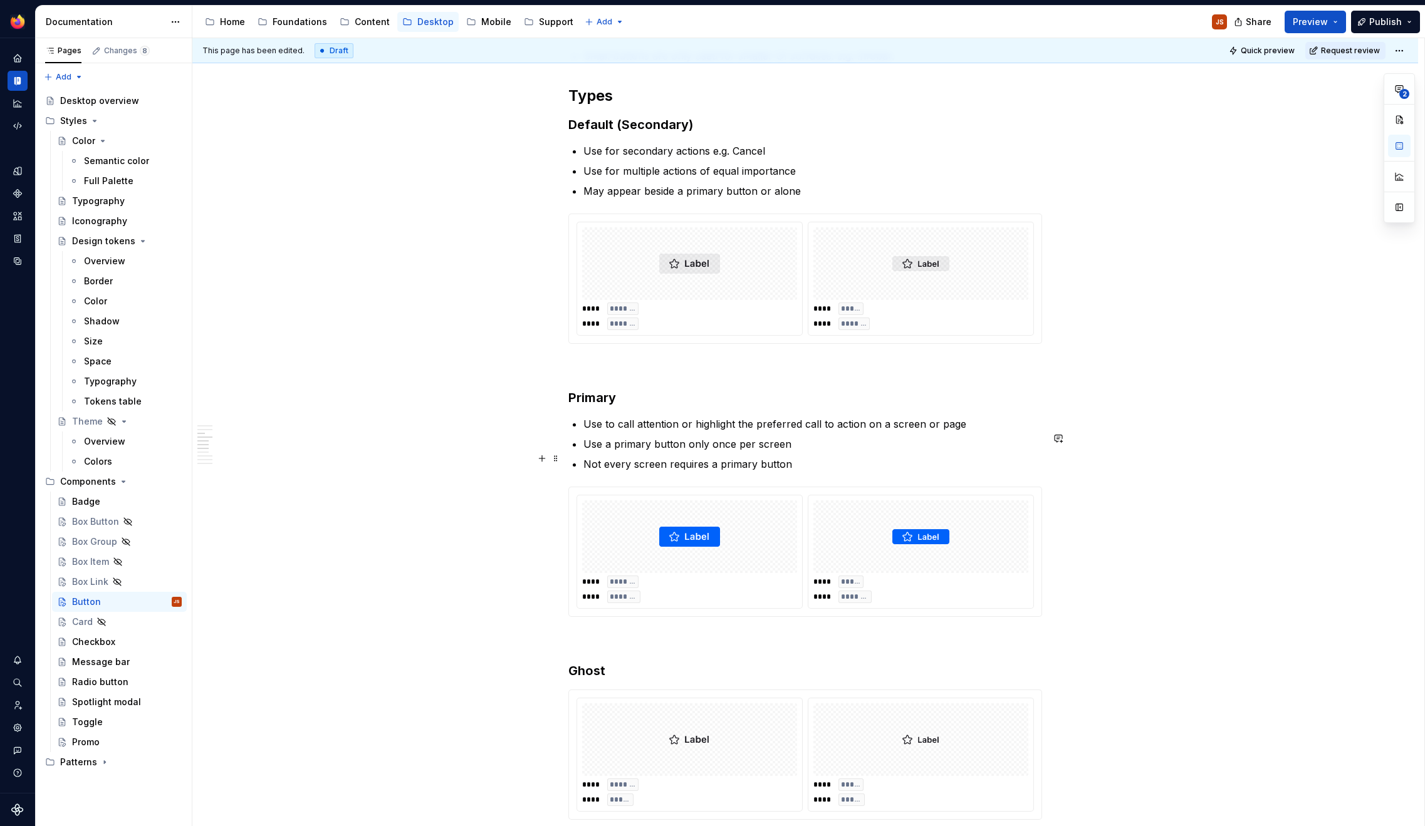
scroll to position [1111, 0]
click at [573, 404] on div "**********" at bounding box center [805, 514] width 474 height 2762
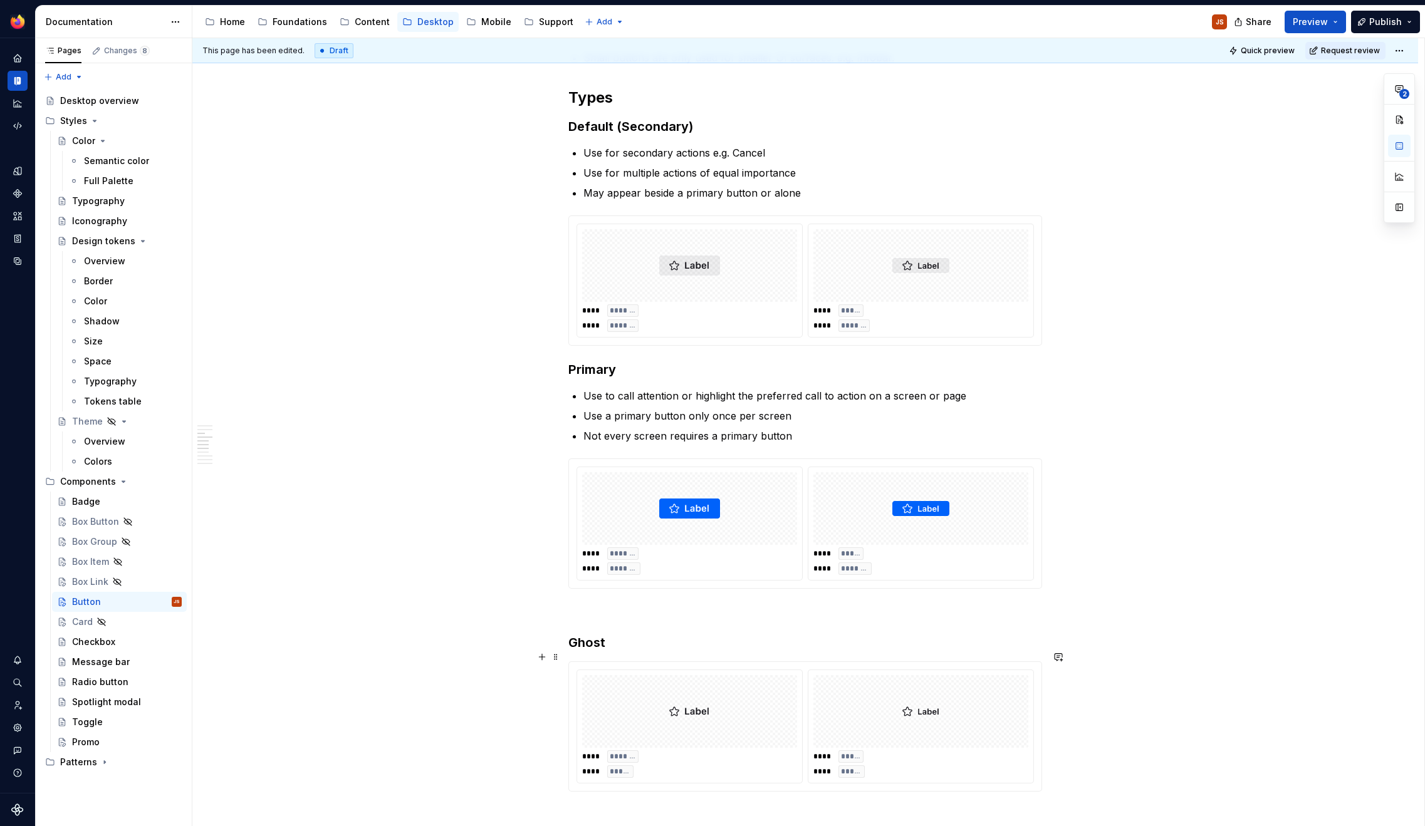
click at [573, 652] on h3 "Ghost" at bounding box center [805, 643] width 474 height 18
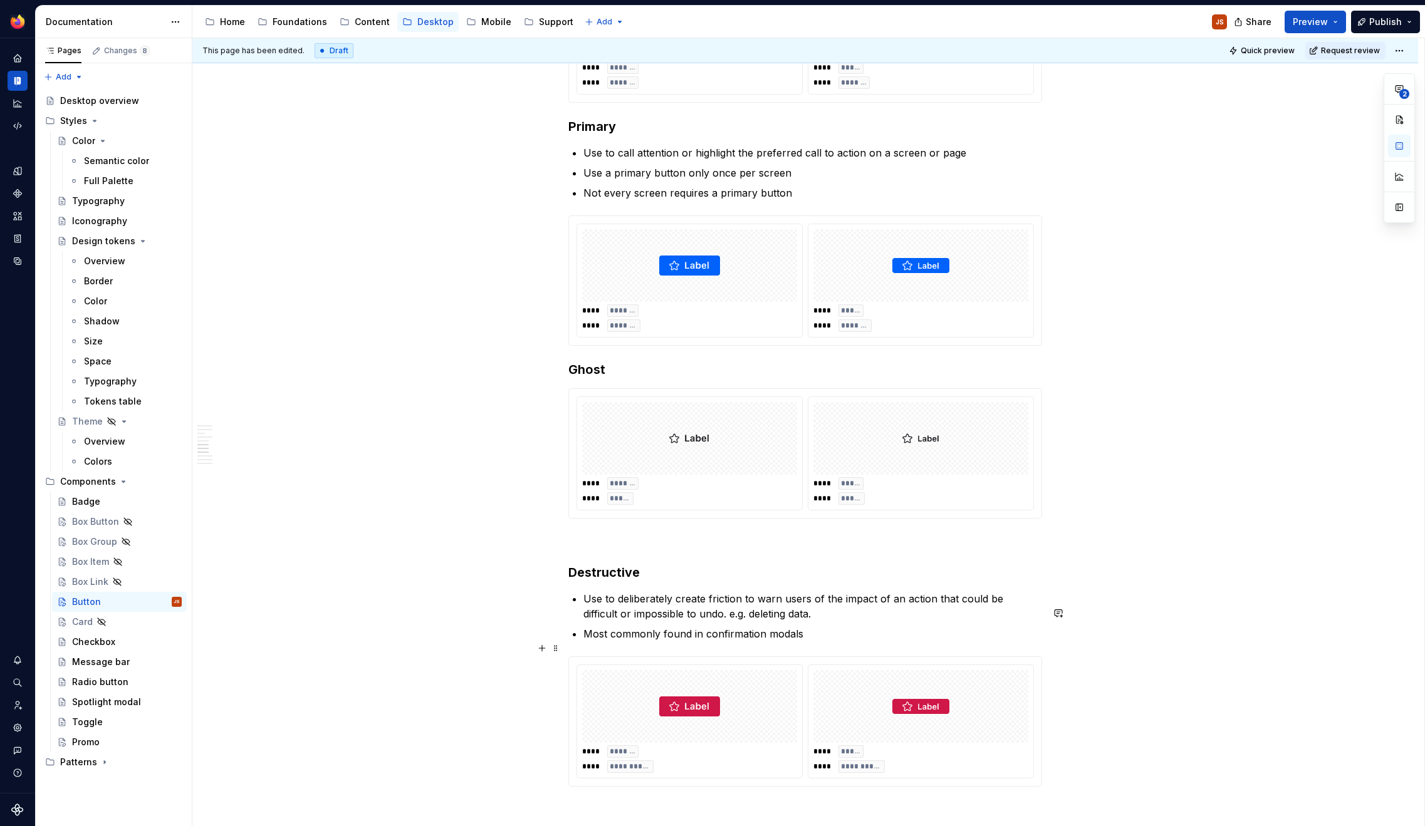
scroll to position [1360, 0]
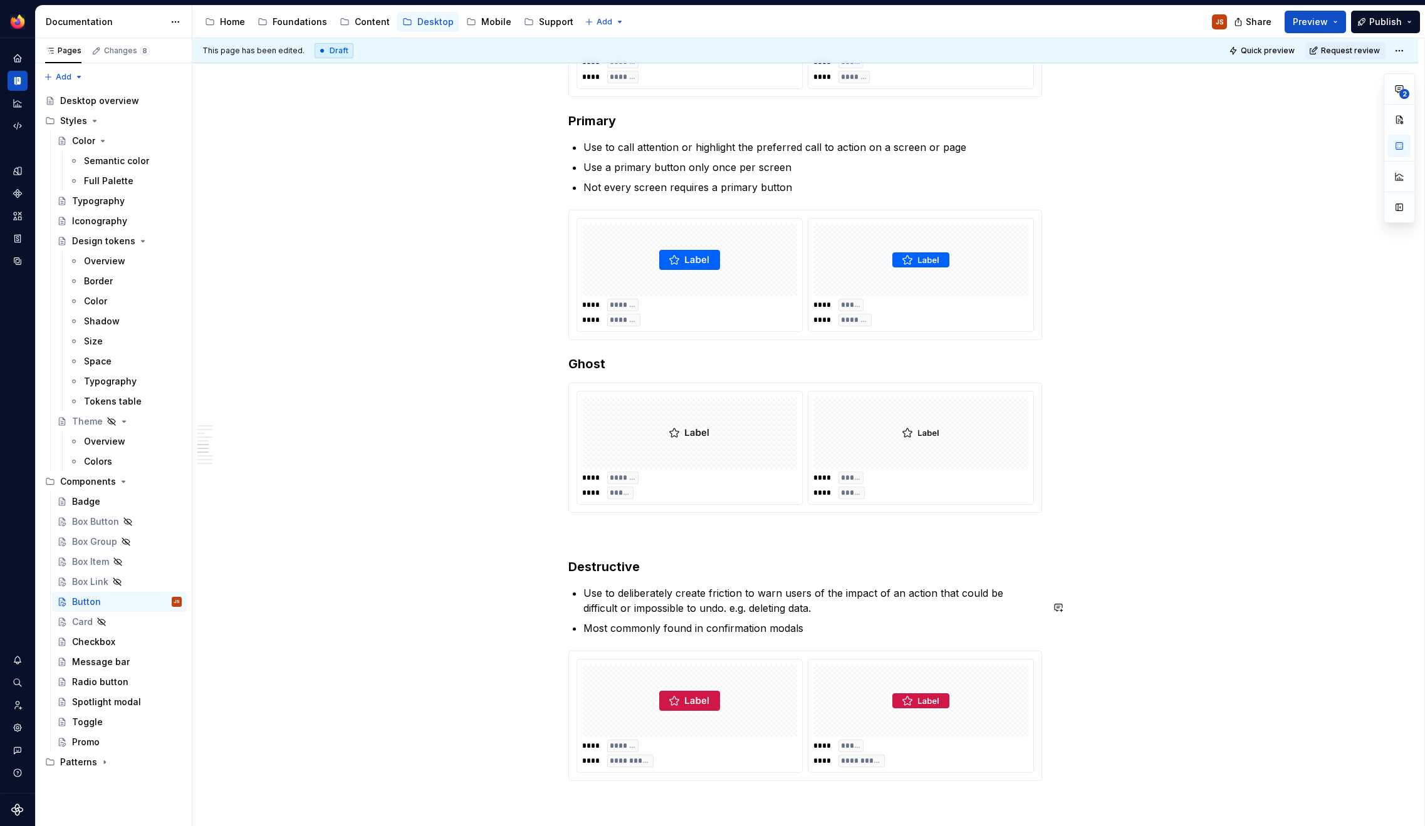
click at [569, 584] on div "**********" at bounding box center [804, 351] width 1225 height 2995
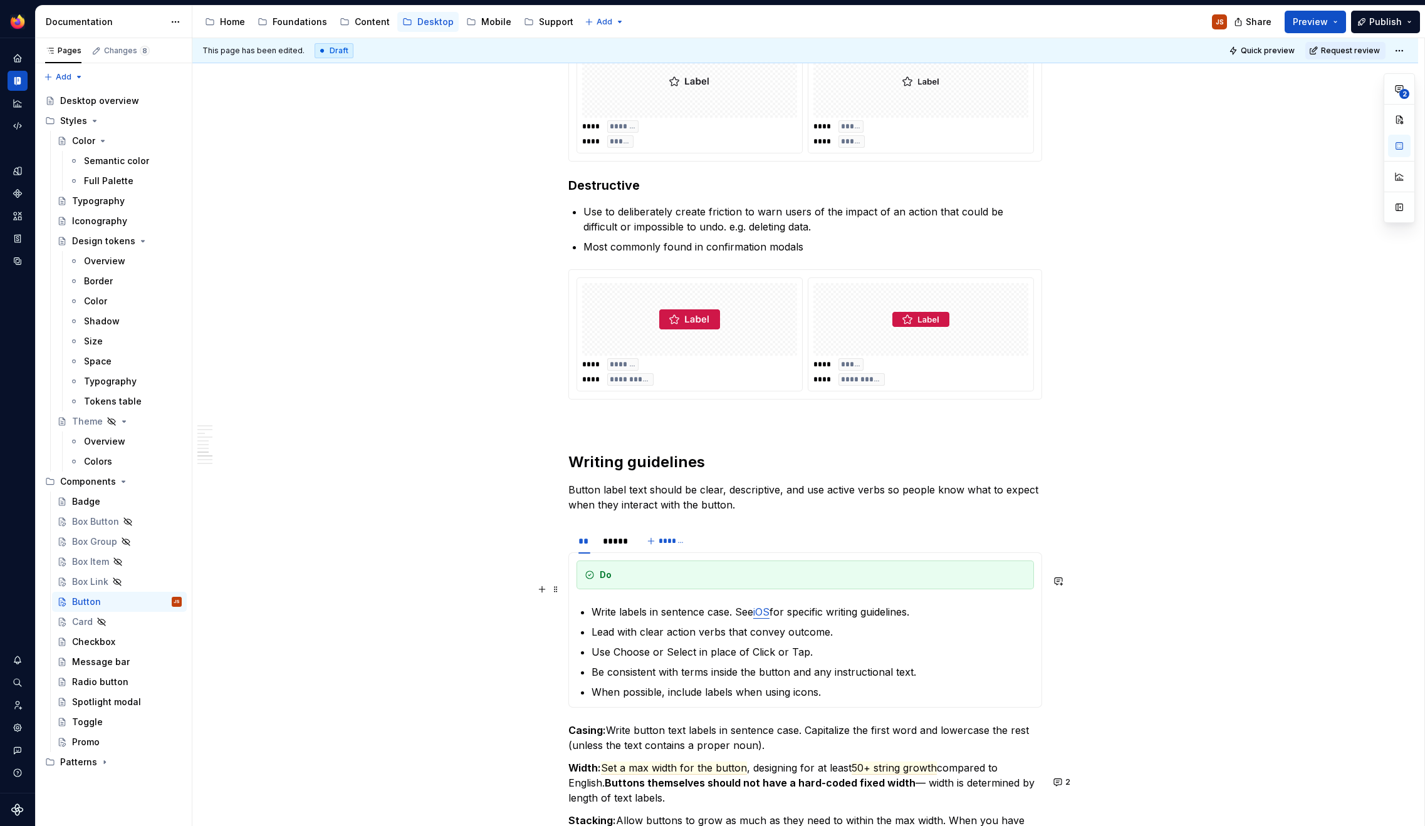
scroll to position [1715, 0]
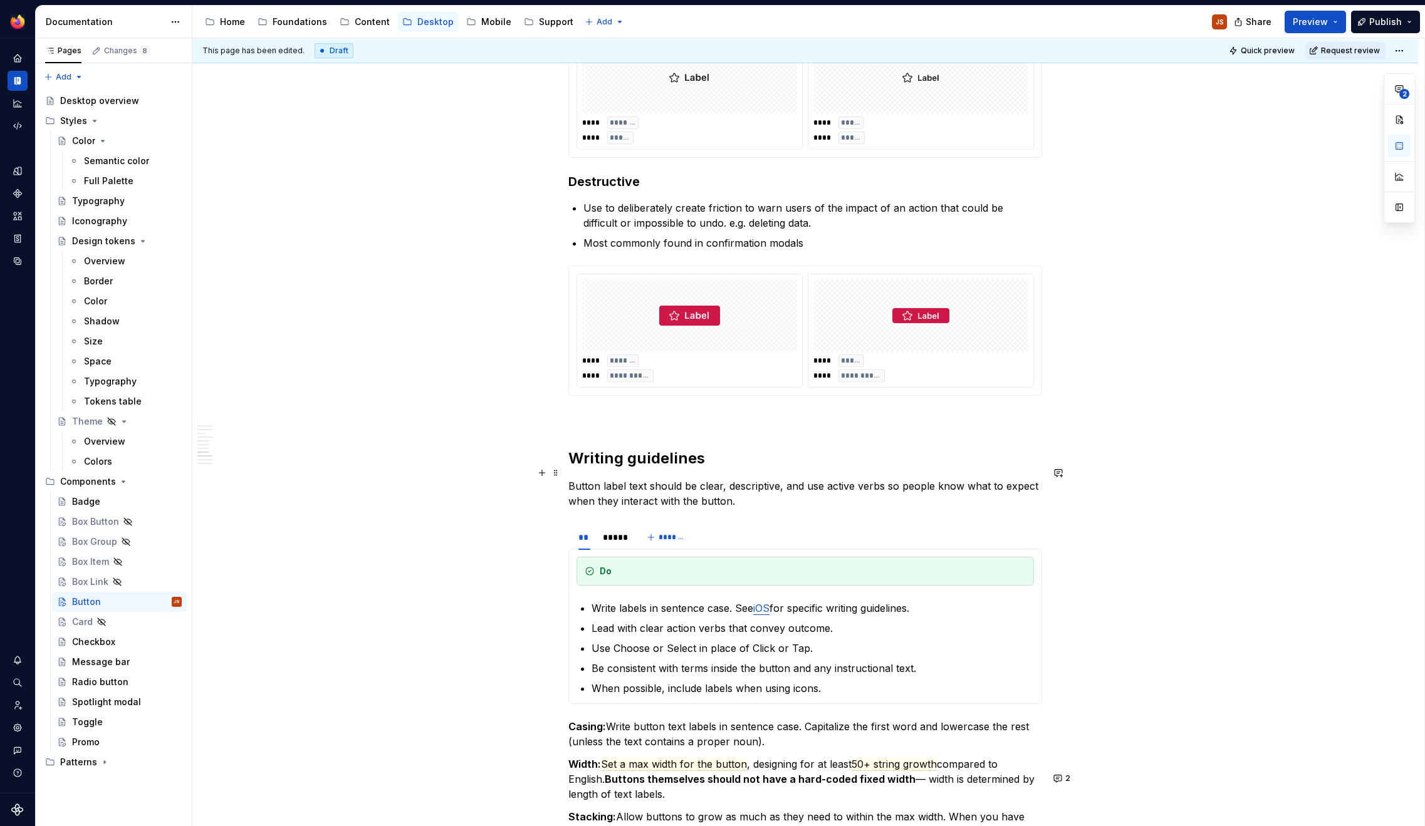
click at [573, 469] on h2 "Writing guidelines" at bounding box center [805, 459] width 474 height 20
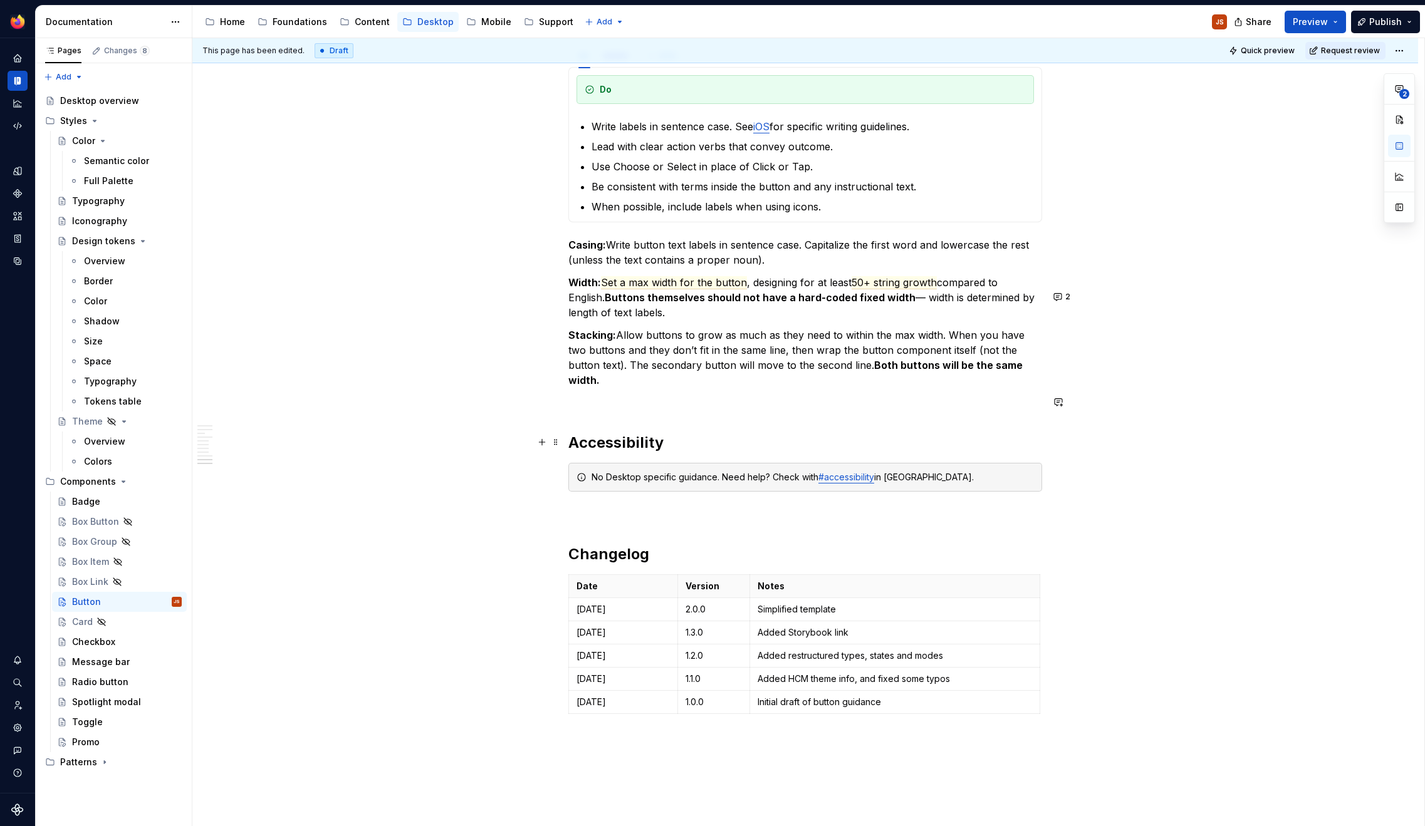
scroll to position [2168, 0]
click at [573, 441] on h2 "Accessibility" at bounding box center [805, 442] width 474 height 20
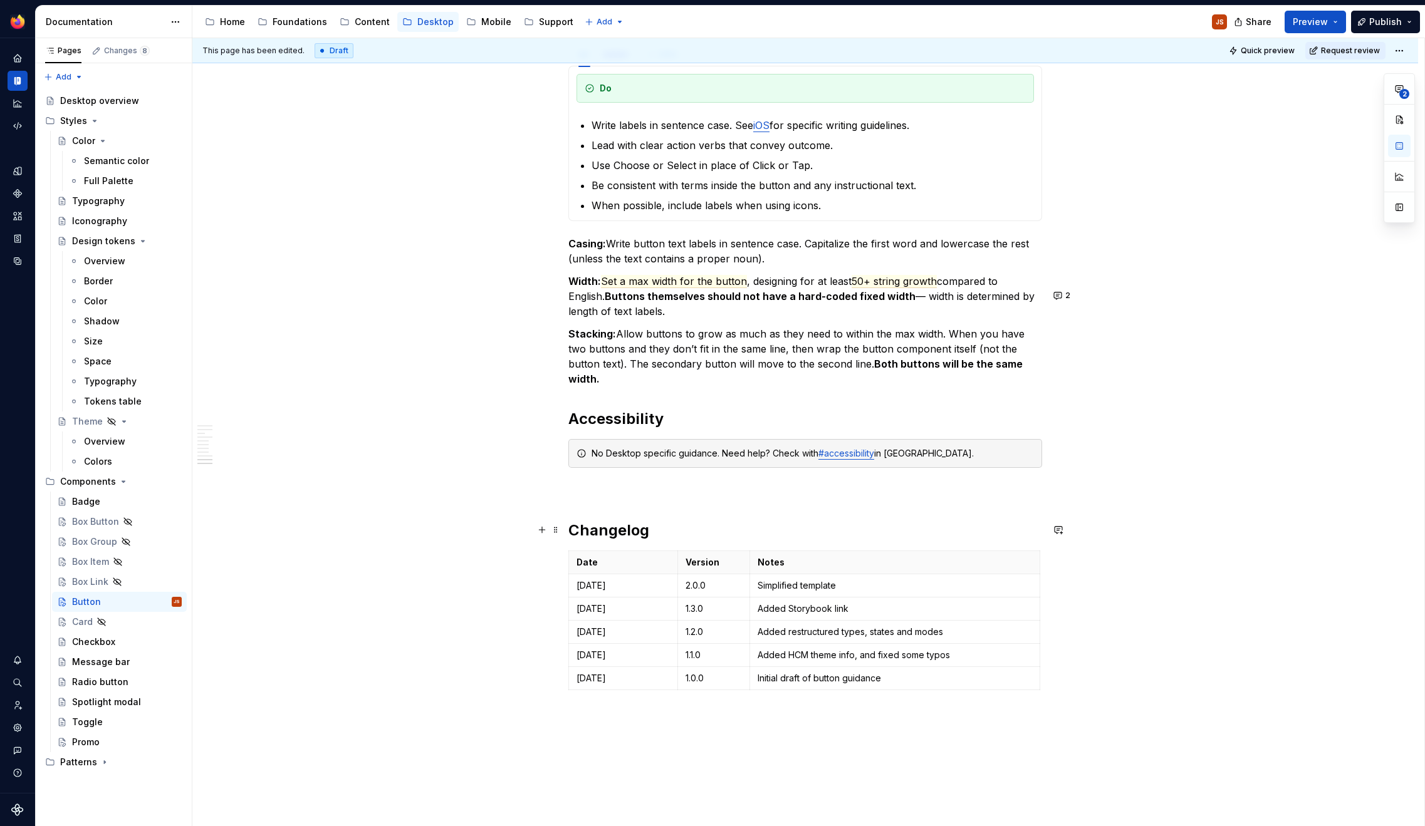
click at [571, 536] on h2 "Changelog" at bounding box center [805, 531] width 474 height 20
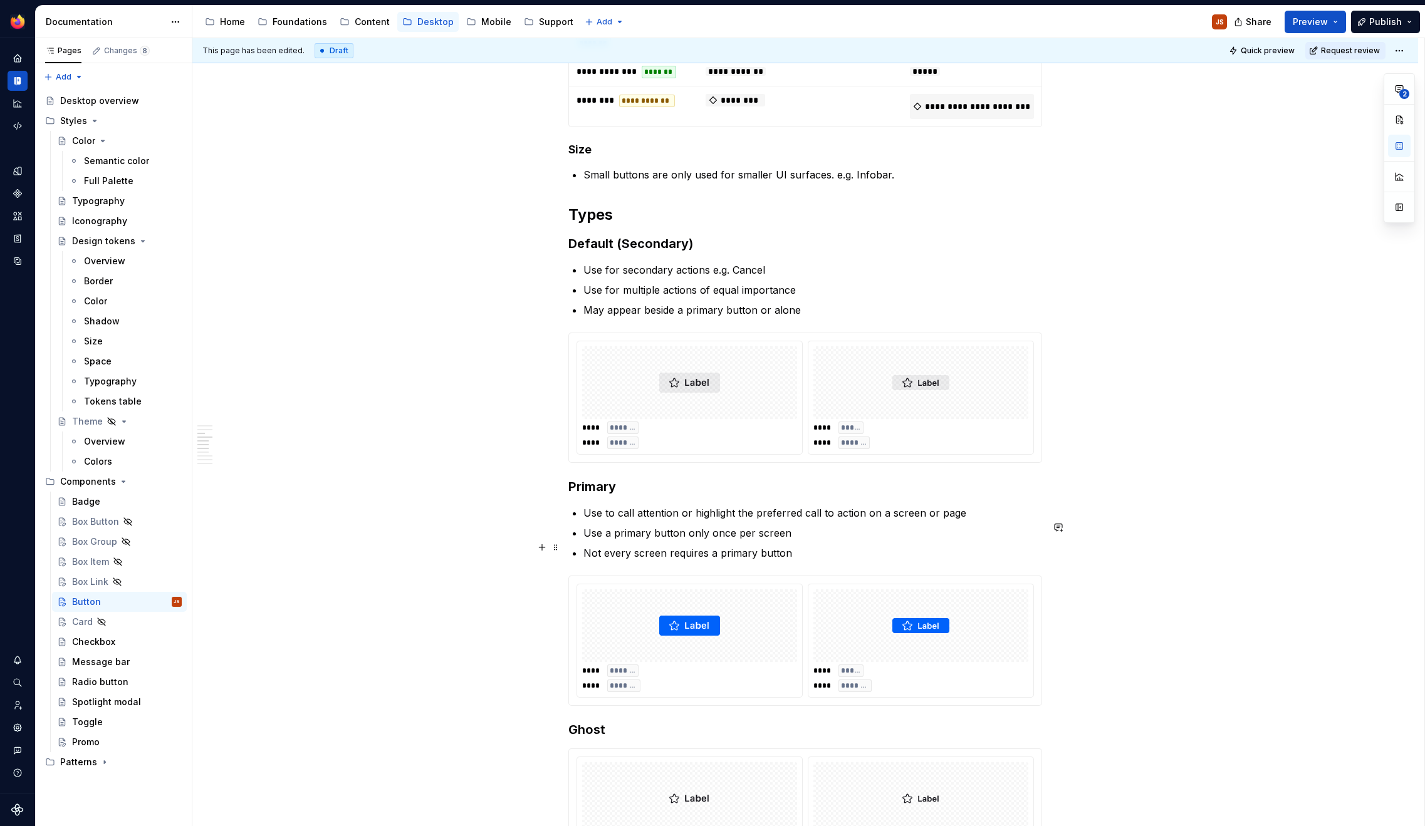
scroll to position [995, 0]
click at [1413, 23] on button "Publish" at bounding box center [1385, 22] width 69 height 23
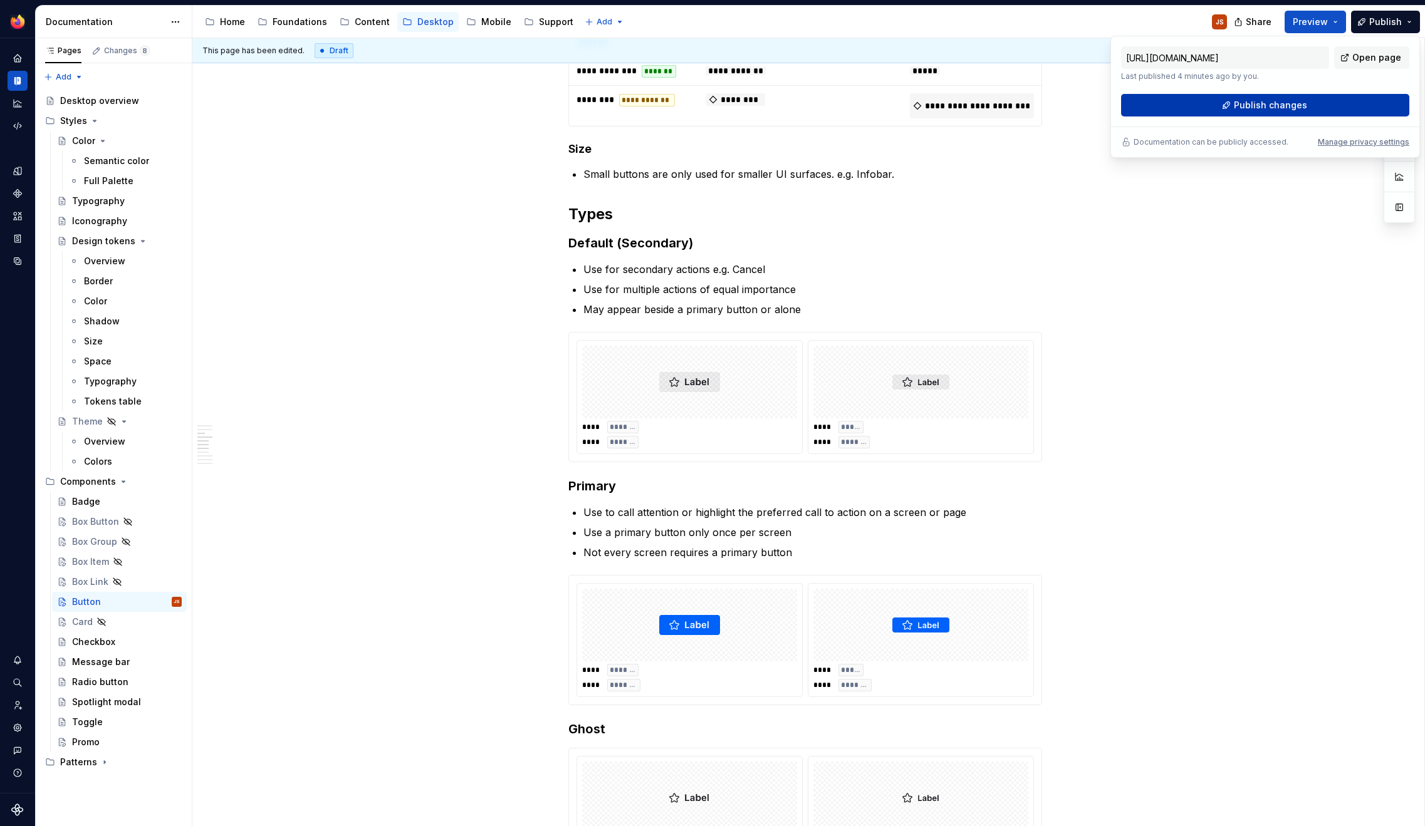
click at [1331, 103] on button "Publish changes" at bounding box center [1265, 105] width 288 height 23
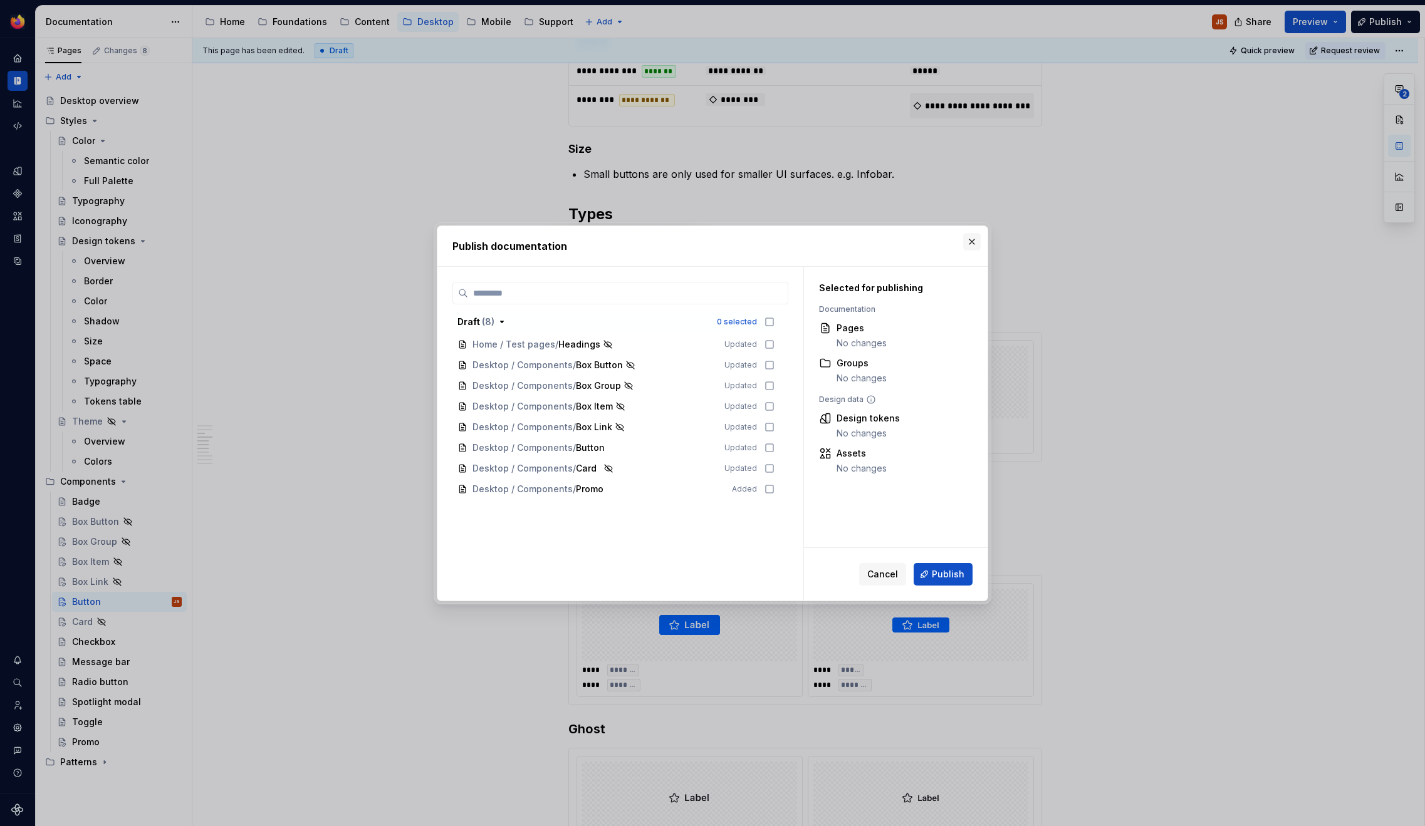
click at [973, 242] on button "button" at bounding box center [972, 242] width 18 height 18
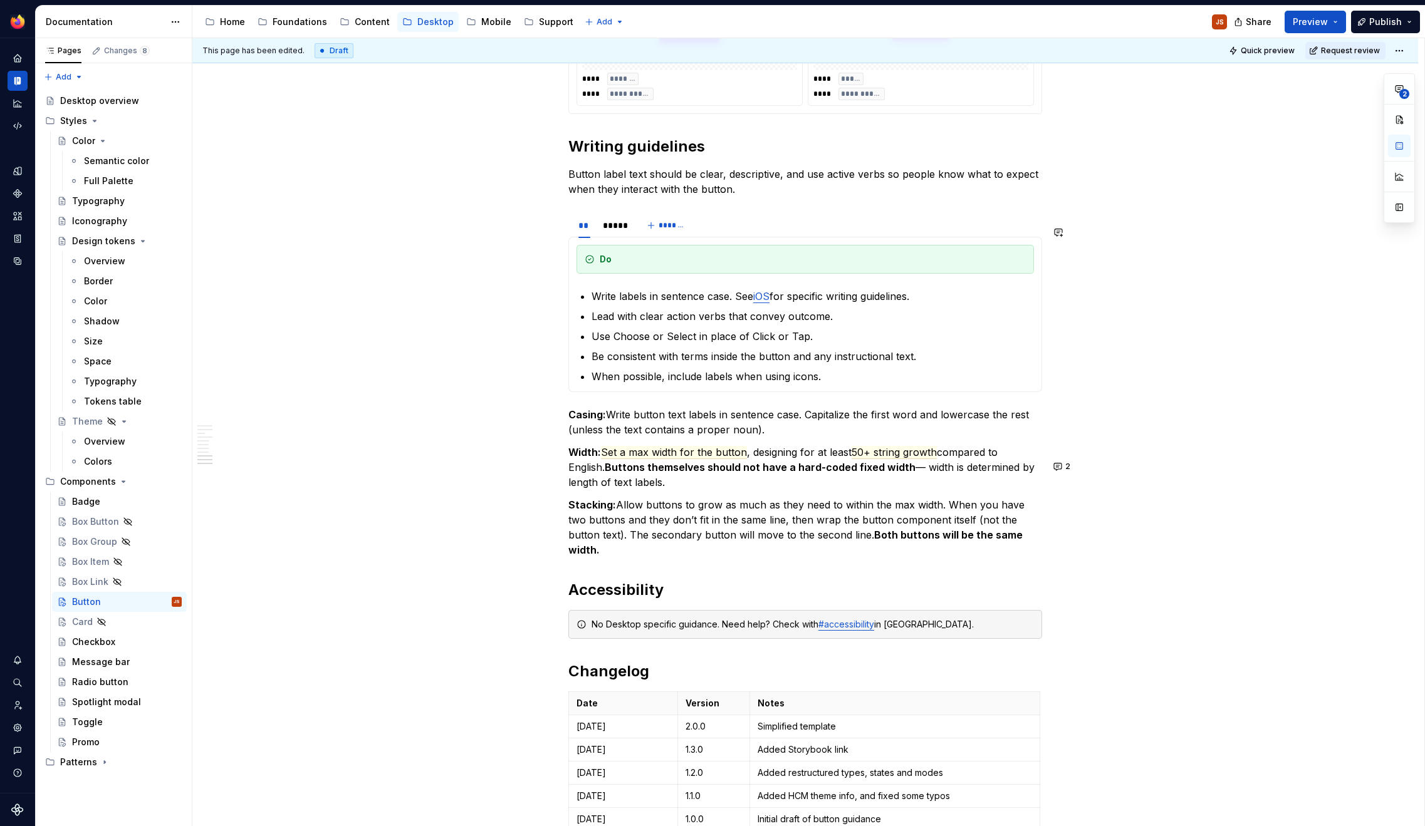
scroll to position [2269, 0]
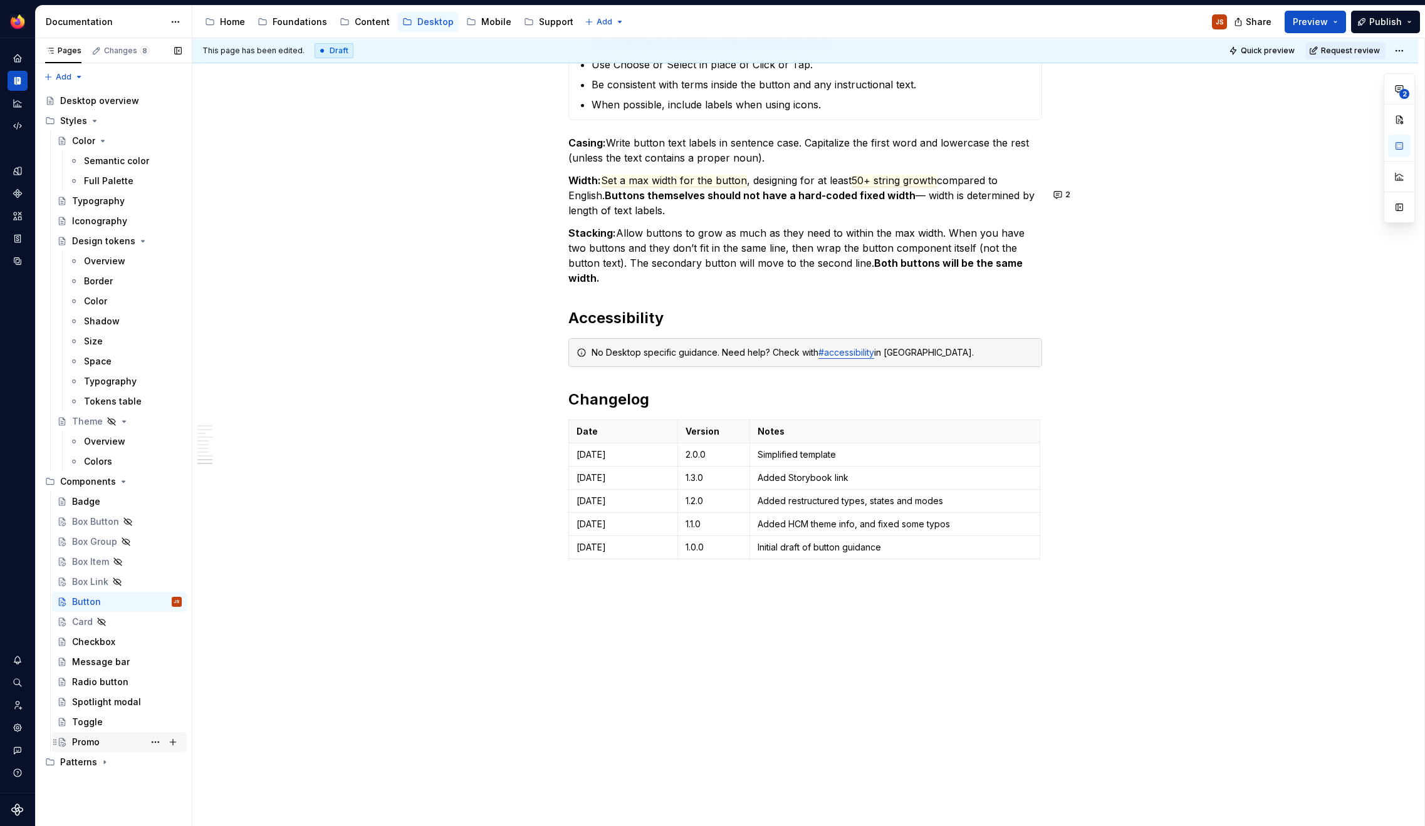
click at [86, 741] on div "Promo" at bounding box center [86, 742] width 28 height 13
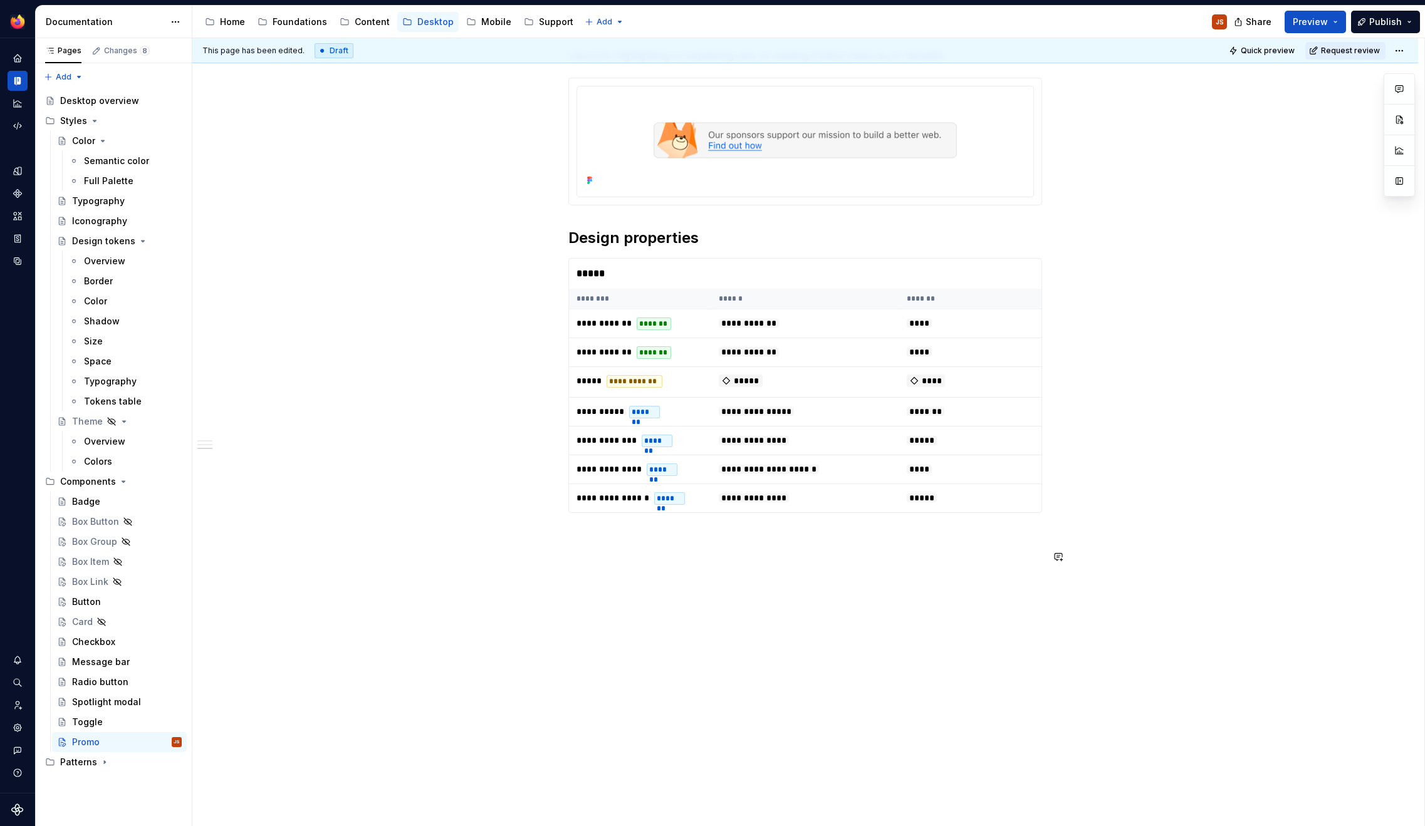
scroll to position [471, 0]
type textarea "*"
click at [778, 580] on div "**********" at bounding box center [805, 178] width 474 height 808
click at [694, 541] on p at bounding box center [805, 536] width 474 height 15
click at [694, 541] on p "Variants" at bounding box center [805, 536] width 474 height 15
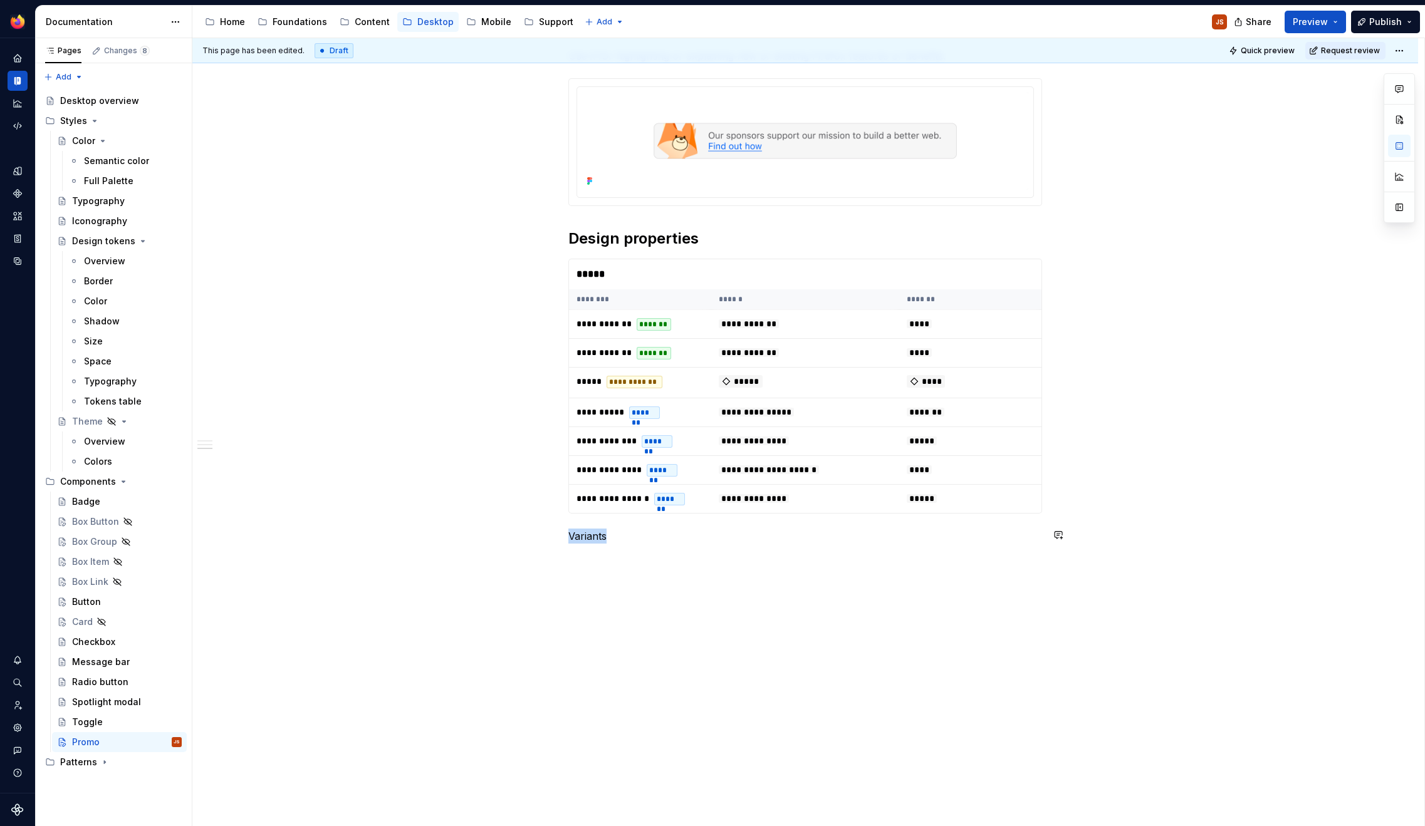
click at [694, 541] on p "Variants" at bounding box center [805, 536] width 474 height 15
click at [648, 508] on button "button" at bounding box center [651, 512] width 18 height 18
click at [677, 677] on div "**********" at bounding box center [804, 294] width 1225 height 1100
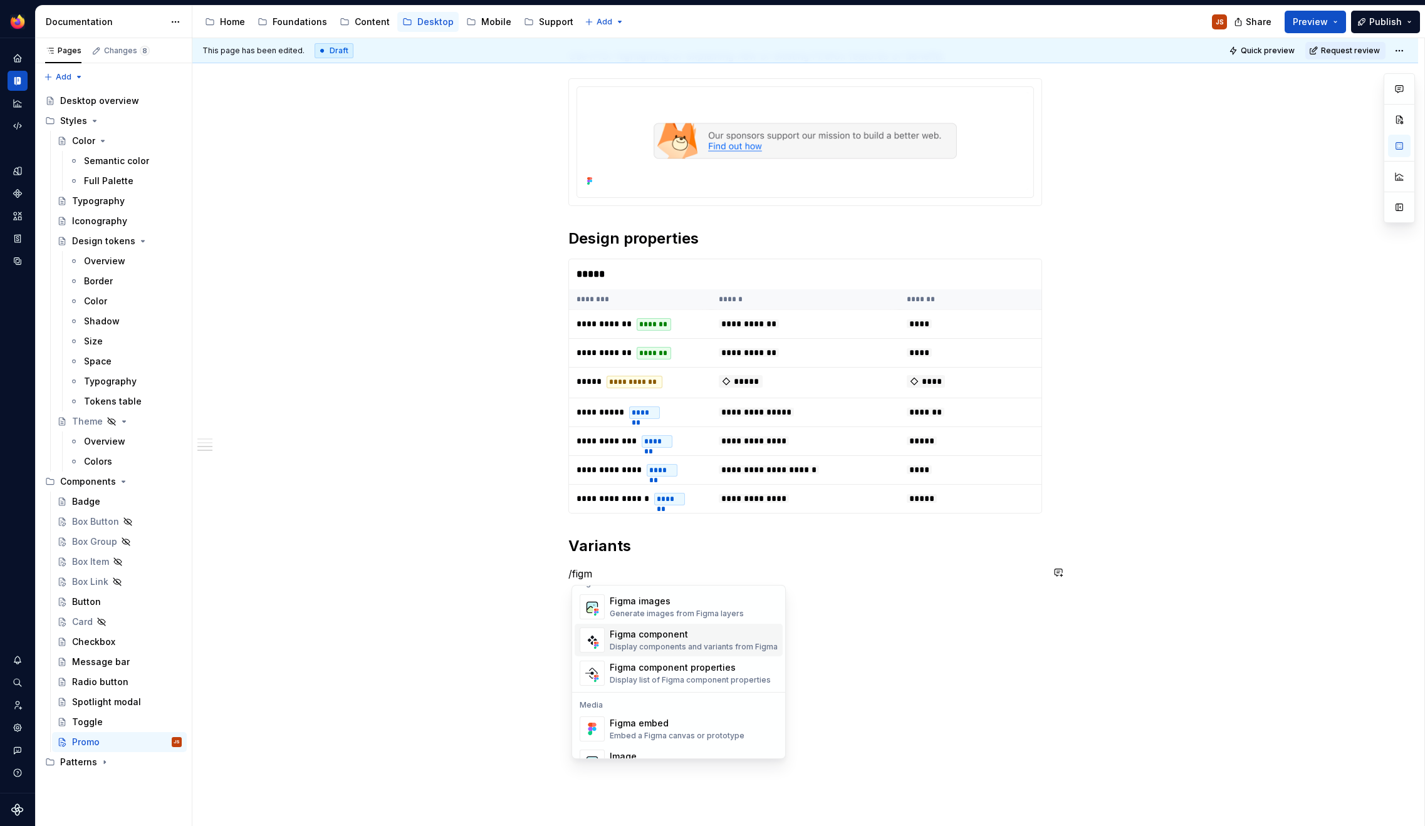
scroll to position [15, 0]
click at [640, 642] on div "Figma component Display components and variants from Figma" at bounding box center [694, 640] width 168 height 24
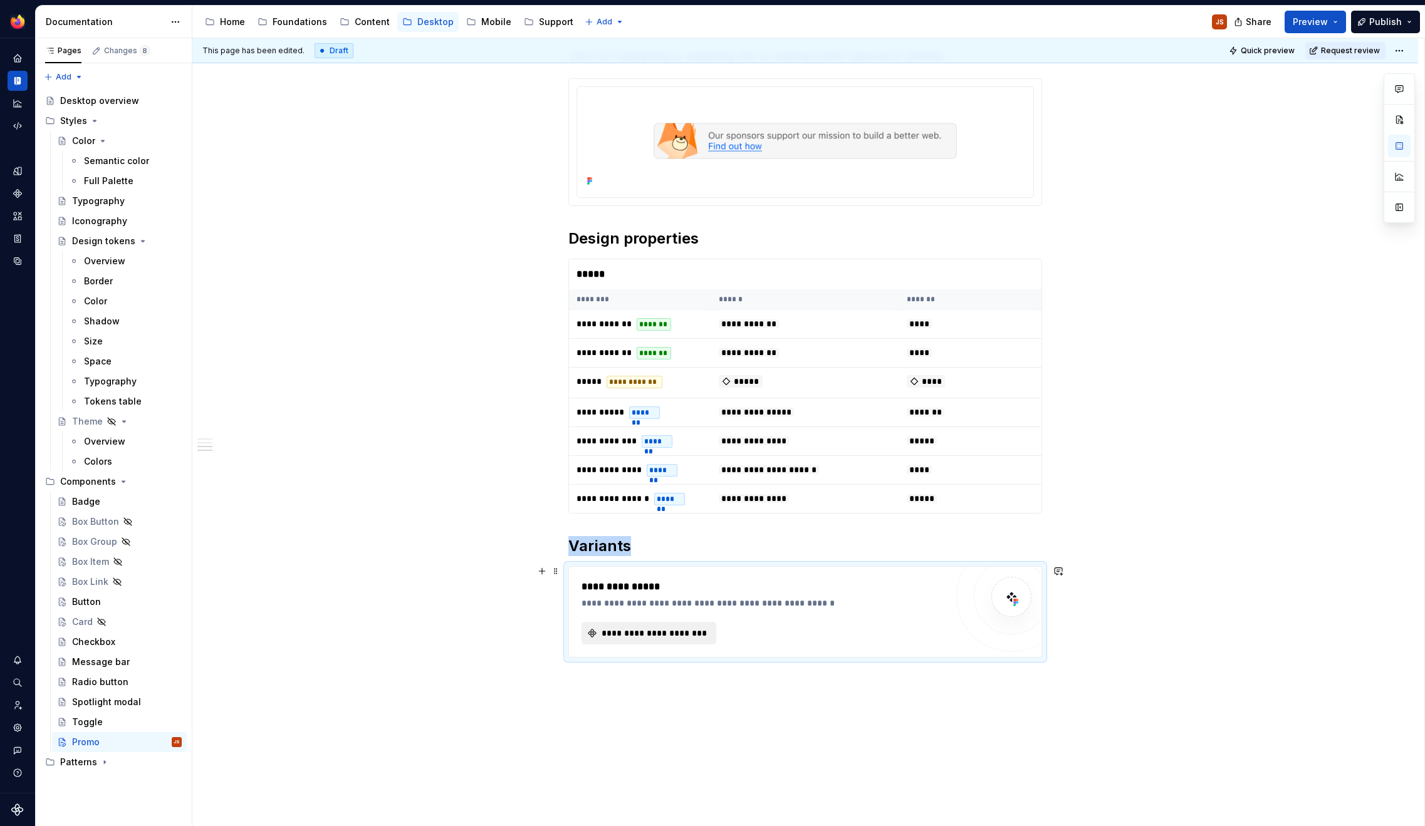
type textarea "*"
click at [648, 637] on span "**********" at bounding box center [654, 633] width 108 height 13
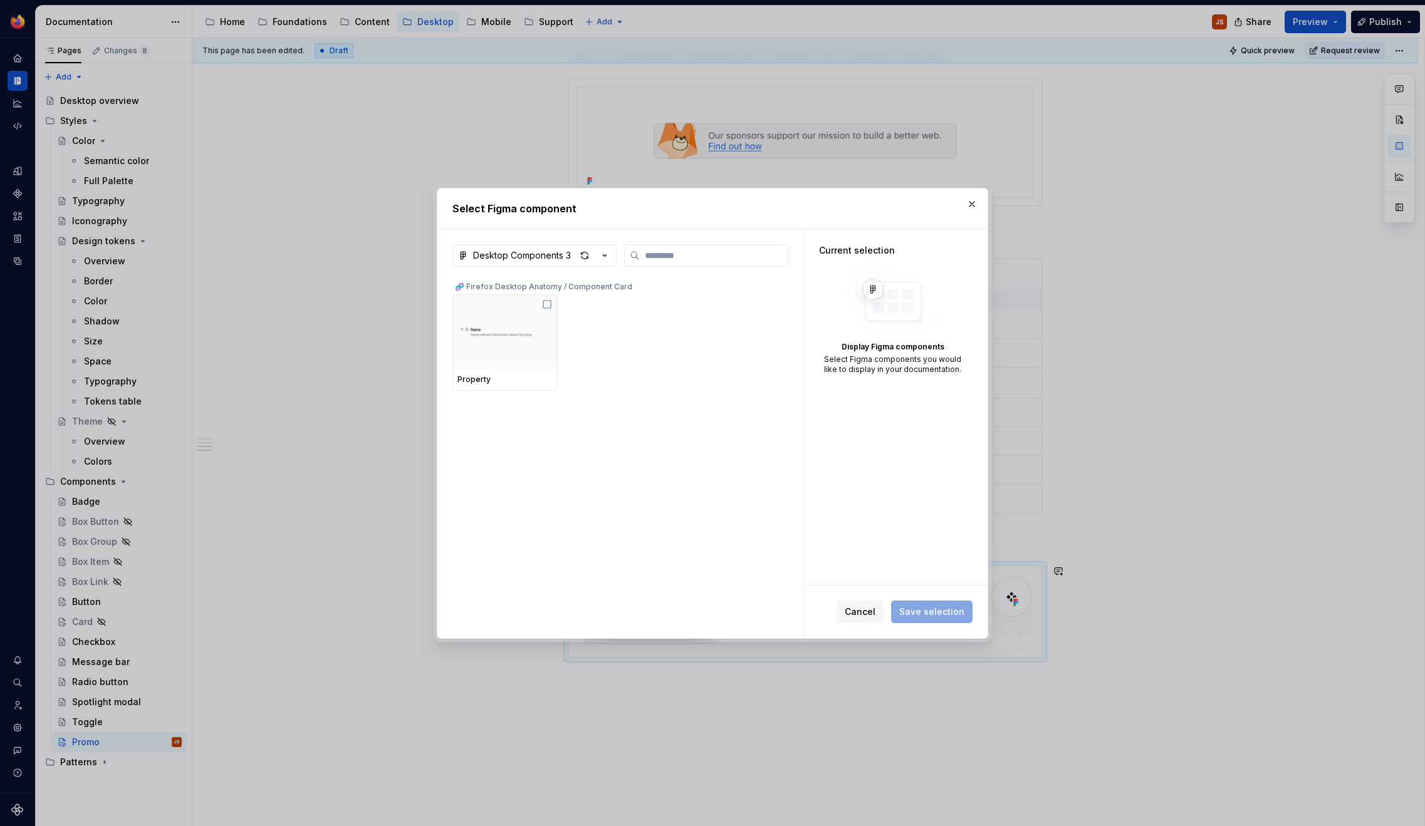
scroll to position [471, 0]
type input "*****"
click at [509, 341] on img at bounding box center [504, 332] width 95 height 63
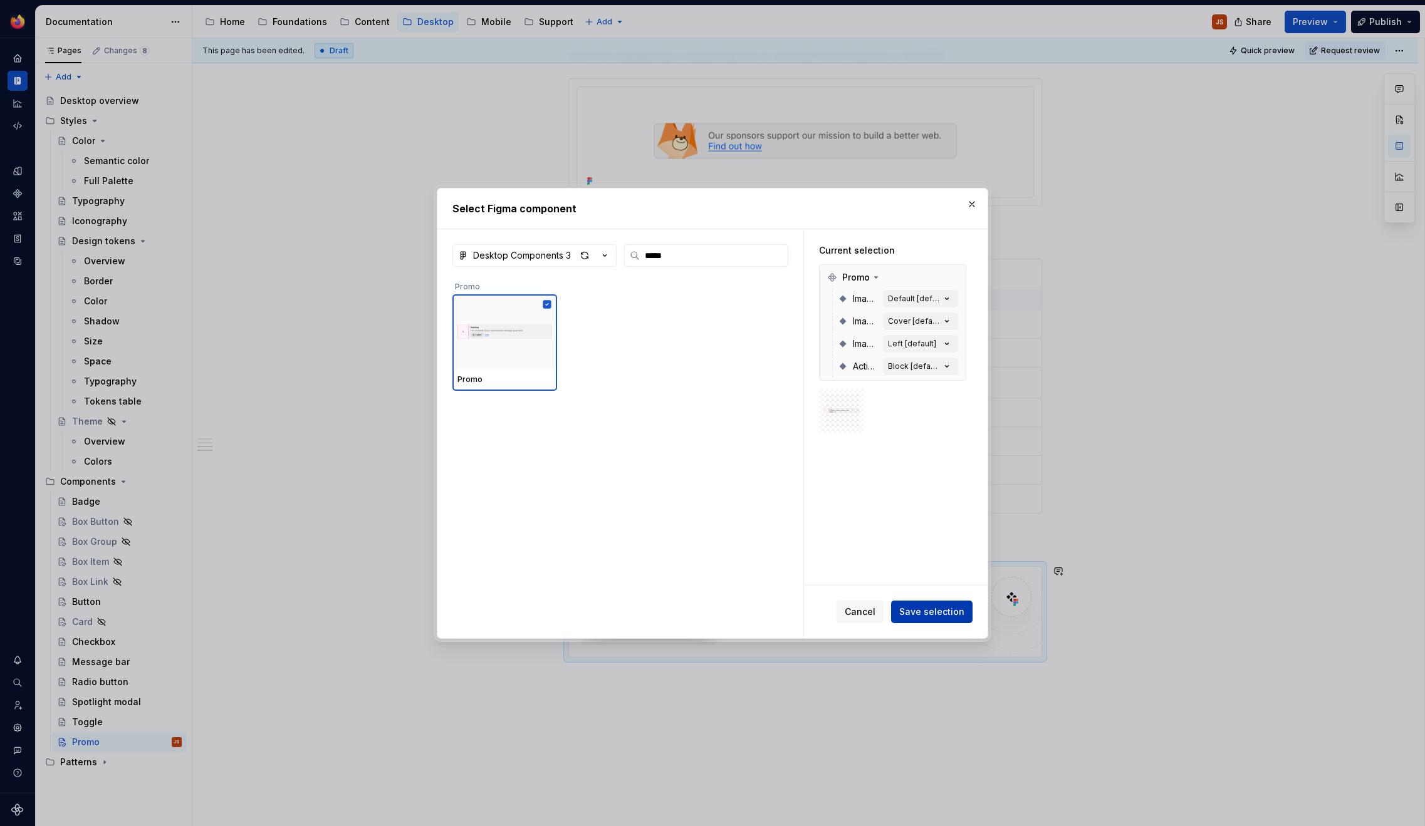
click at [924, 601] on button "Save selection" at bounding box center [931, 612] width 81 height 23
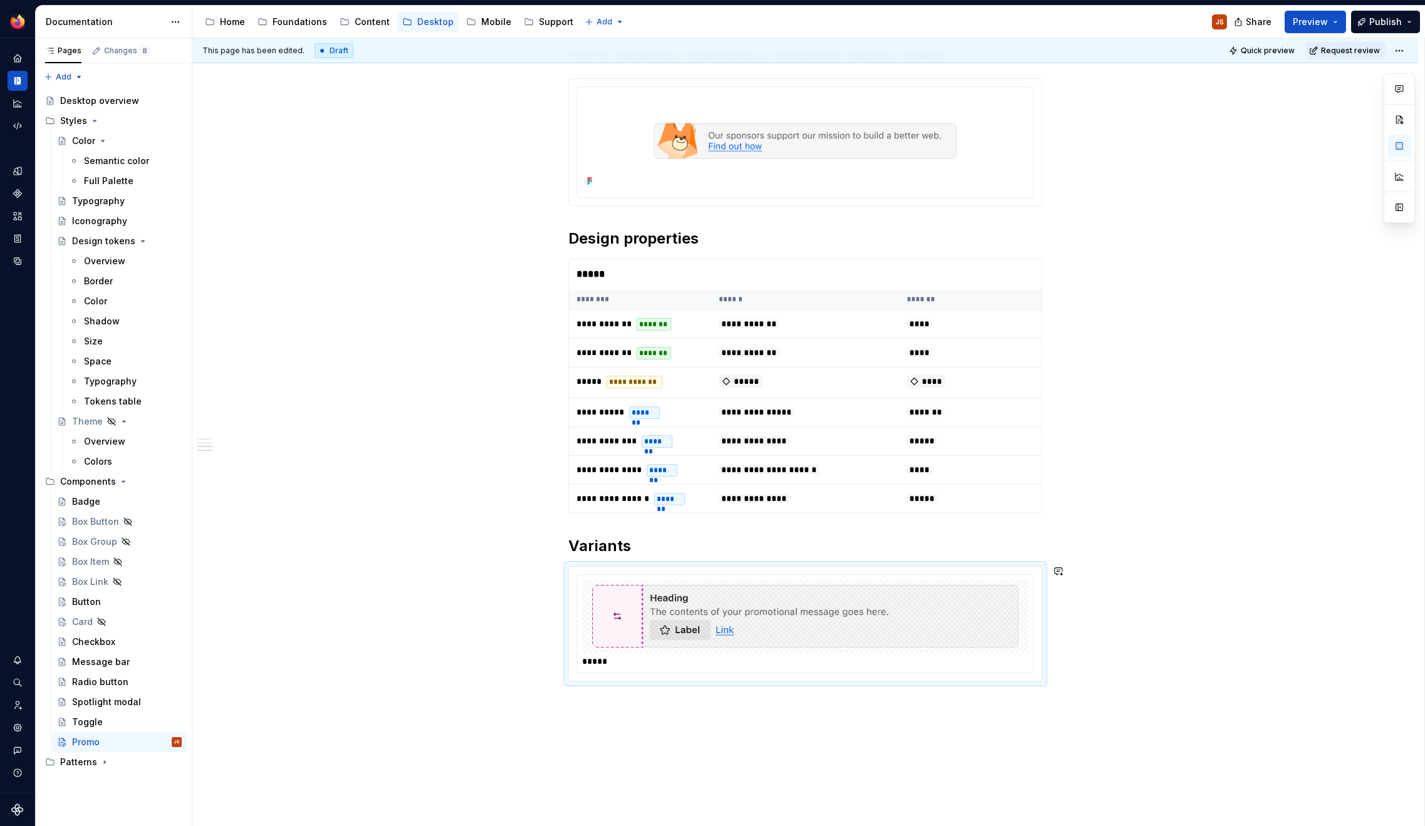
click at [928, 744] on div "**********" at bounding box center [804, 344] width 1225 height 1200
click at [722, 621] on img at bounding box center [805, 616] width 426 height 63
click at [687, 541] on h2 "Variants" at bounding box center [805, 546] width 474 height 20
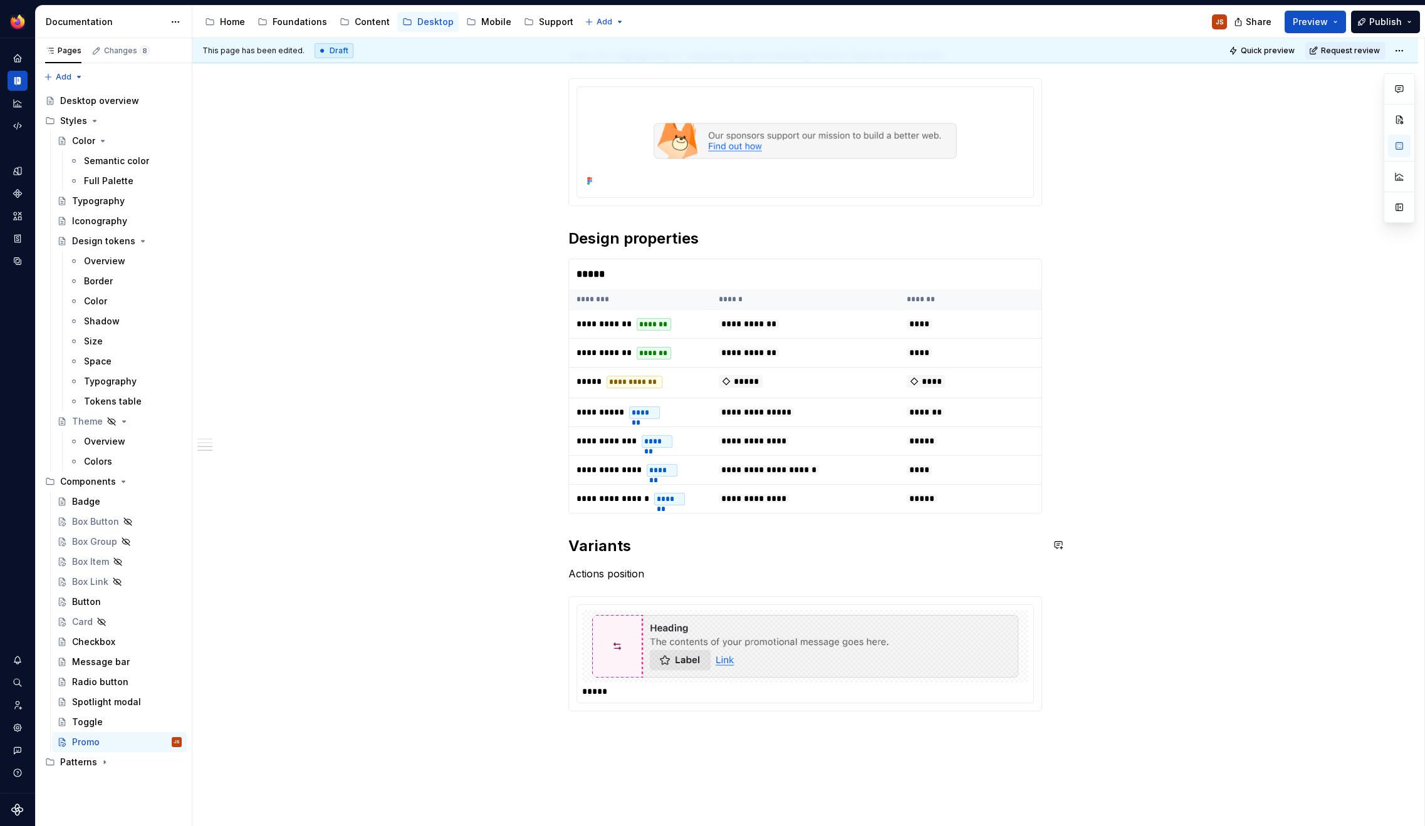
click at [682, 548] on h2 "Variants" at bounding box center [805, 546] width 474 height 20
click at [632, 573] on p "Actions position" at bounding box center [805, 573] width 474 height 15
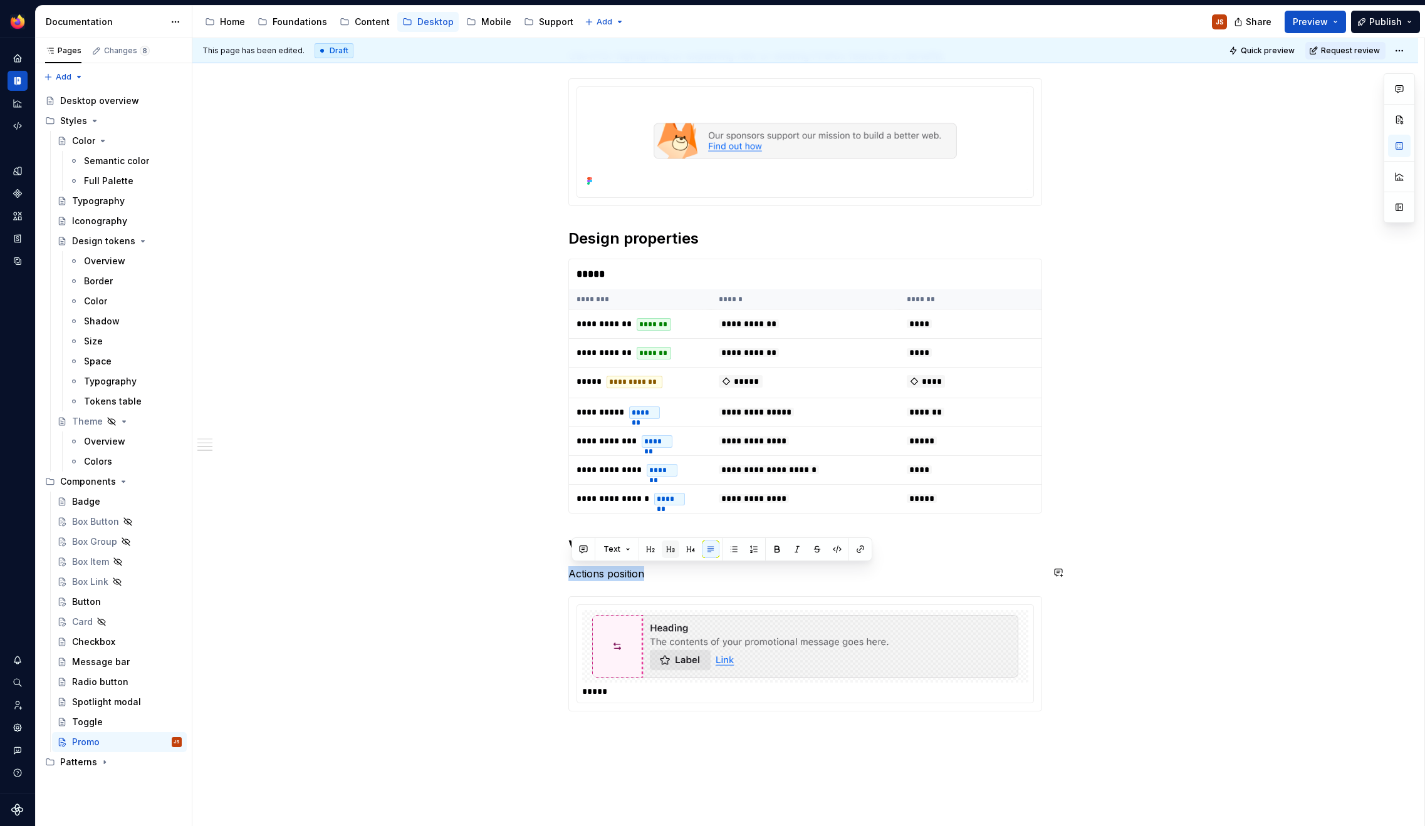
click at [669, 554] on button "button" at bounding box center [671, 550] width 18 height 18
click at [605, 659] on img at bounding box center [805, 644] width 426 height 63
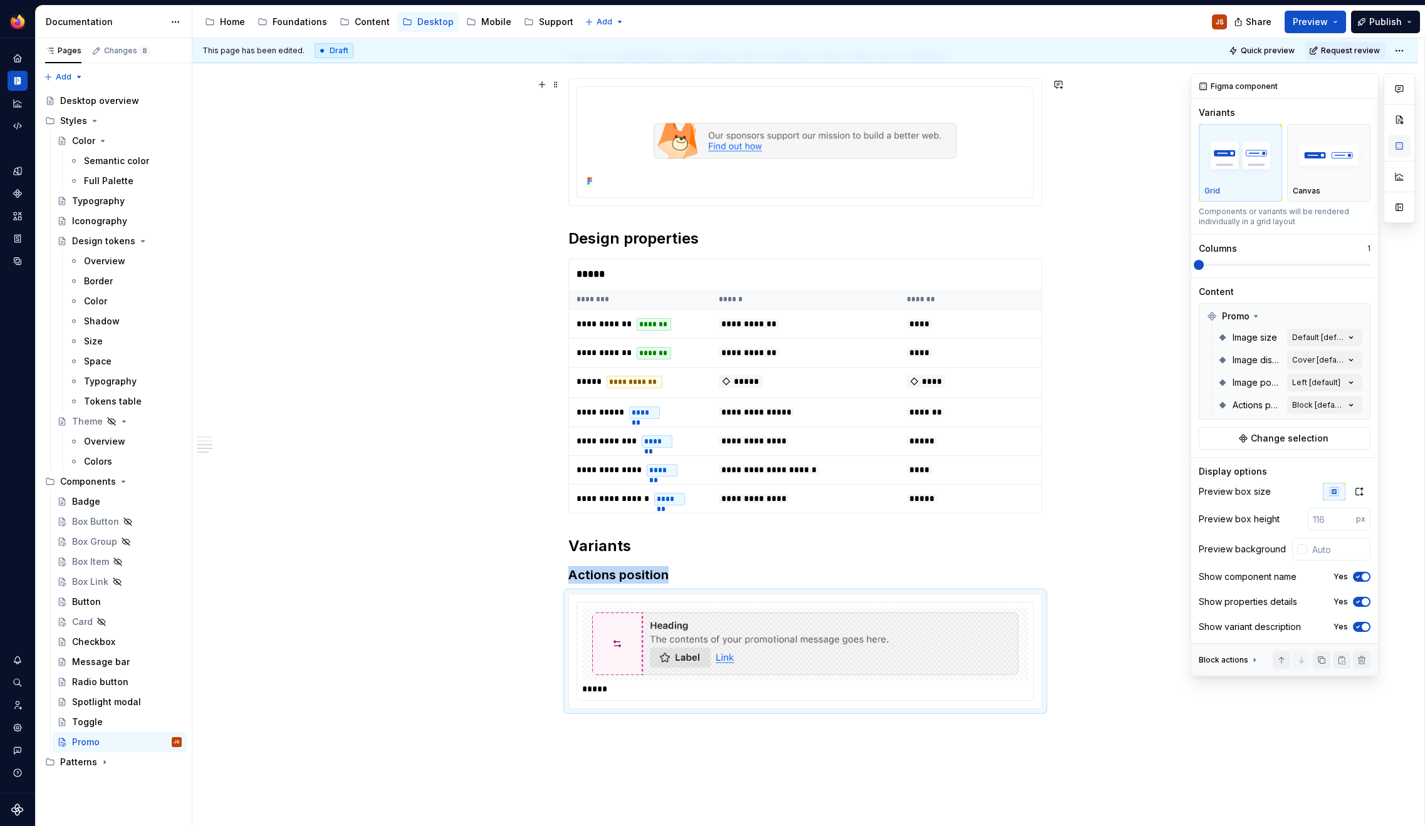
click at [1397, 145] on button "button" at bounding box center [1399, 146] width 23 height 23
click at [1318, 402] on div "Comments Open comments No comments yet Select ‘Comment’ from the block context …" at bounding box center [1302, 374] width 224 height 603
click at [1261, 464] on div "Block Default" at bounding box center [1277, 465] width 153 height 13
click at [946, 662] on html "Acorn JS Dataset Desktop Documentation Accessibility guide for tree Page tree. …" at bounding box center [712, 413] width 1425 height 826
click at [1284, 261] on span at bounding box center [1285, 265] width 172 height 10
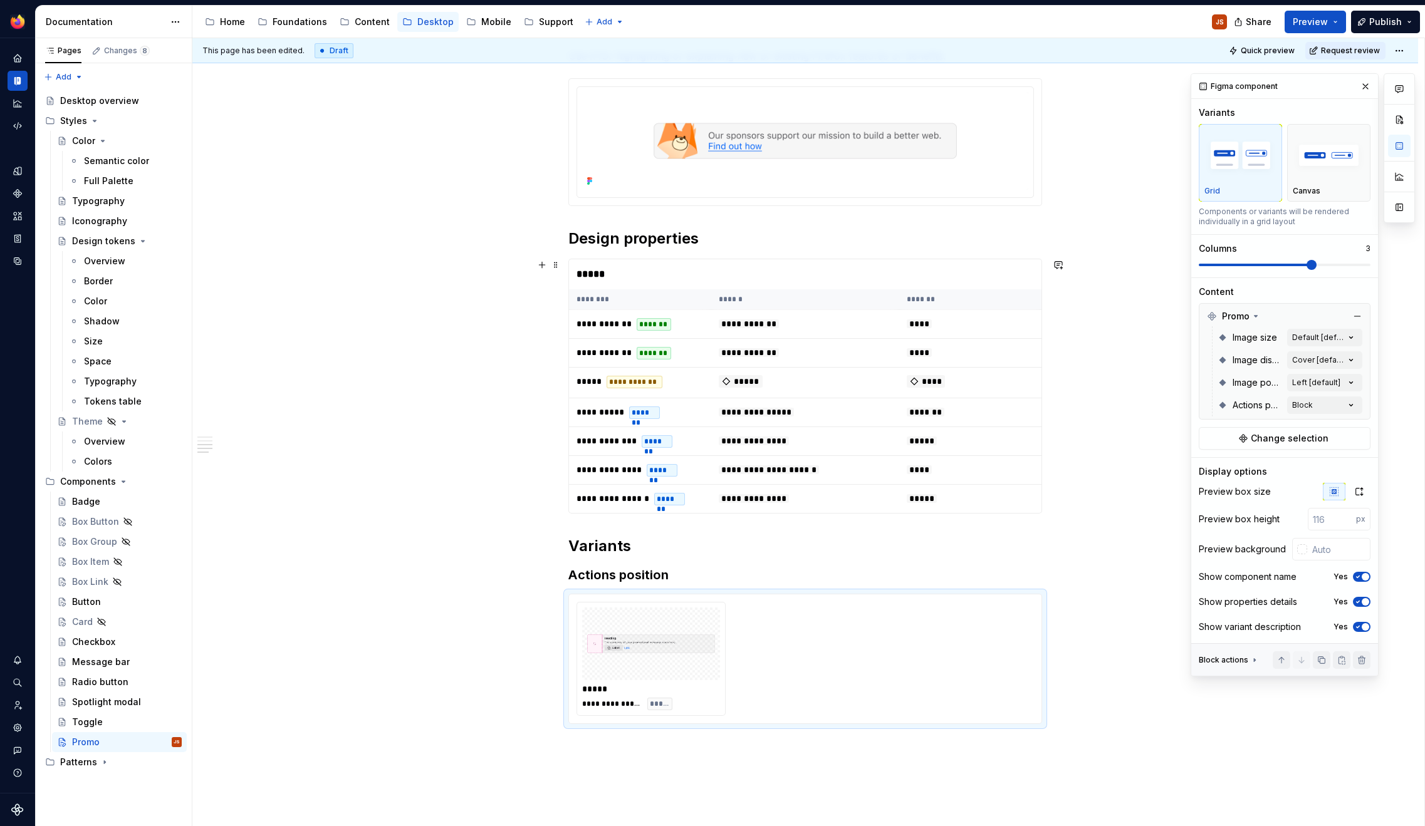
click at [1204, 274] on div "Variants Grid Canvas Components or variants will be rendered individually in a …" at bounding box center [1285, 192] width 172 height 171
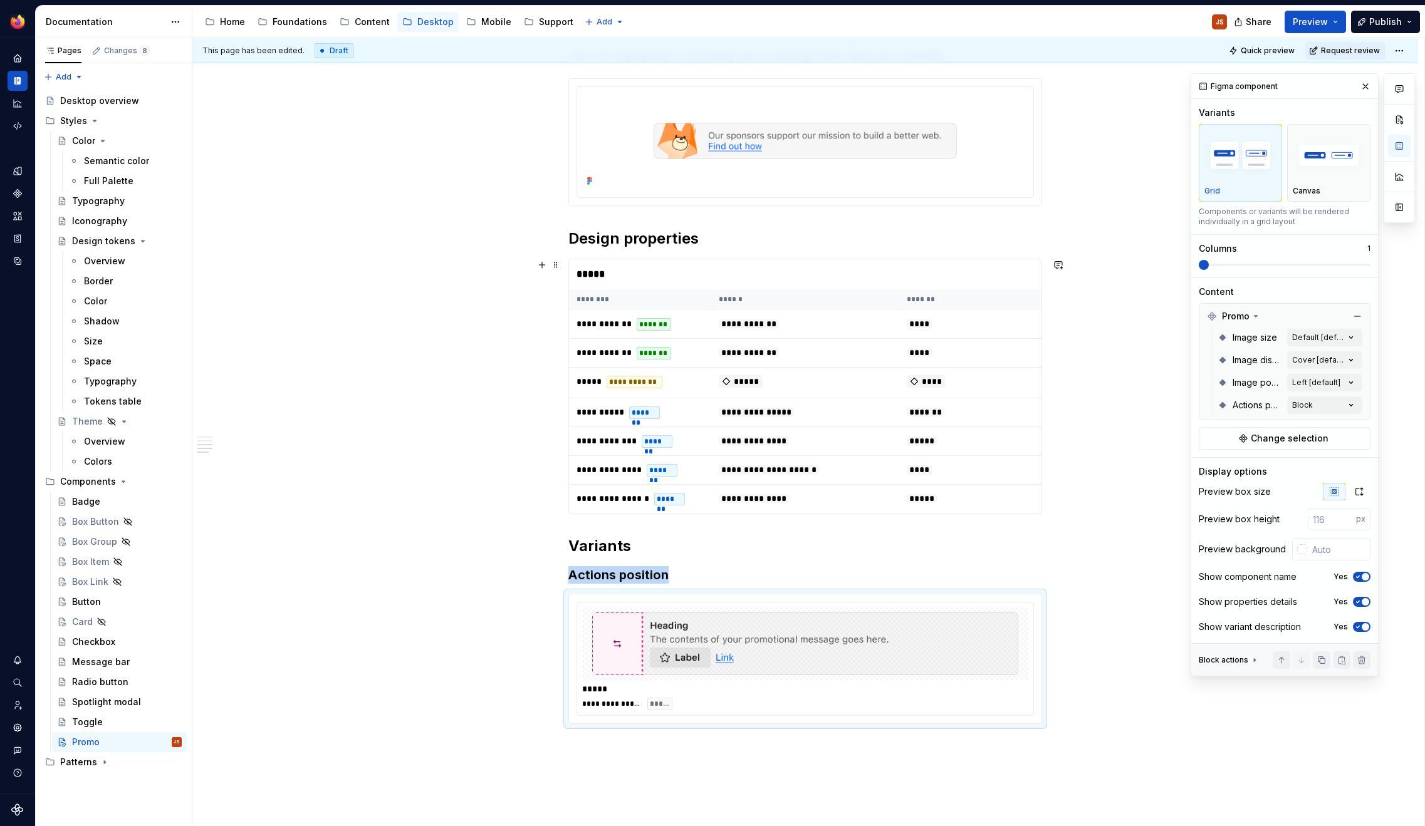
click at [1225, 263] on span at bounding box center [1285, 265] width 172 height 10
copy h3 "Actions position"
click at [605, 769] on div "**********" at bounding box center [804, 365] width 1225 height 1243
click at [676, 779] on div "**********" at bounding box center [804, 365] width 1225 height 1243
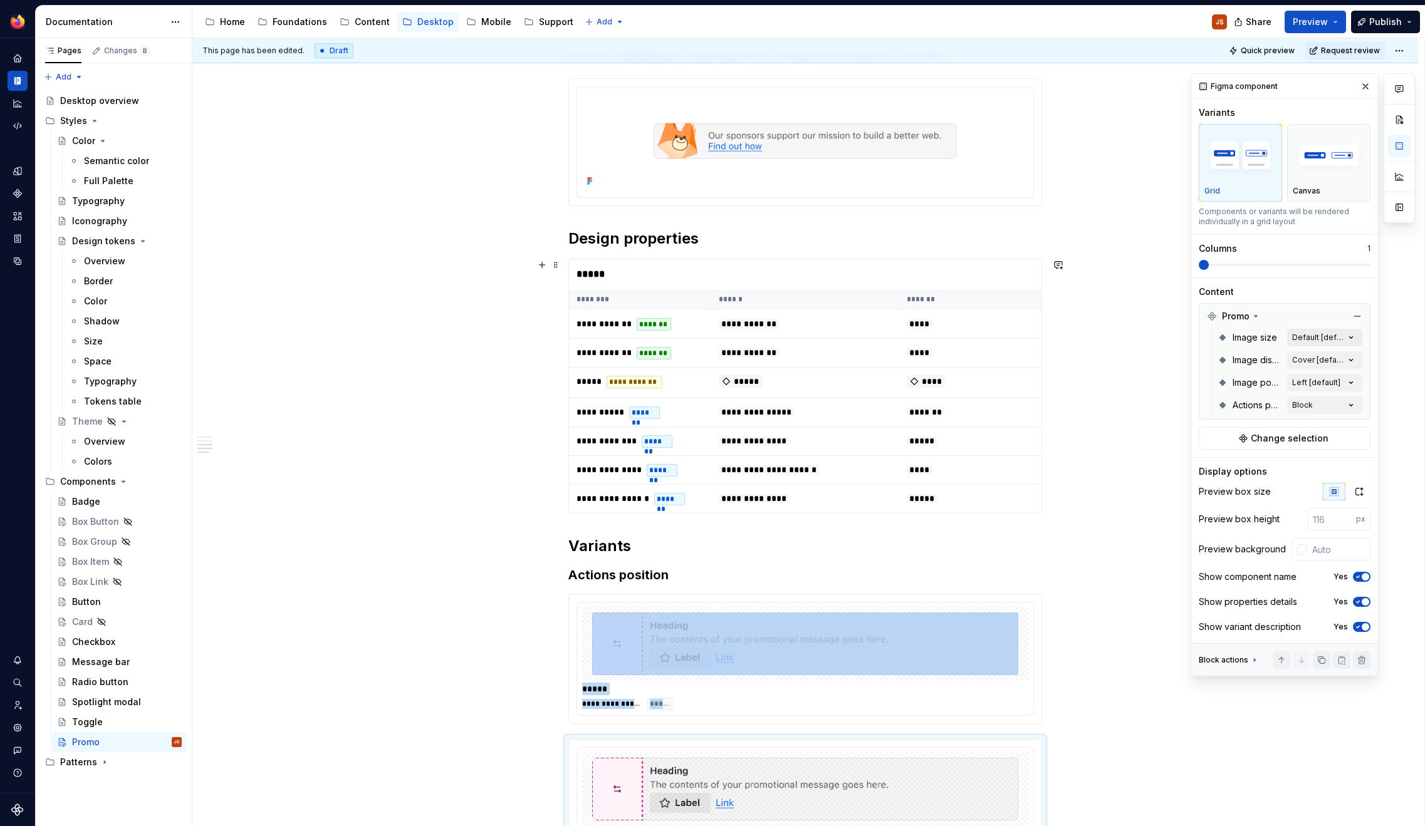
click at [1309, 340] on div "Comments Open comments No comments yet Select ‘Comment’ from the block context …" at bounding box center [1302, 374] width 224 height 603
click at [1297, 316] on div "Comments Open comments No comments yet Select ‘Comment’ from the block context …" at bounding box center [1302, 374] width 224 height 603
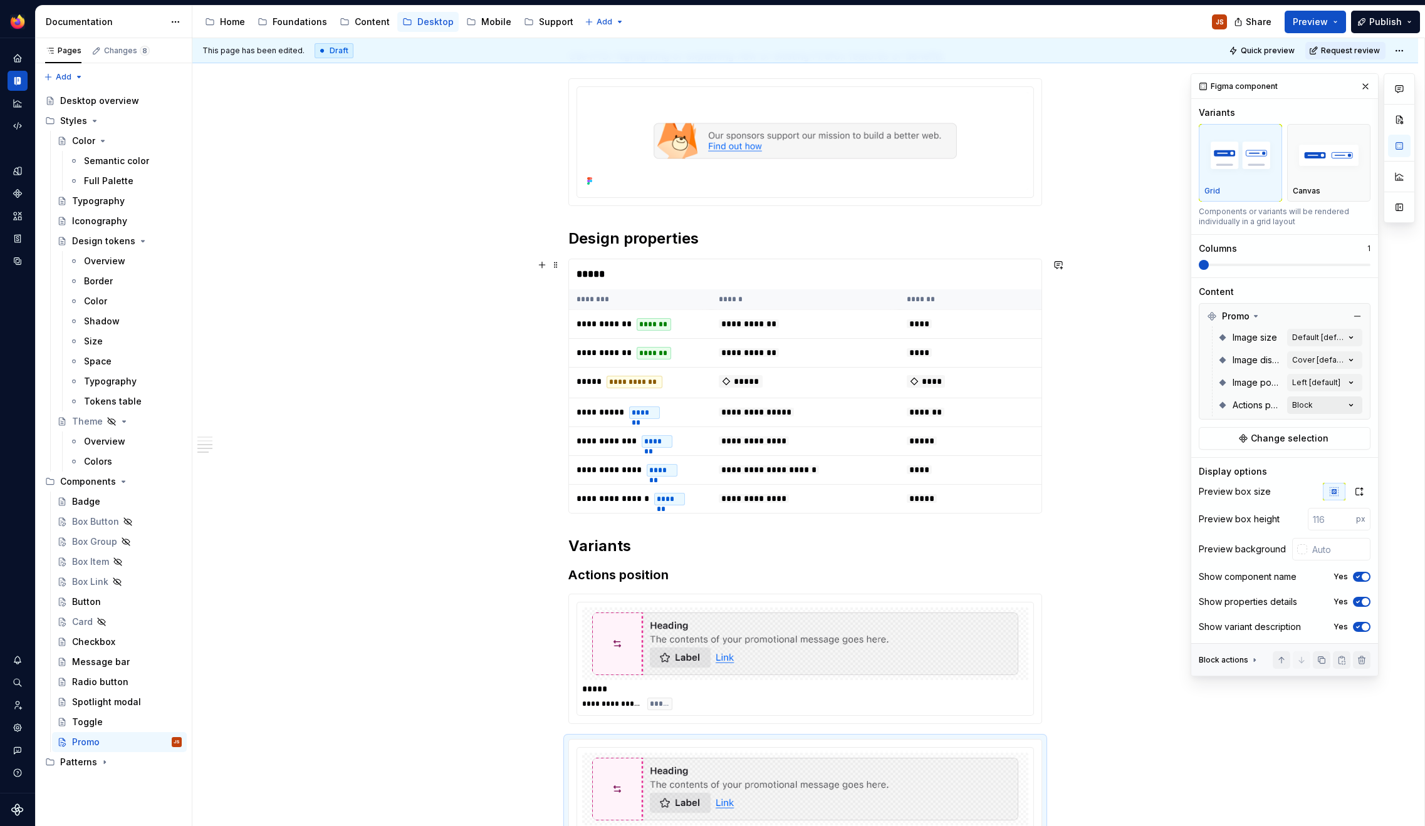
click at [1324, 406] on div "Comments Open comments No comments yet Select ‘Comment’ from the block context …" at bounding box center [1302, 374] width 224 height 603
click at [1232, 484] on span "Inline" at bounding box center [1228, 485] width 24 height 13
click at [1221, 470] on span "Block" at bounding box center [1228, 465] width 24 height 13
click at [1027, 560] on html "Acorn JS Dataset Desktop Documentation Accessibility guide for tree Page tree. …" at bounding box center [712, 413] width 1425 height 826
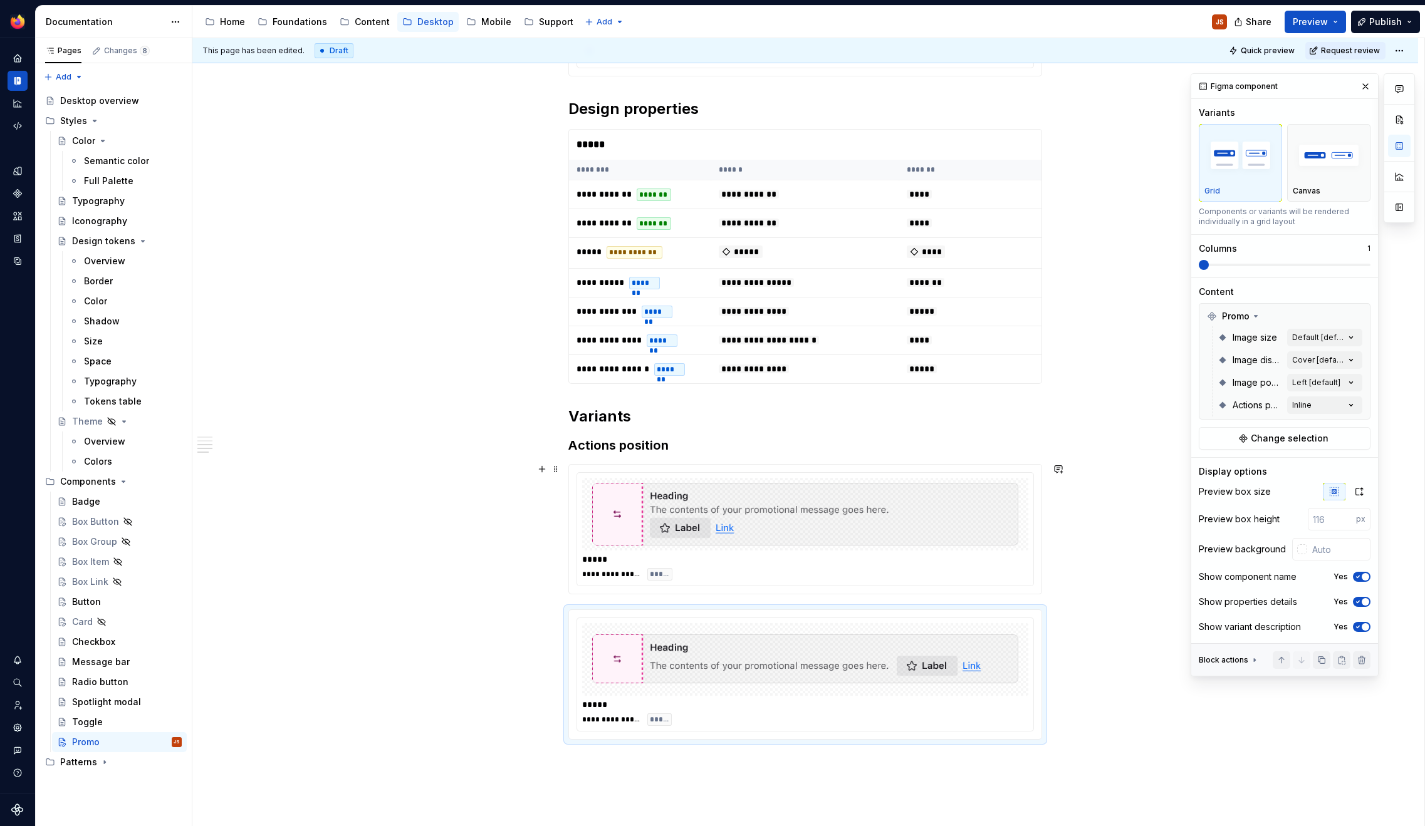
scroll to position [601, 0]
click at [977, 514] on img at bounding box center [805, 513] width 426 height 63
click at [1338, 402] on div "Comments Open comments No comments yet Select ‘Comment’ from the block context …" at bounding box center [1302, 374] width 224 height 603
click at [1227, 492] on div "Inline" at bounding box center [1277, 486] width 163 height 20
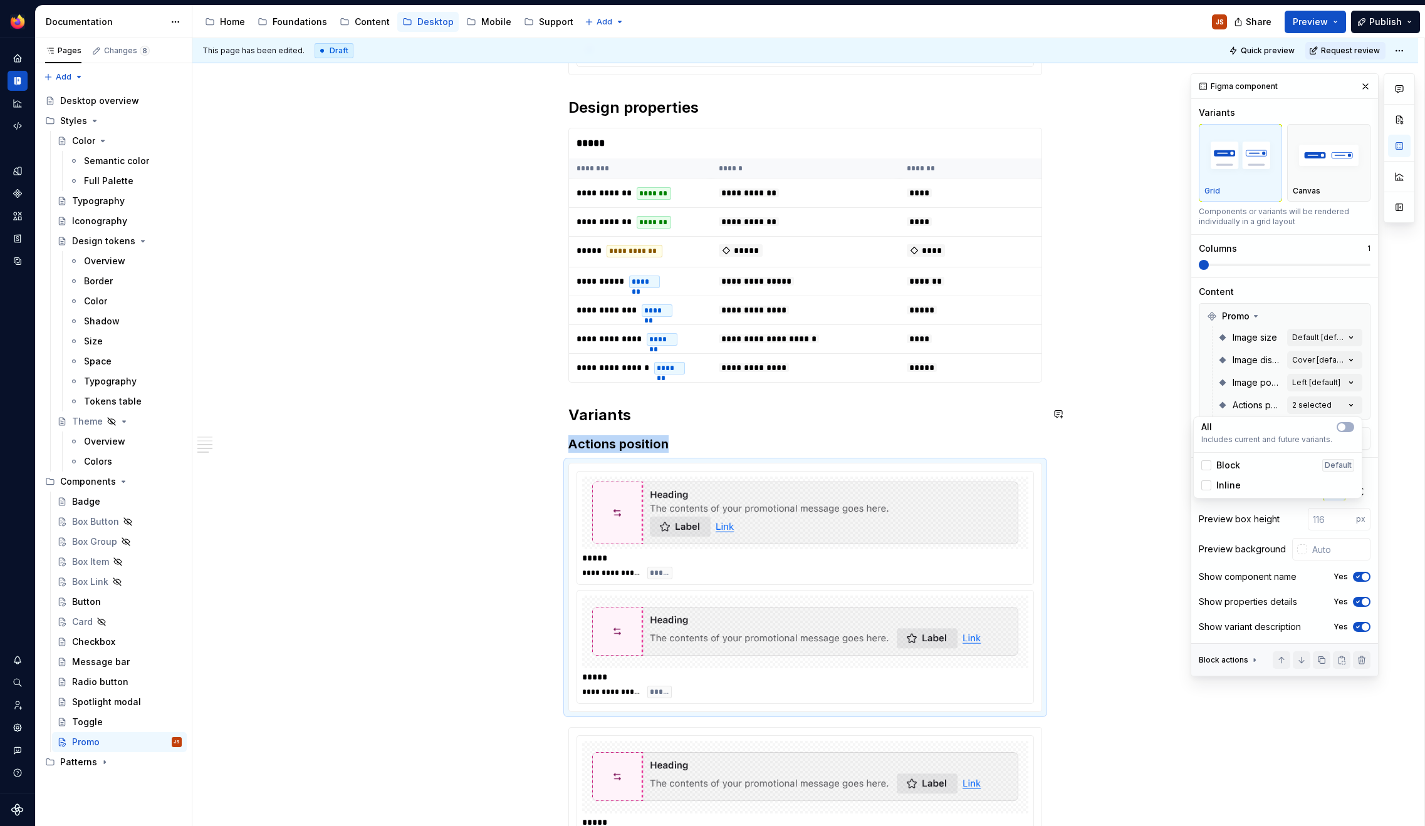
click at [686, 784] on html "Acorn JS Dataset Desktop Documentation Accessibility guide for tree Page tree. …" at bounding box center [712, 413] width 1425 height 826
drag, startPoint x: 686, startPoint y: 784, endPoint x: 695, endPoint y: 789, distance: 10.1
click at [693, 787] on img at bounding box center [805, 777] width 426 height 63
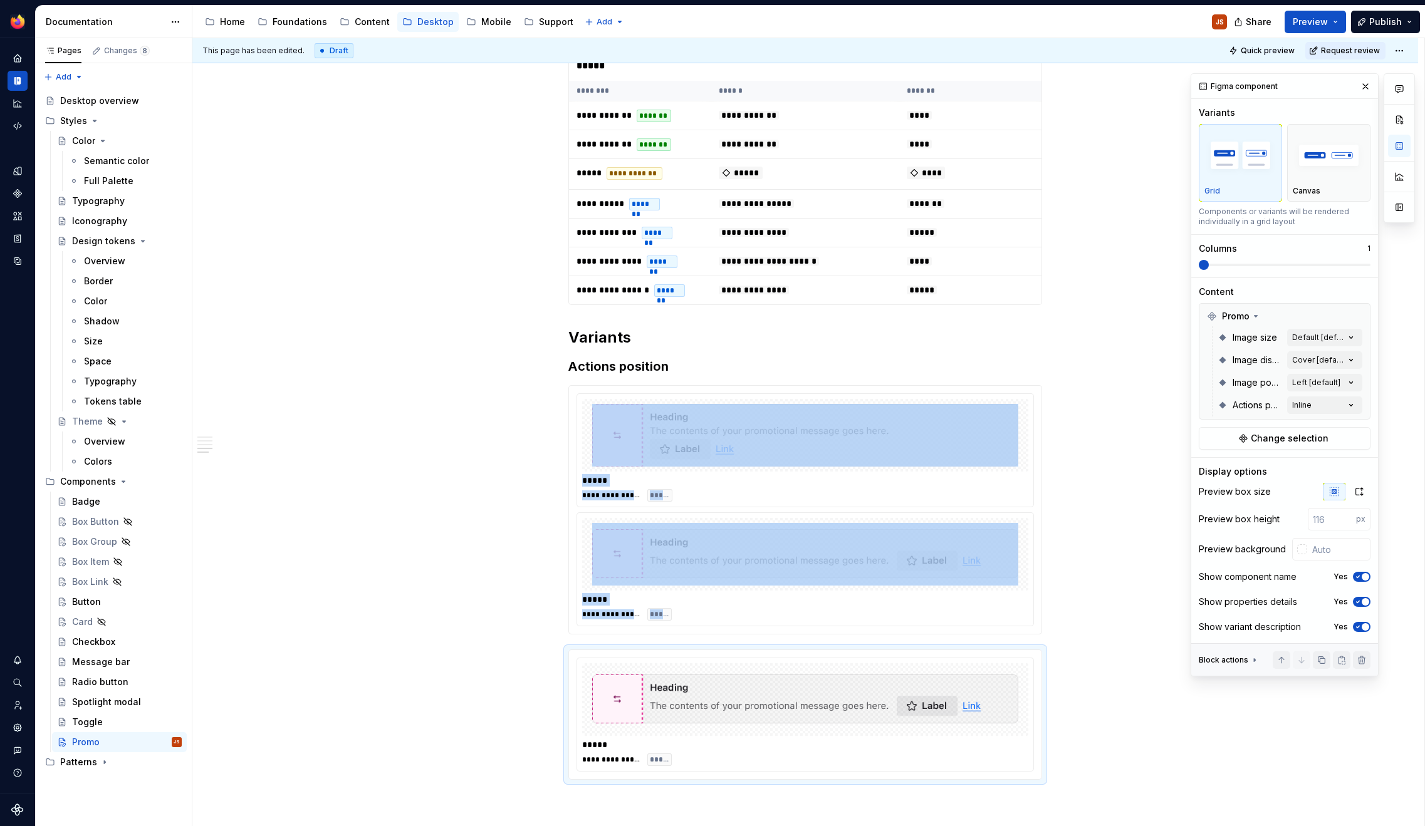
scroll to position [682, 0]
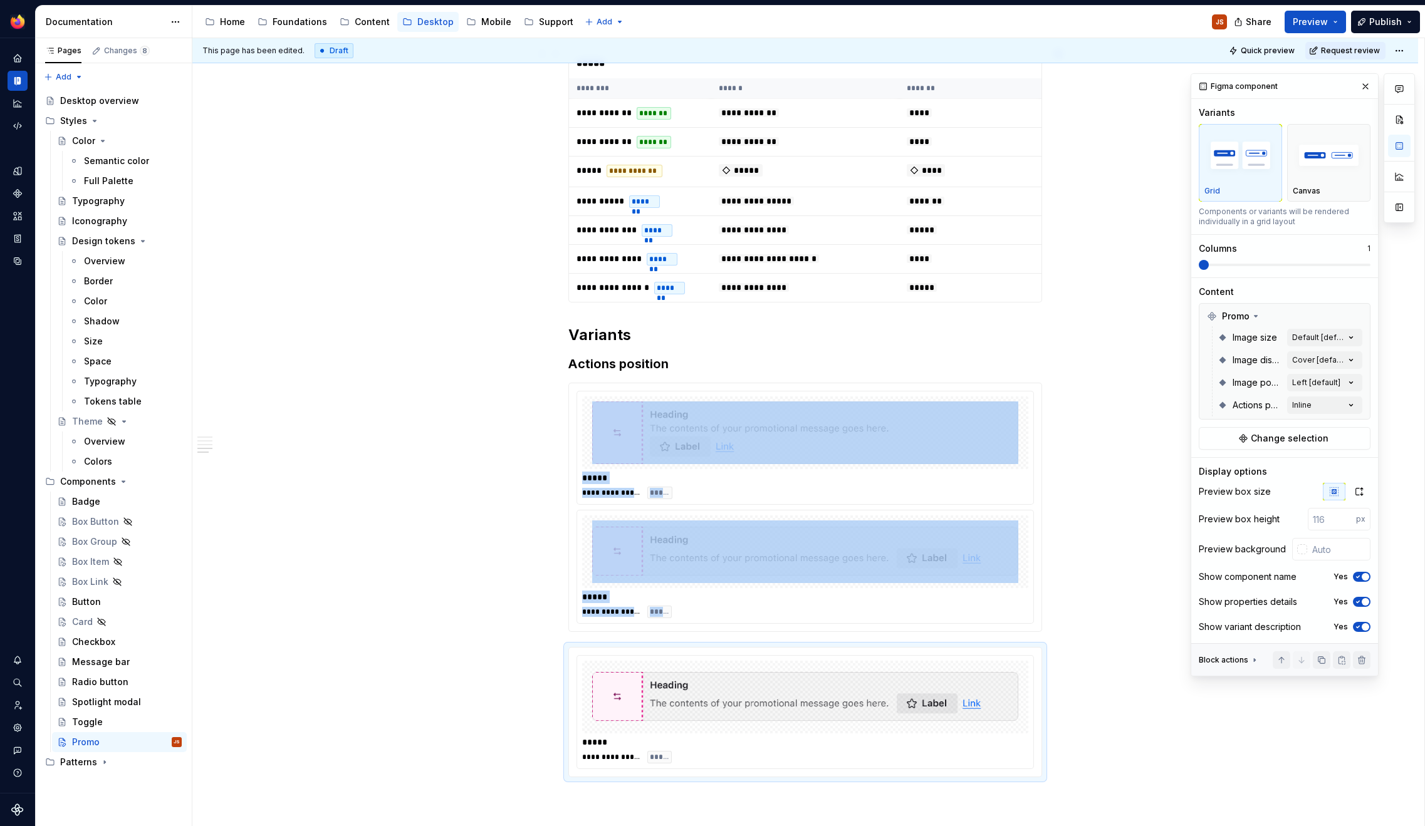
click at [272, 164] on div "**********" at bounding box center [804, 286] width 1225 height 1507
click at [807, 376] on div "**********" at bounding box center [805, 170] width 474 height 1215
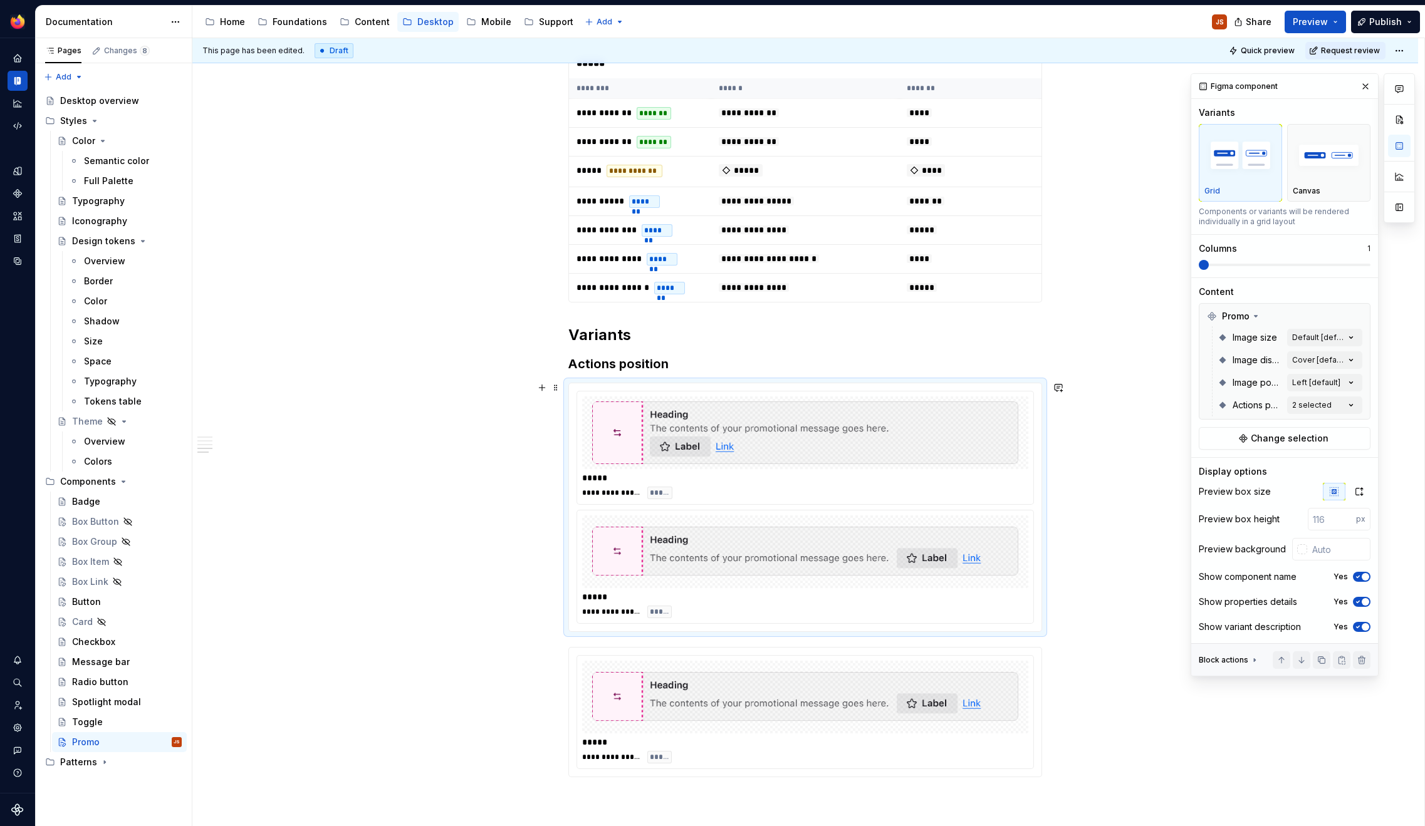
click at [787, 441] on img at bounding box center [805, 433] width 426 height 63
click at [1289, 437] on span "Change selection" at bounding box center [1290, 438] width 78 height 13
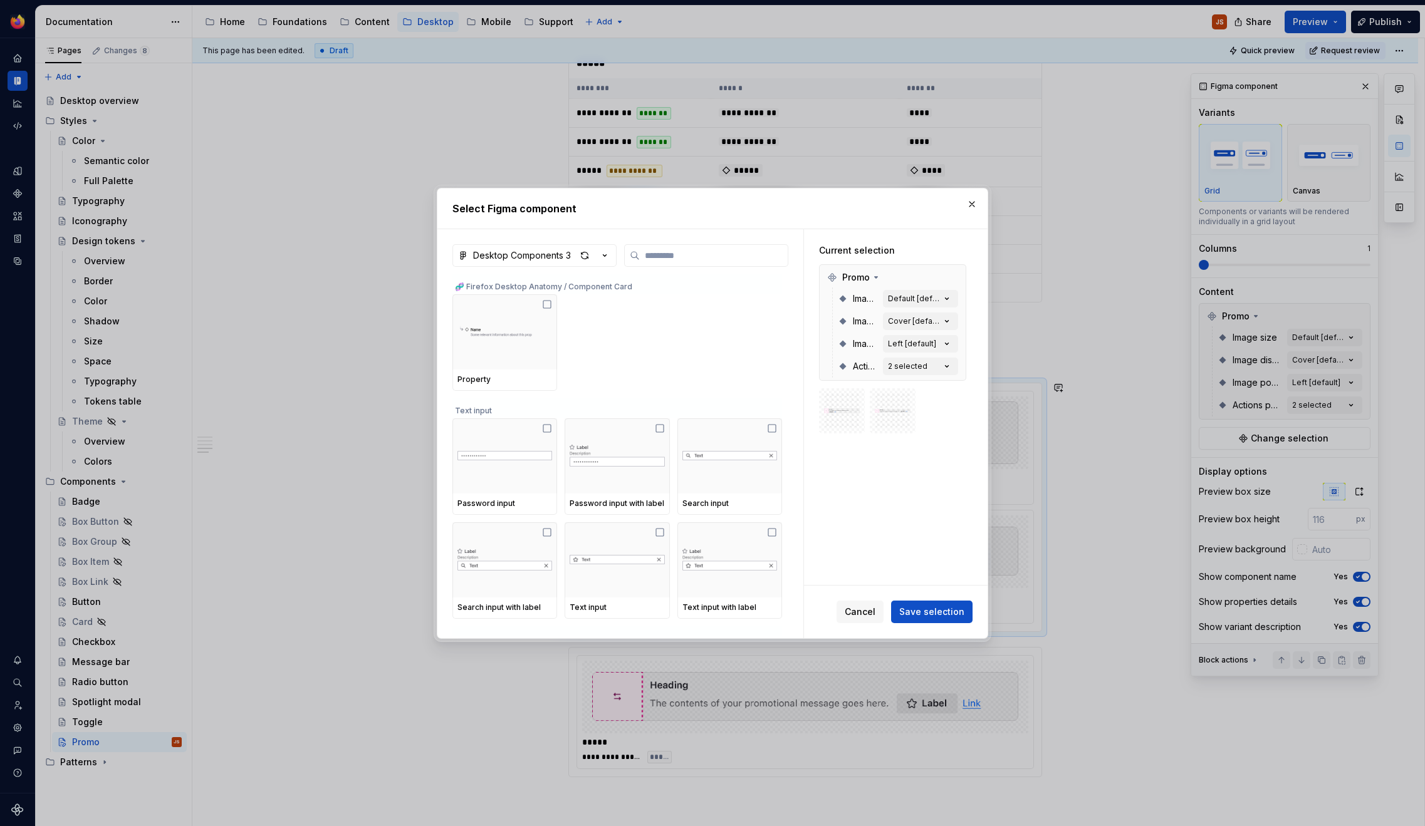
click at [971, 214] on h2 "Select Figma component" at bounding box center [712, 208] width 520 height 15
click at [974, 209] on button "button" at bounding box center [972, 204] width 18 height 18
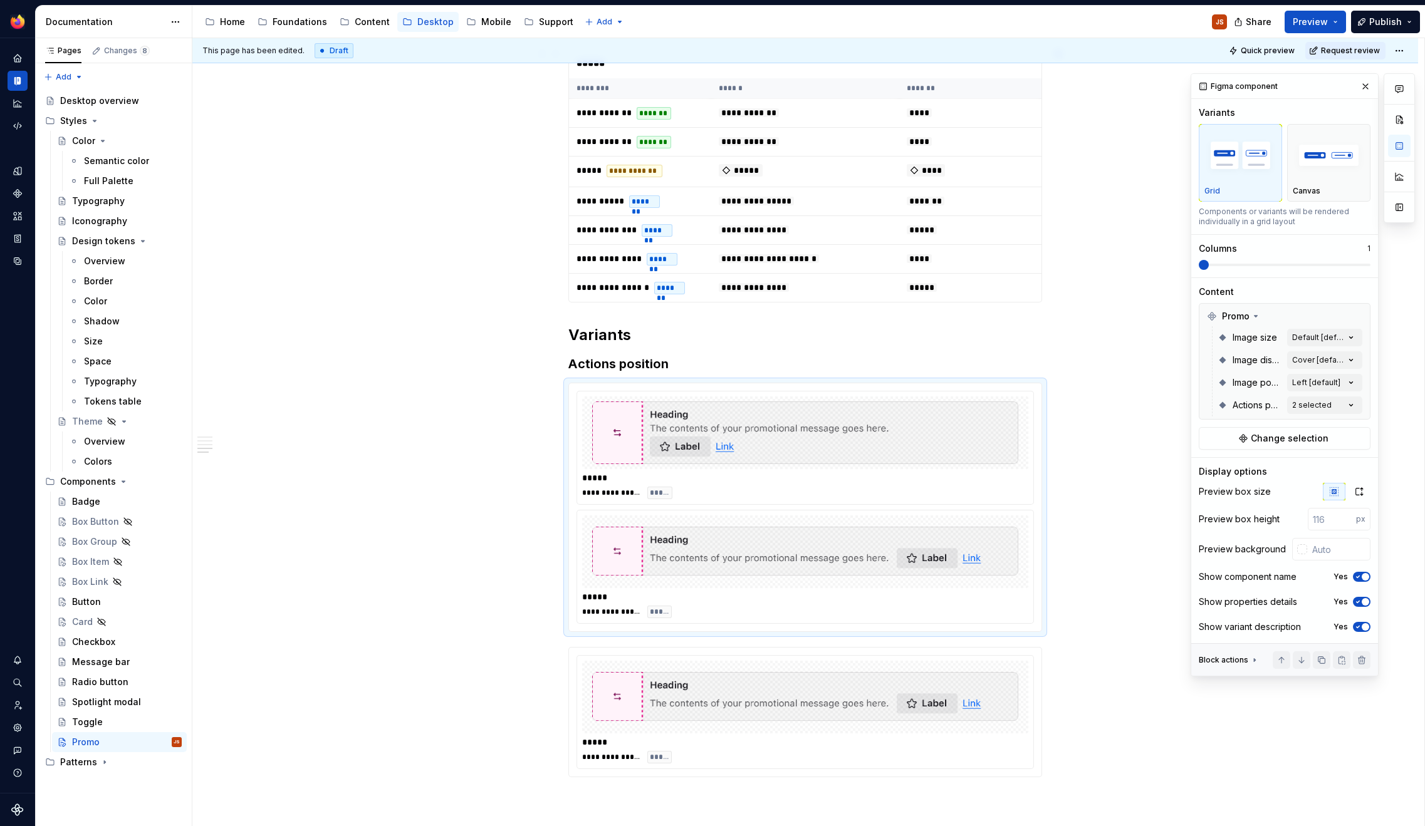
click at [259, 227] on div "**********" at bounding box center [804, 286] width 1225 height 1507
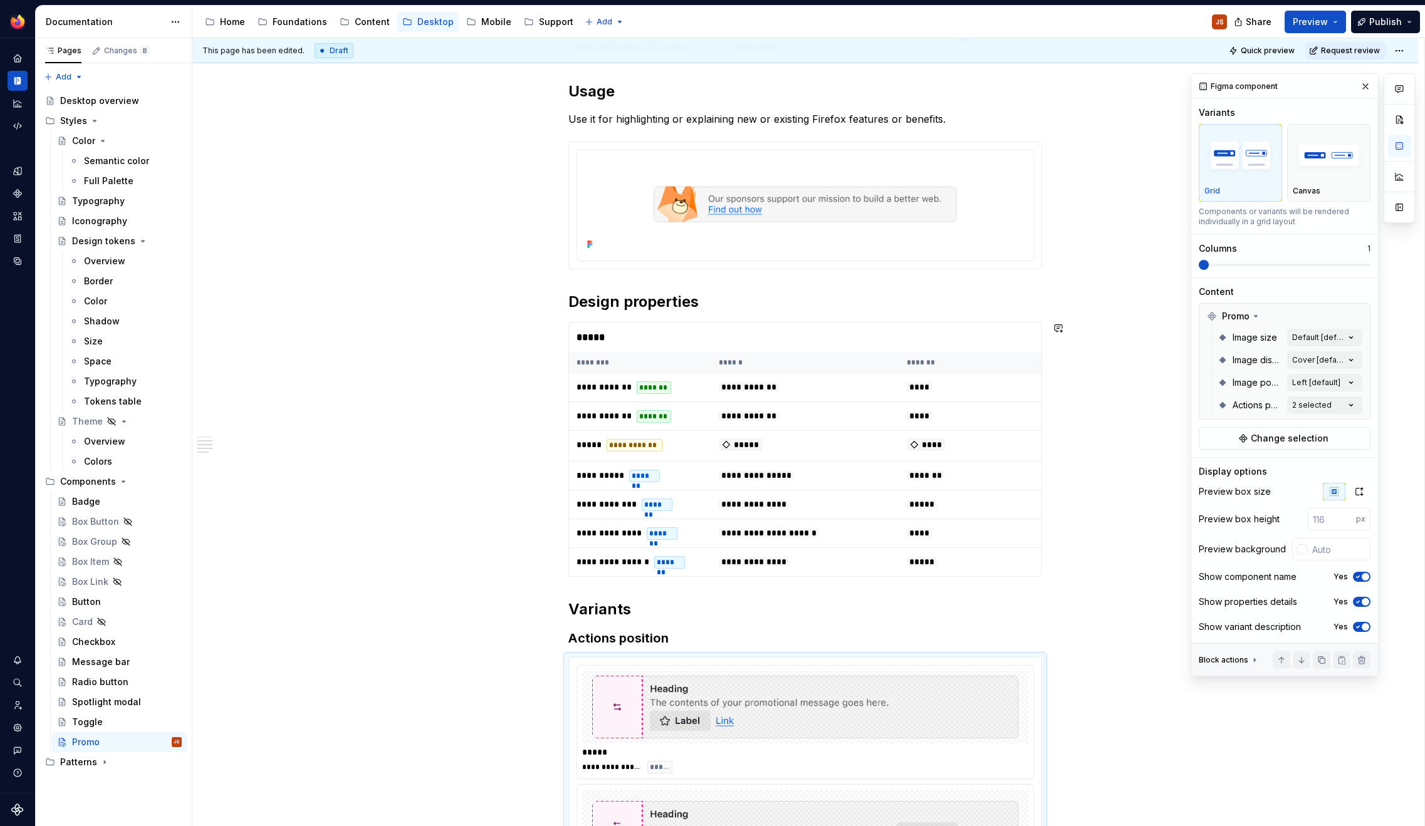
scroll to position [0, 0]
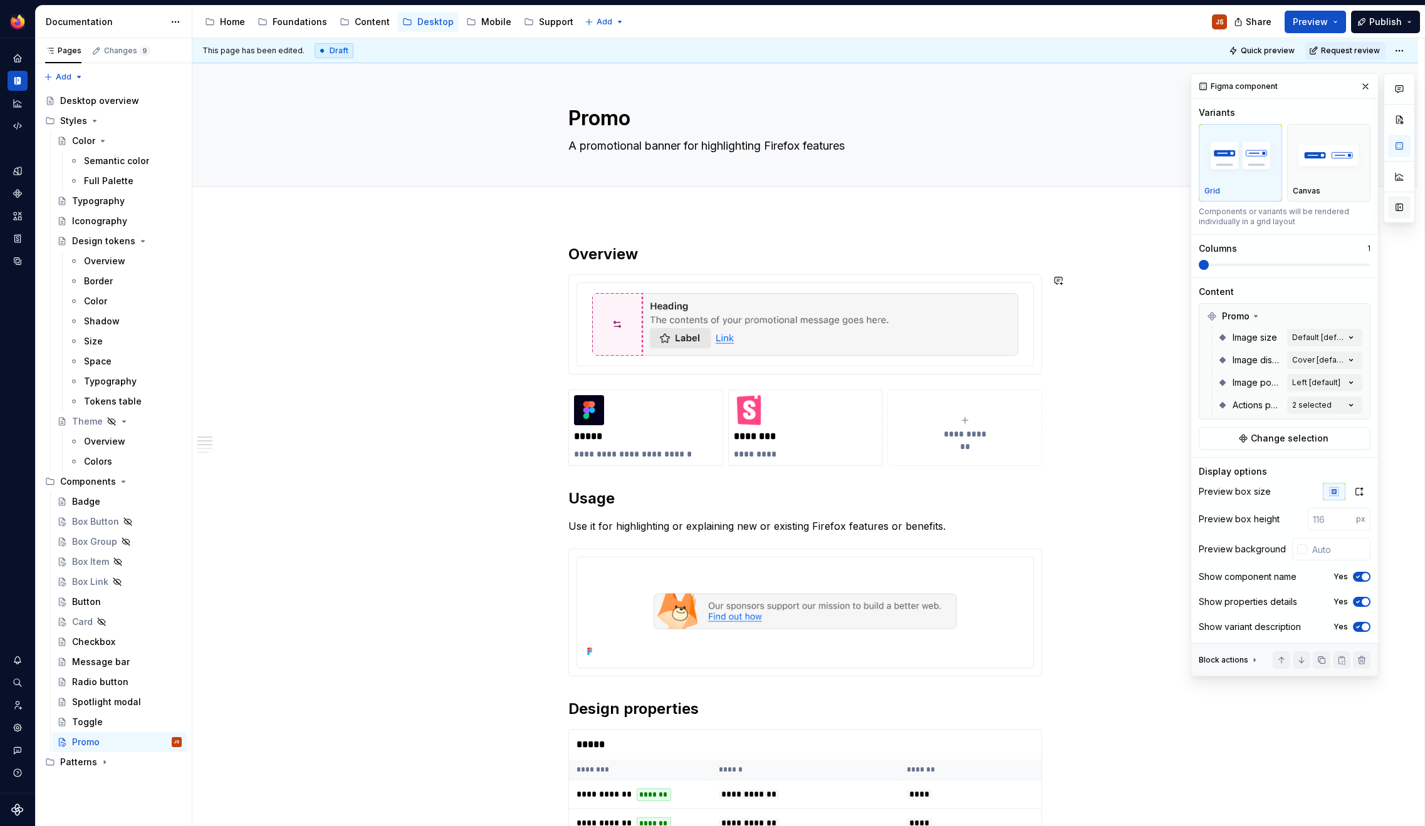
type textarea "*"
